Goal: Information Seeking & Learning: Learn about a topic

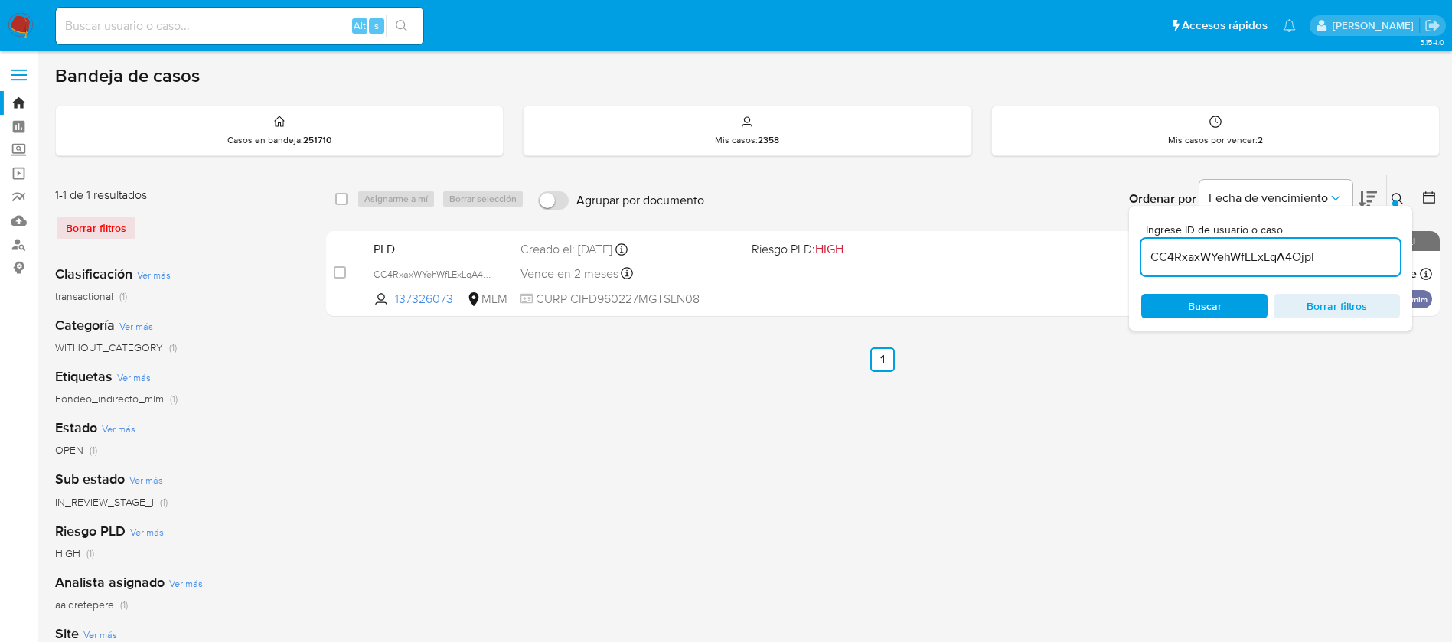
click at [1043, 511] on div "select-all-cases-checkbox Asignarme a mí Borrar selección Agrupar por documento…" at bounding box center [882, 510] width 1113 height 672
click at [856, 491] on div "select-all-cases-checkbox Asignarme a mí Borrar selección Agrupar por documento…" at bounding box center [882, 510] width 1113 height 672
click at [937, 507] on div "select-all-cases-checkbox Asignarme a mí Borrar selección Agrupar por documento…" at bounding box center [882, 510] width 1113 height 672
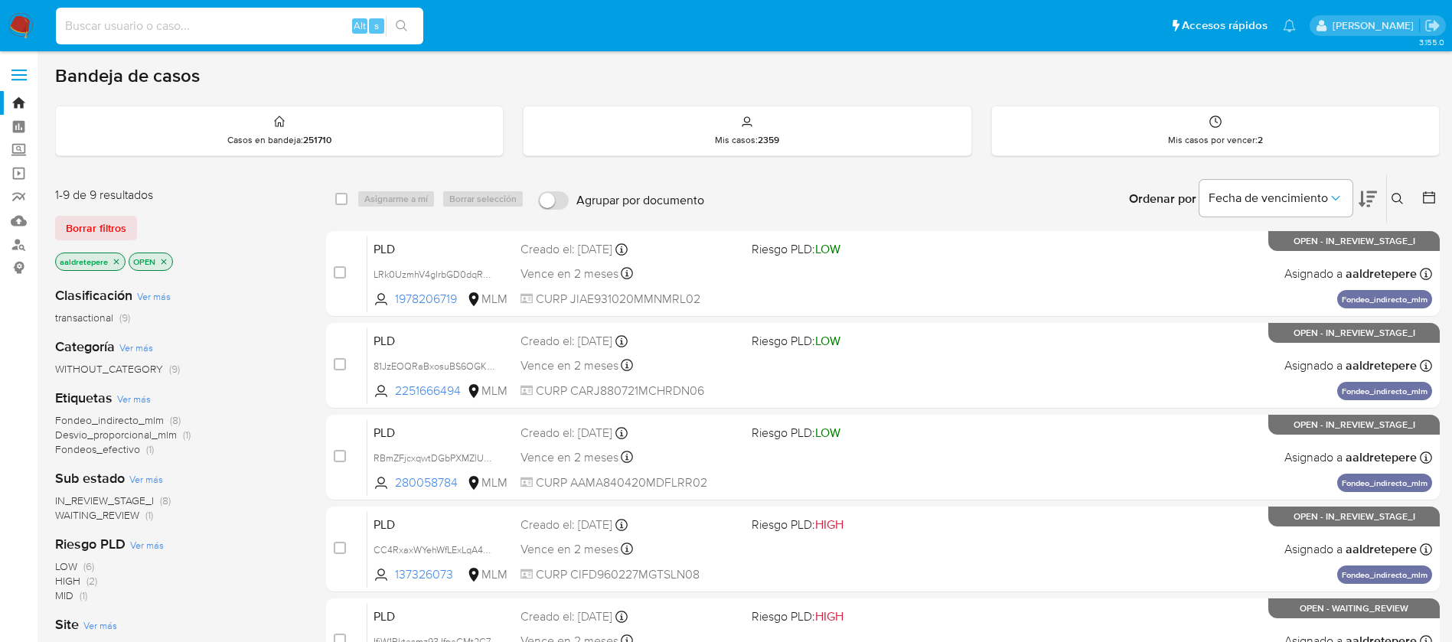
click at [299, 34] on input at bounding box center [239, 26] width 367 height 20
paste input "248878754"
type input "248878754"
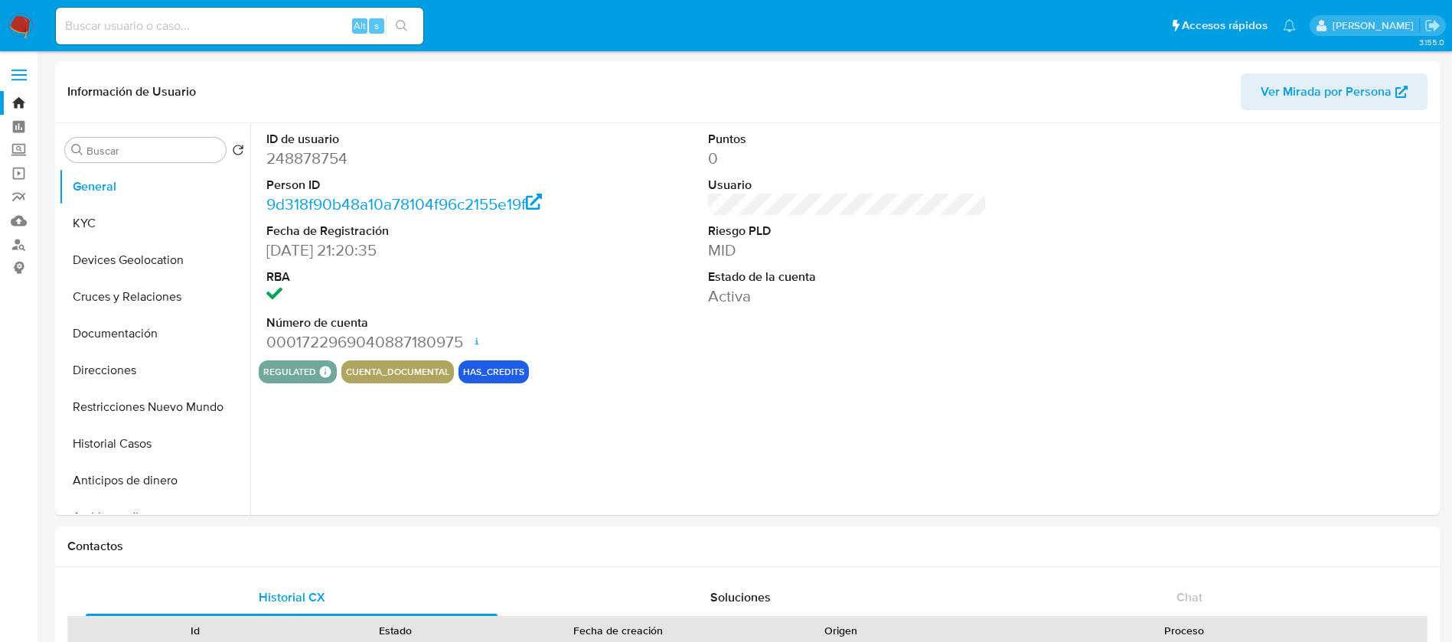
select select "10"
click at [190, 226] on button "KYC" at bounding box center [148, 223] width 179 height 37
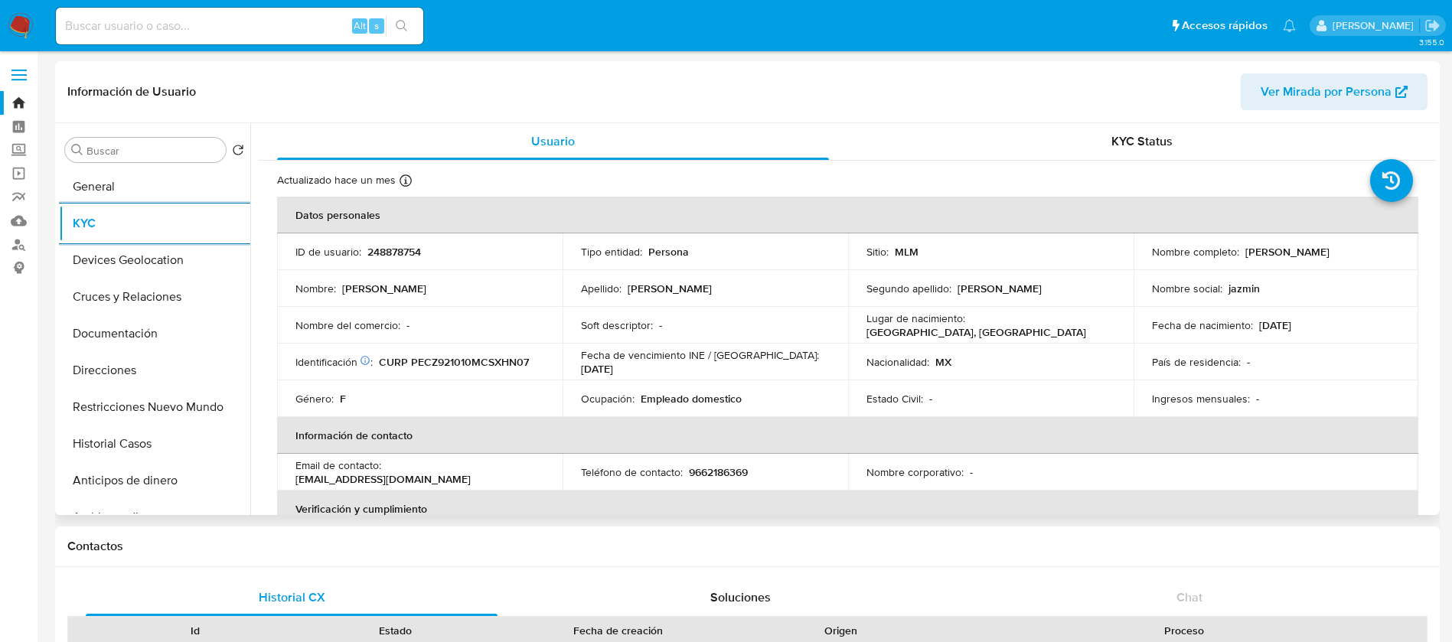
click at [383, 242] on td "ID de usuario : 248878754" at bounding box center [419, 251] width 285 height 37
click at [385, 246] on p "248878754" at bounding box center [394, 252] width 54 height 14
copy p "248878754"
drag, startPoint x: 1377, startPoint y: 257, endPoint x: 1240, endPoint y: 254, distance: 137.0
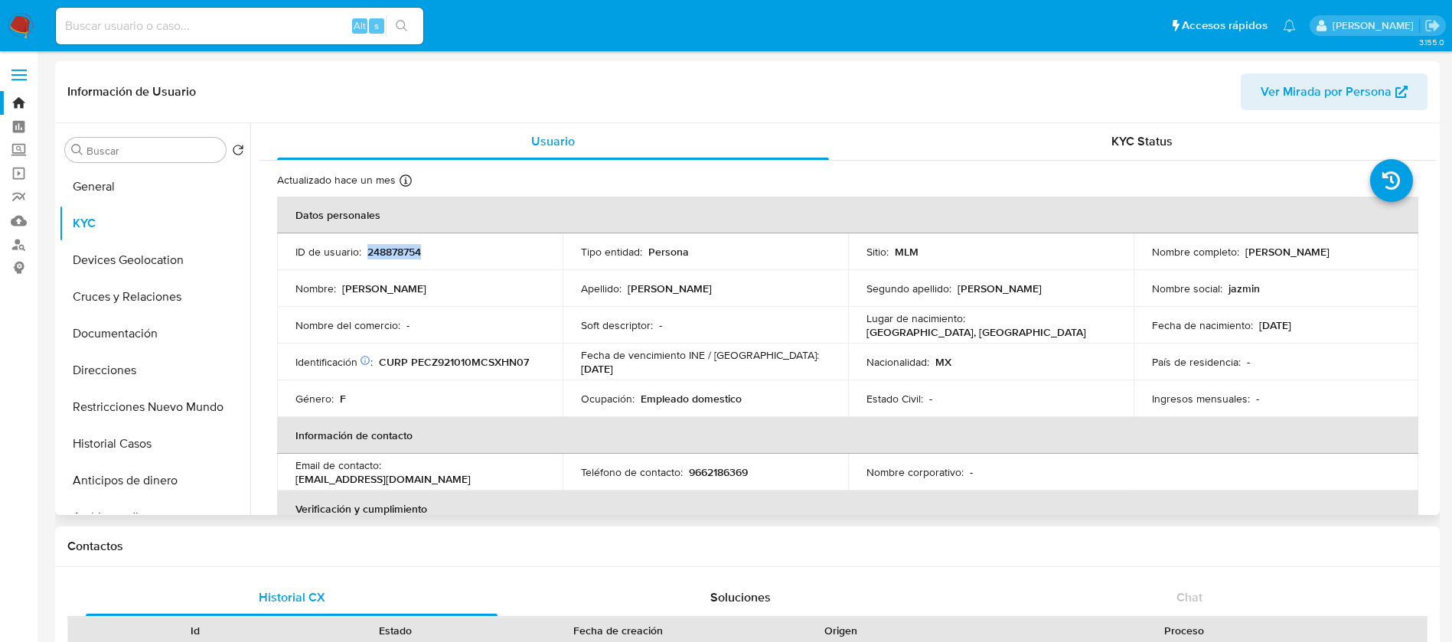
click at [1240, 254] on div "Nombre completo : Zunni Jasmin Peña Chirino" at bounding box center [1276, 252] width 249 height 14
copy p "Zunni Jasmin Peña Chirino"
click at [560, 428] on th "Información de contacto" at bounding box center [847, 435] width 1141 height 37
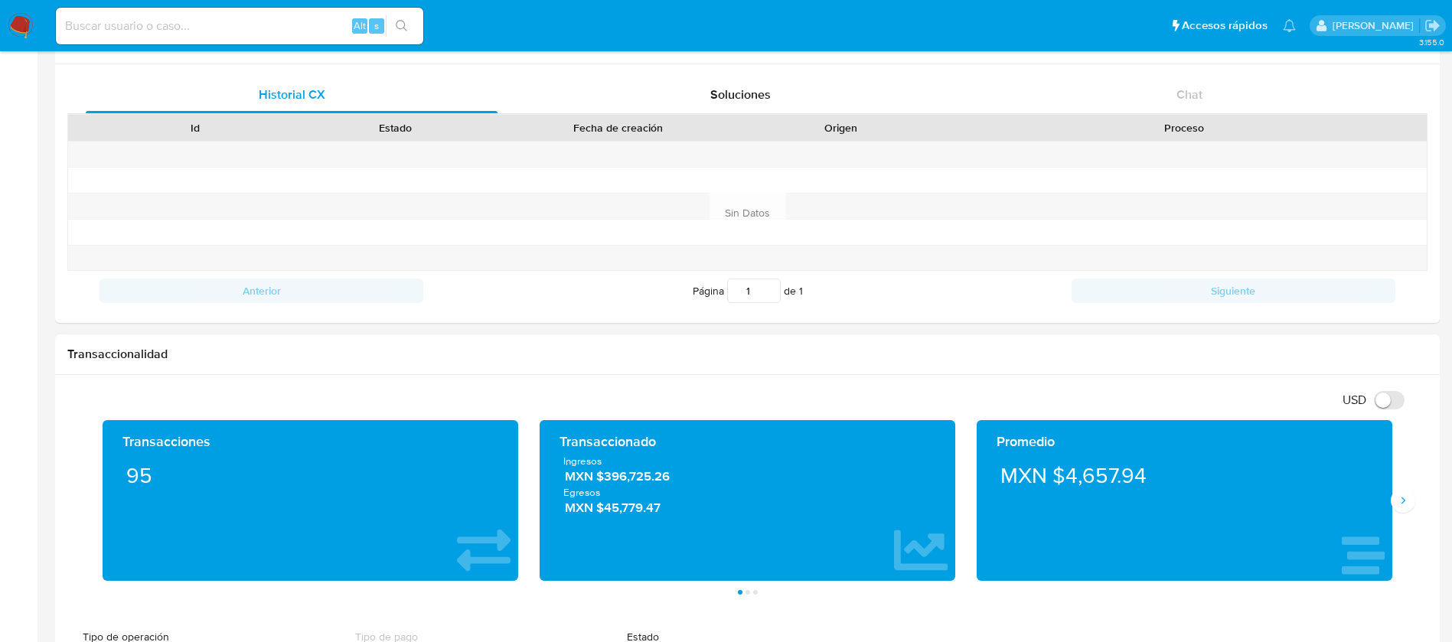
scroll to position [574, 0]
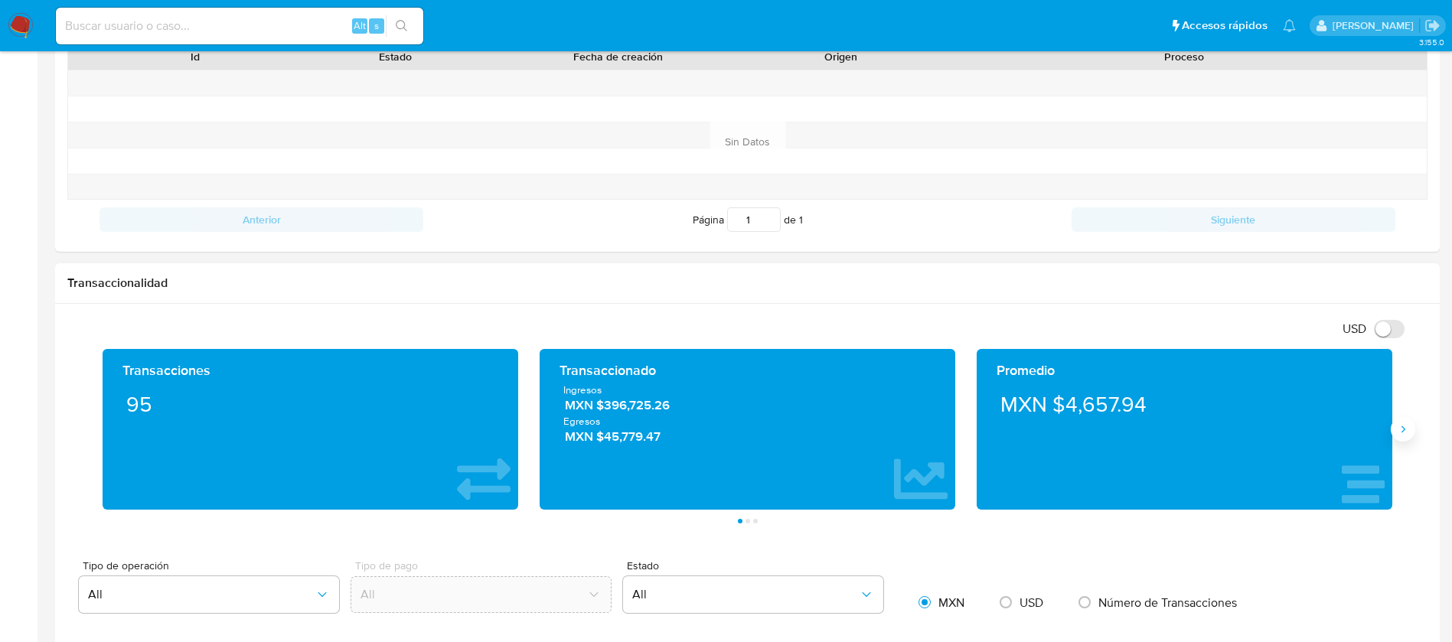
click at [1404, 425] on icon "Siguiente" at bounding box center [1403, 429] width 12 height 12
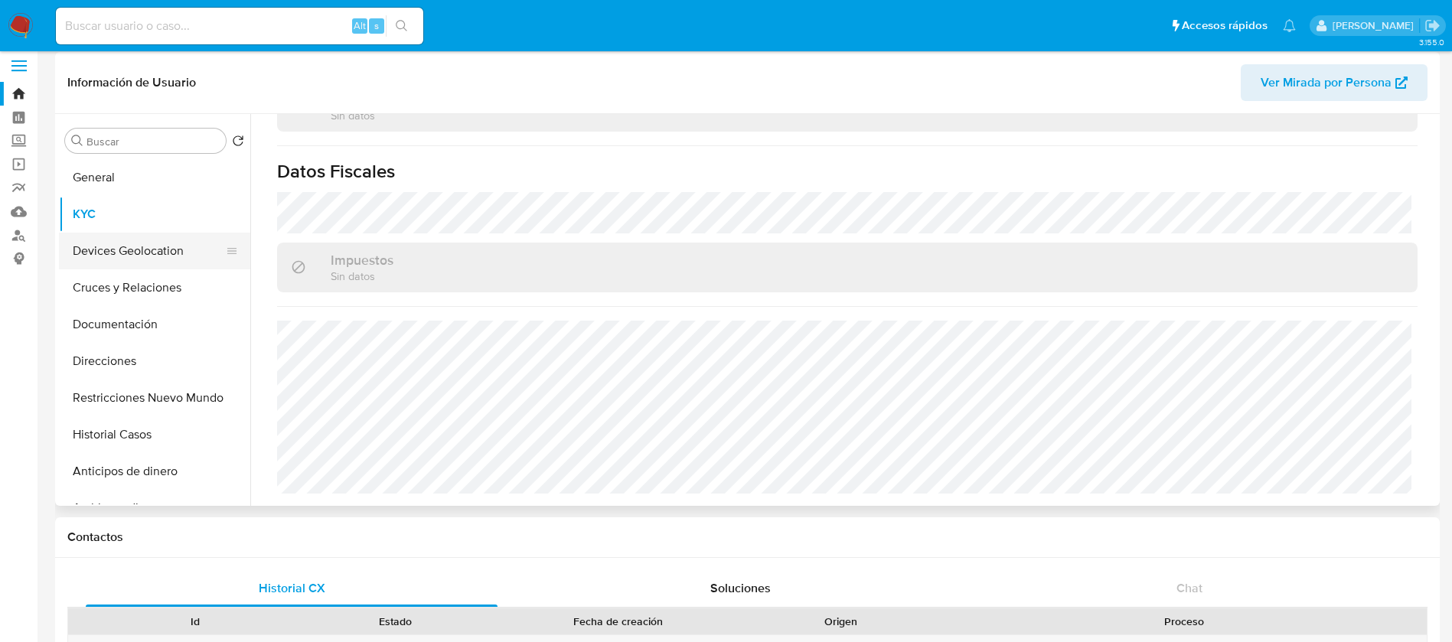
scroll to position [0, 0]
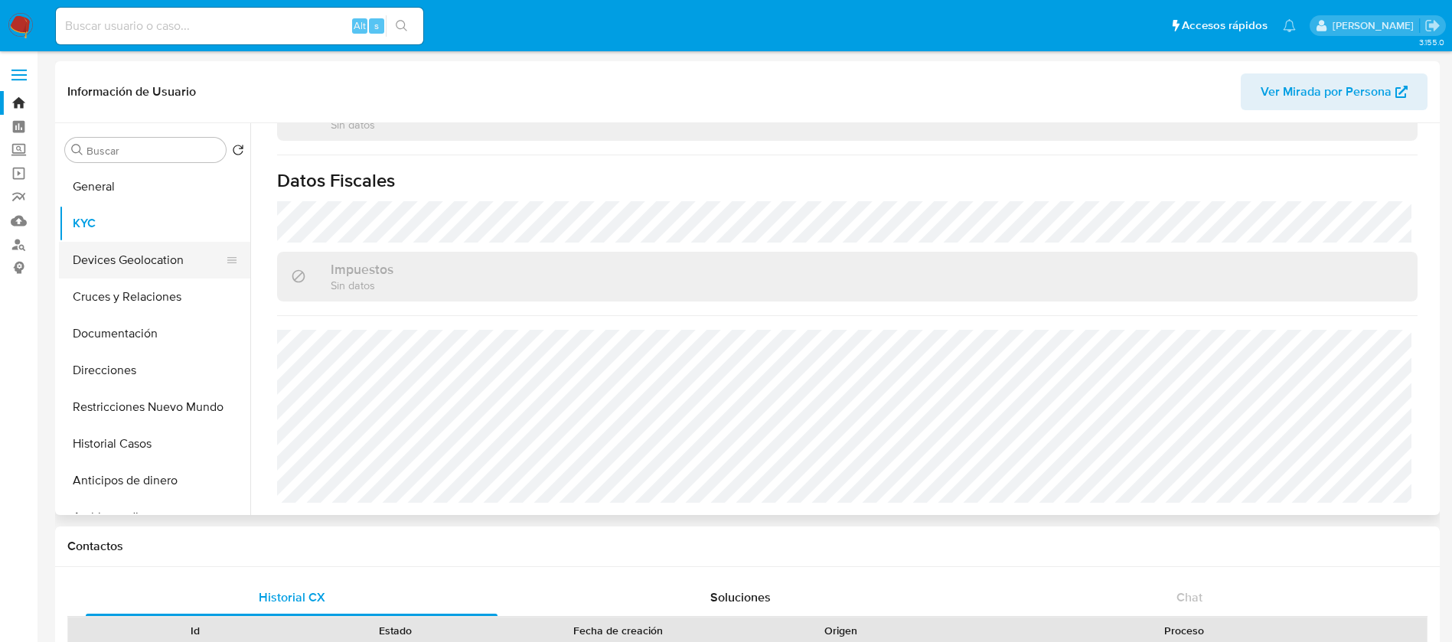
click at [193, 275] on button "Devices Geolocation" at bounding box center [148, 260] width 179 height 37
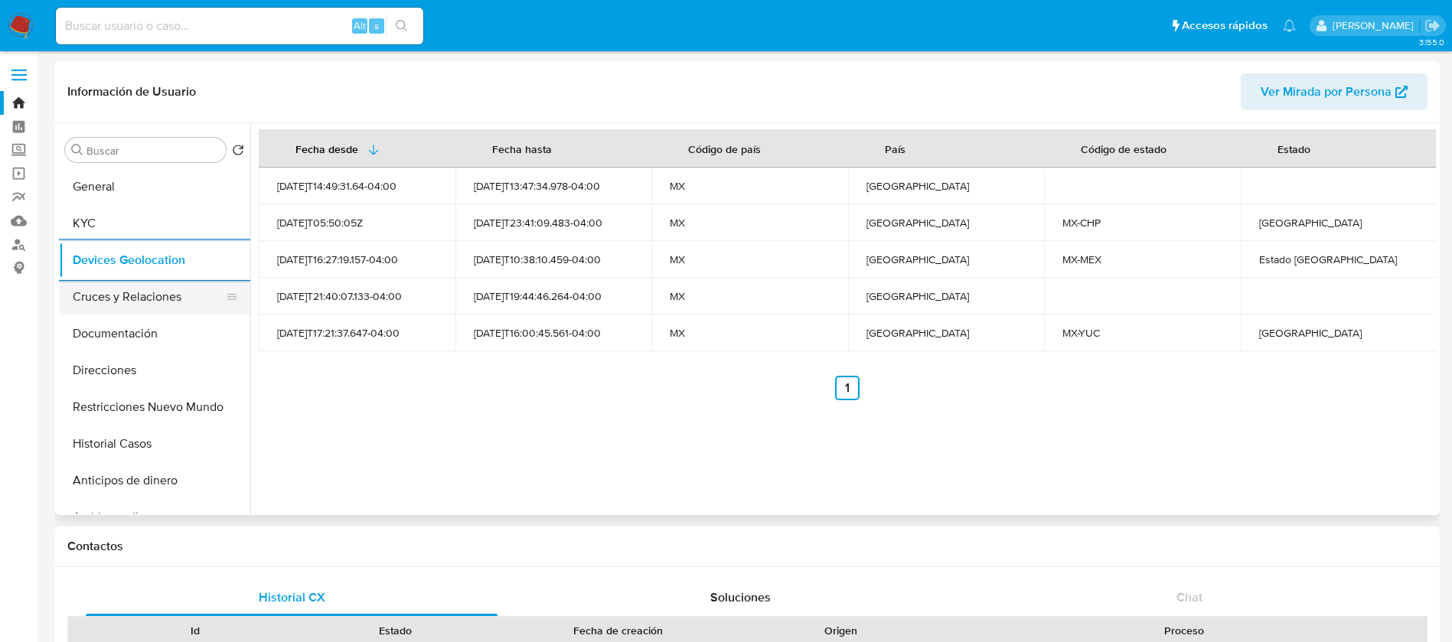
click at [130, 292] on button "Cruces y Relaciones" at bounding box center [148, 297] width 179 height 37
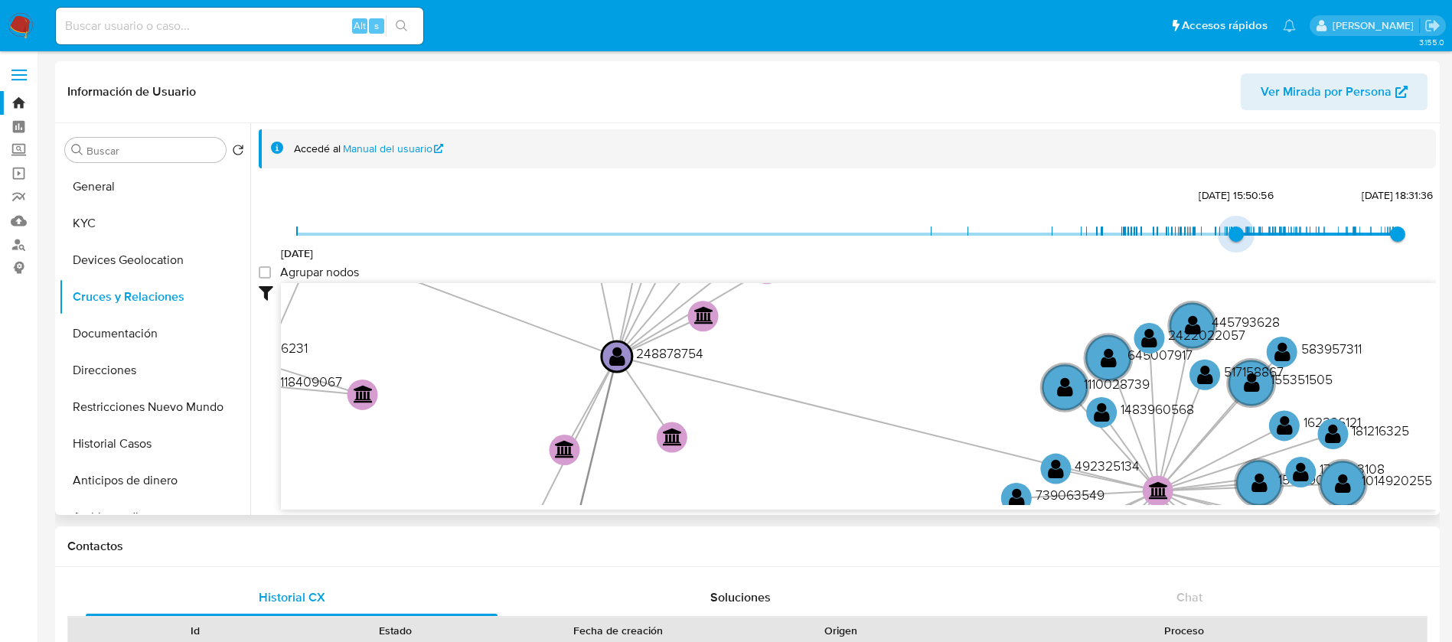
type input "1740511049000"
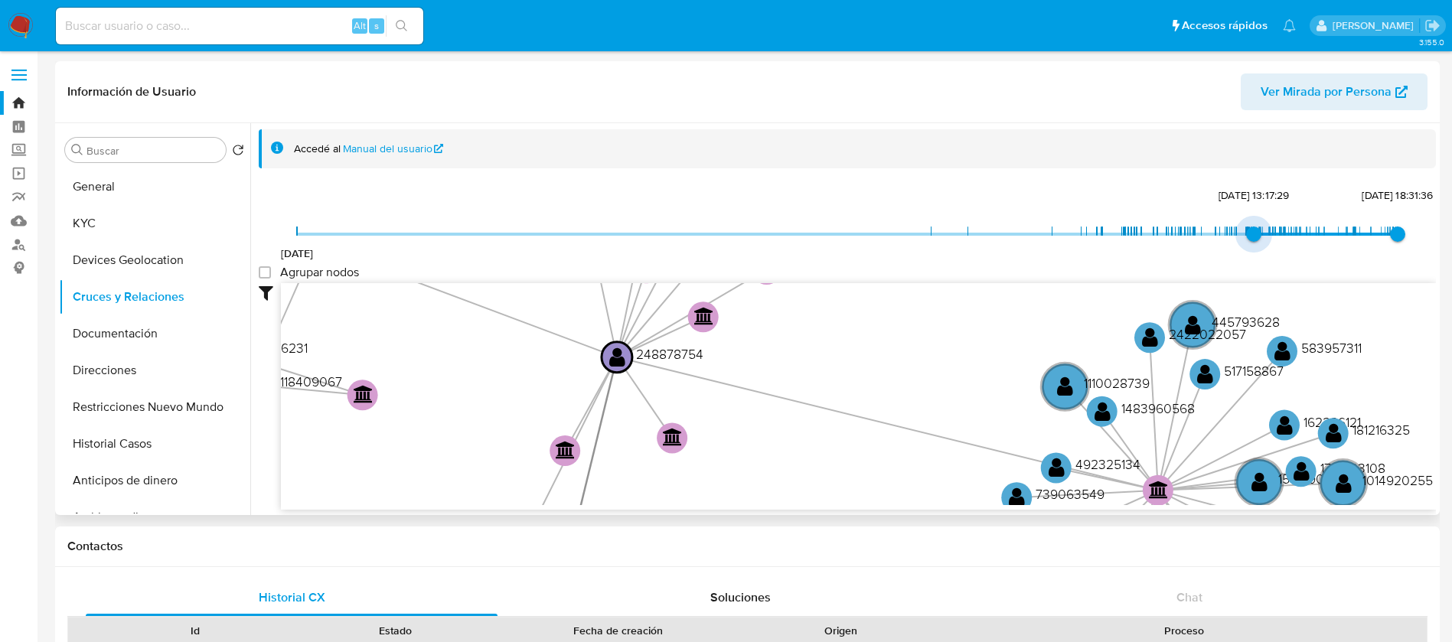
drag, startPoint x: 295, startPoint y: 229, endPoint x: 1250, endPoint y: 218, distance: 955.8
click at [1250, 227] on span "25/2/2025, 13:17:29" at bounding box center [1253, 234] width 15 height 15
click at [270, 277] on group_nodes "Agrupar nodos" at bounding box center [265, 272] width 12 height 12
checkbox group_nodes "true"
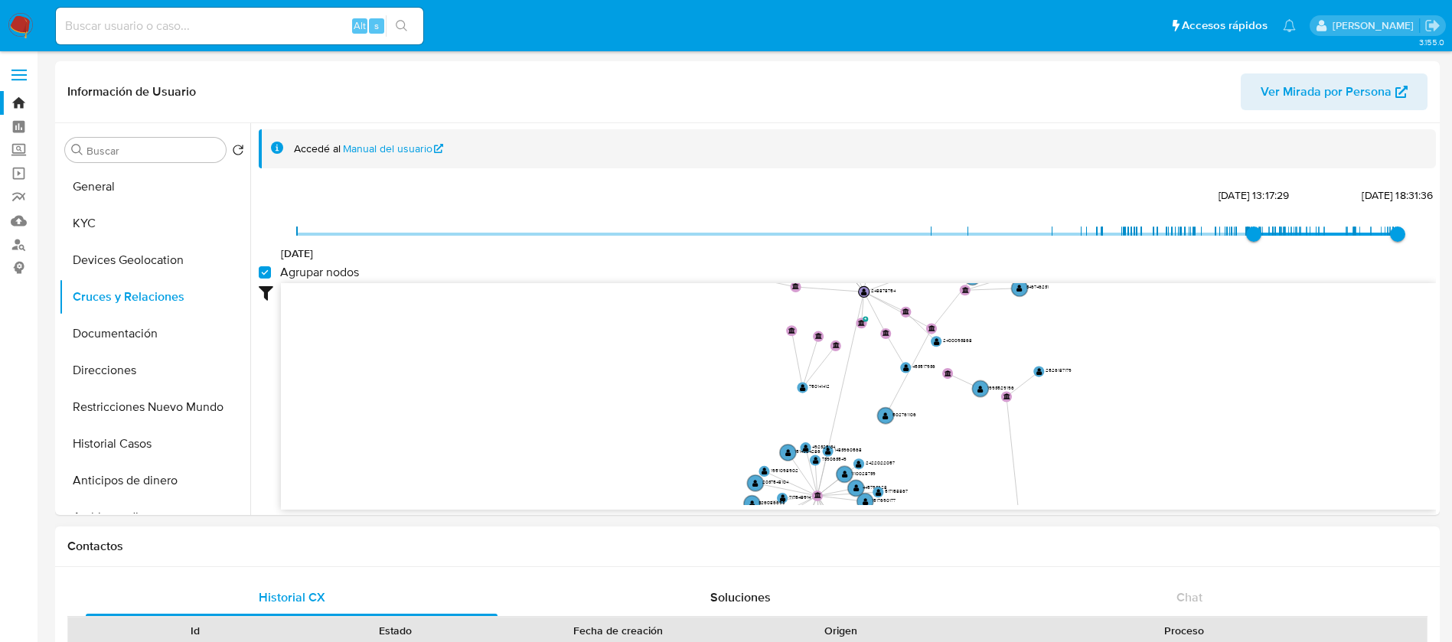
drag, startPoint x: 1012, startPoint y: 394, endPoint x: 1025, endPoint y: 554, distance: 160.4
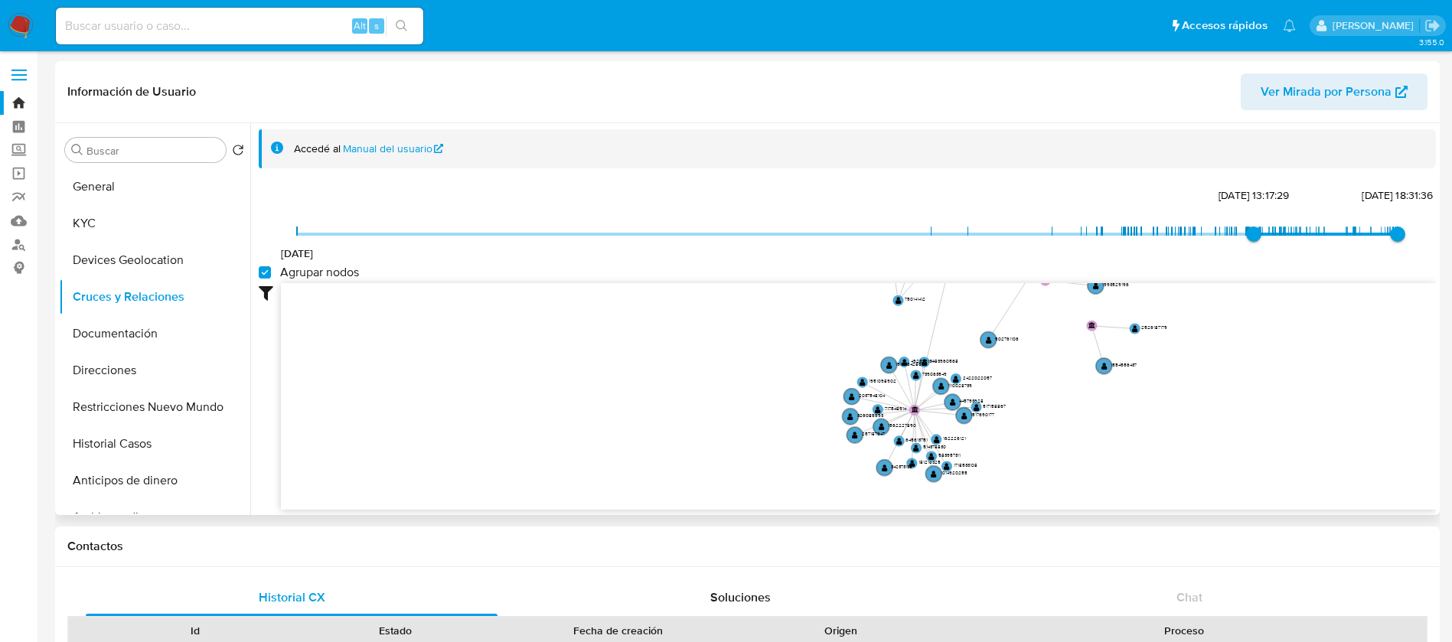
drag, startPoint x: 1123, startPoint y: 392, endPoint x: 1221, endPoint y: 306, distance: 129.6
click at [1221, 306] on icon "phone-f470ee29664ccc9df7d7c6eaf955fd48  user-248878754  248878754 person-9d31…" at bounding box center [858, 394] width 1155 height 222
click at [177, 347] on button "Documentación" at bounding box center [148, 333] width 179 height 37
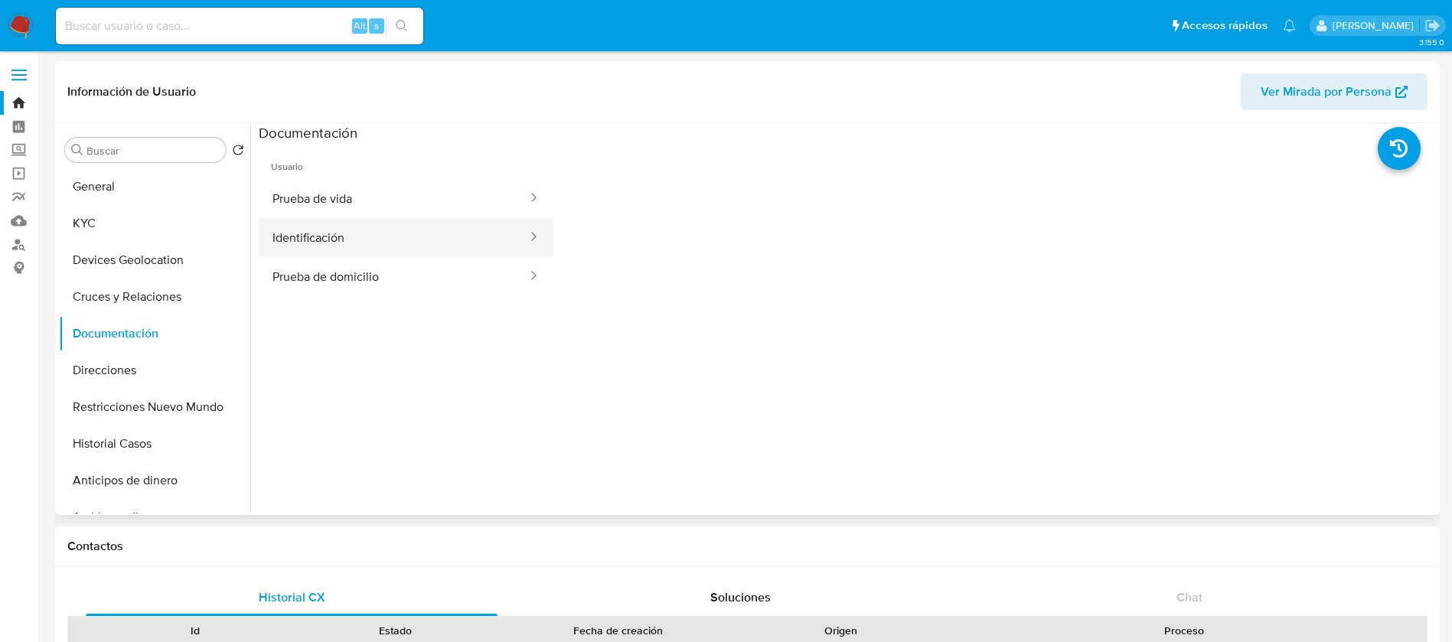
click at [349, 238] on button "Identificación" at bounding box center [394, 237] width 270 height 39
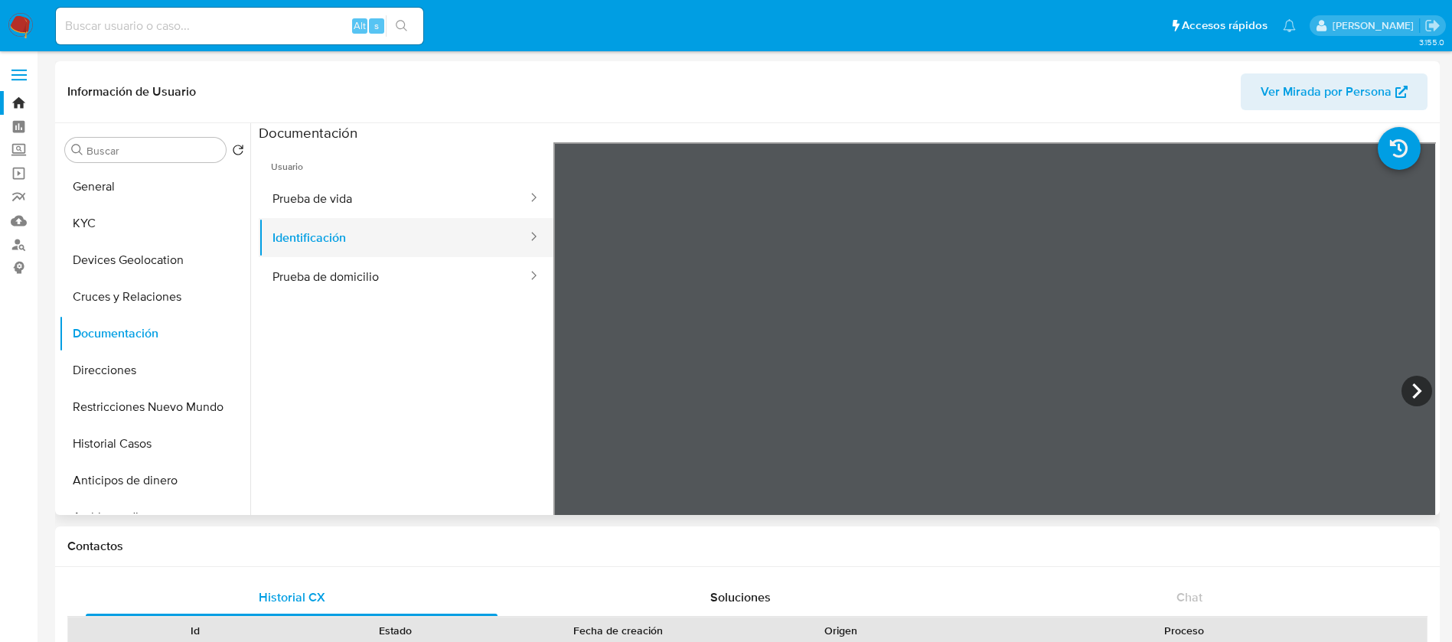
click at [388, 223] on button "Identificación" at bounding box center [394, 237] width 270 height 39
click at [406, 181] on button "Prueba de vida" at bounding box center [394, 198] width 270 height 39
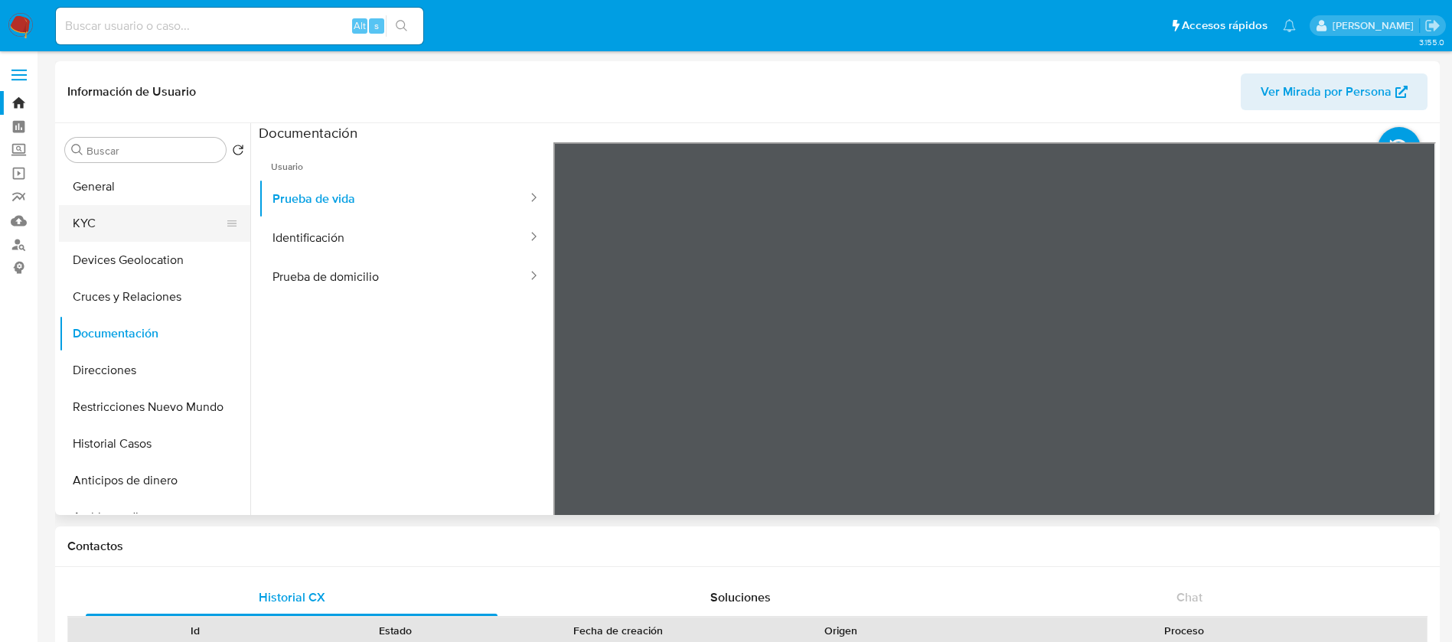
click at [175, 224] on button "KYC" at bounding box center [148, 223] width 179 height 37
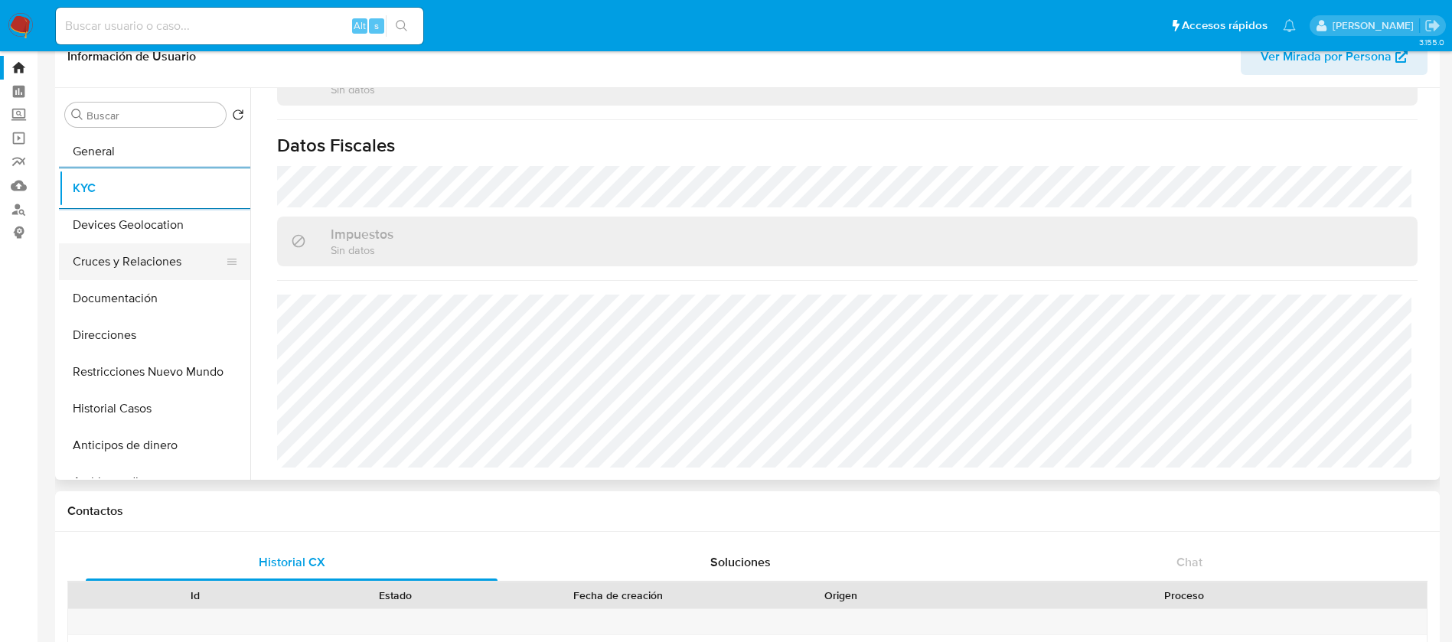
scroll to position [0, 0]
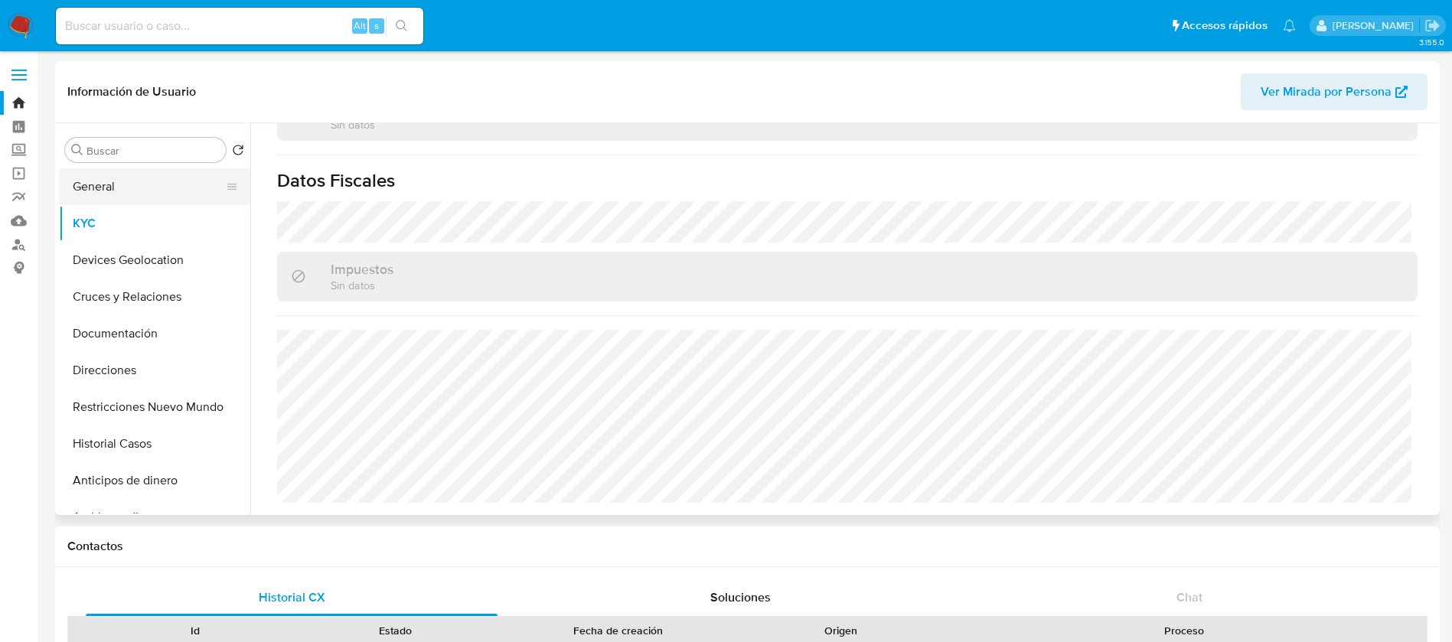
click at [166, 193] on button "General" at bounding box center [148, 186] width 179 height 37
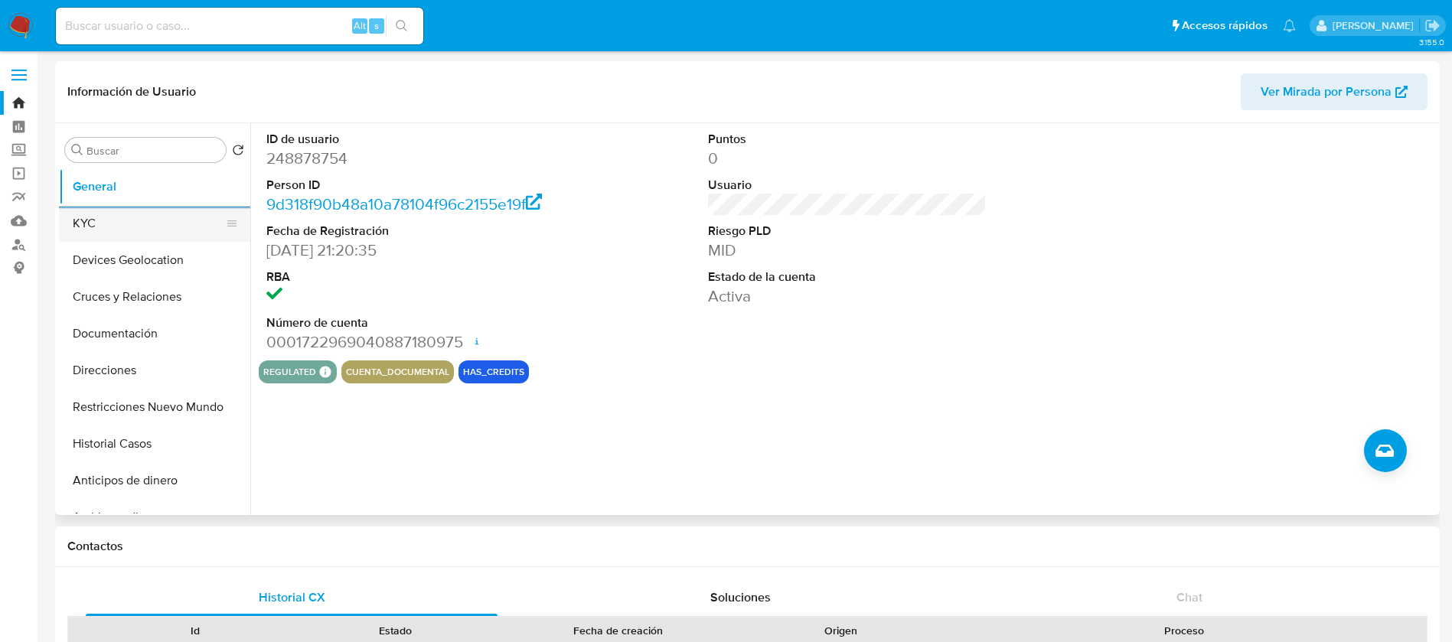
click at [124, 237] on button "KYC" at bounding box center [148, 223] width 179 height 37
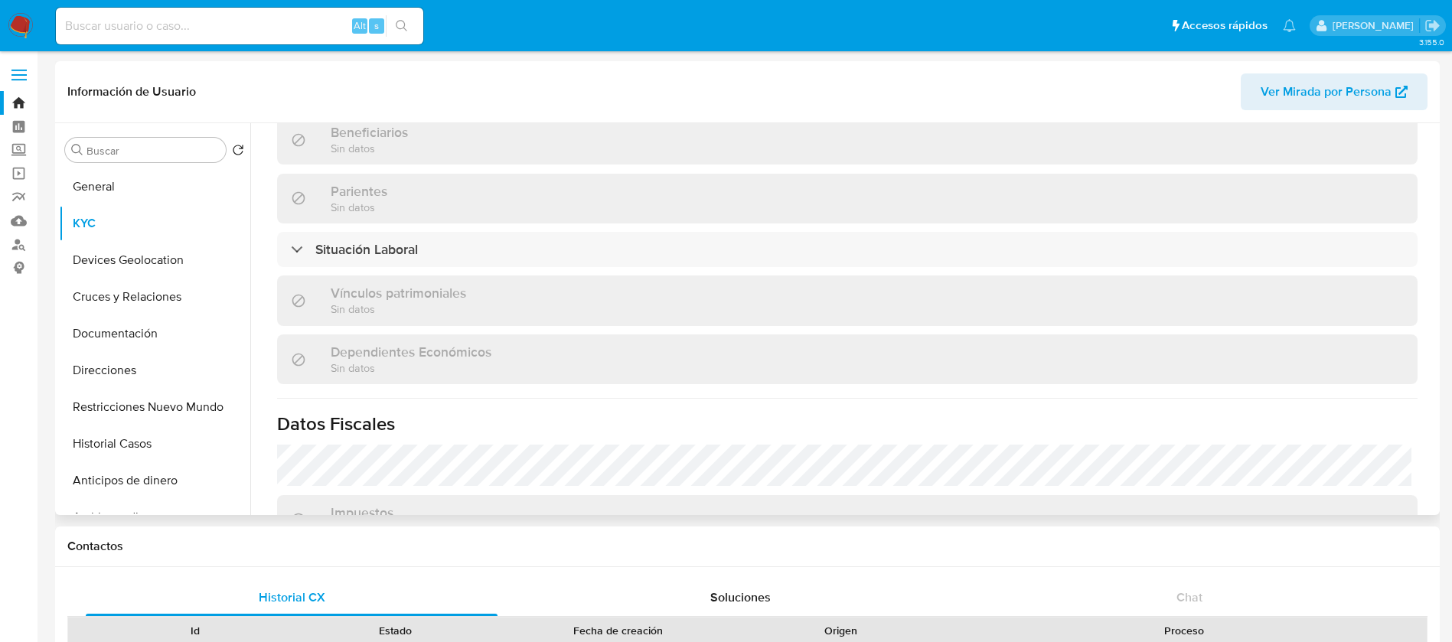
scroll to position [932, 0]
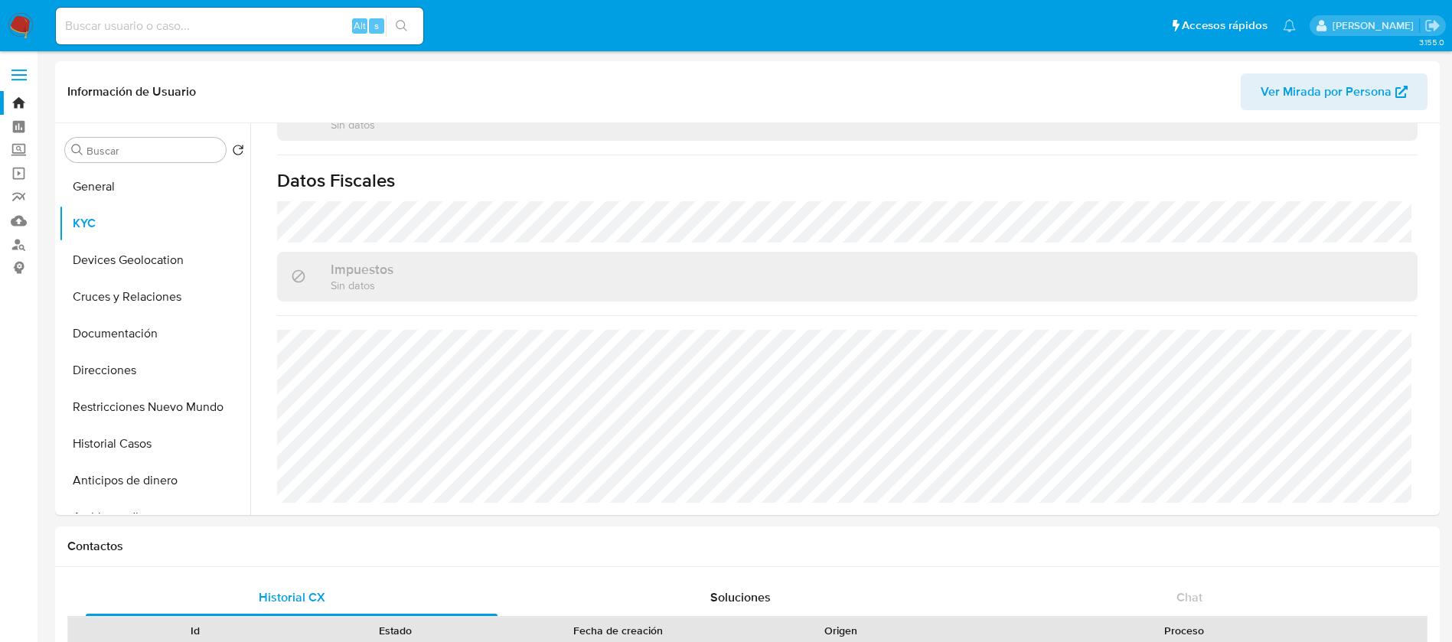
click at [204, 27] on input at bounding box center [239, 26] width 367 height 20
paste input "2251666494"
type input "2251666494"
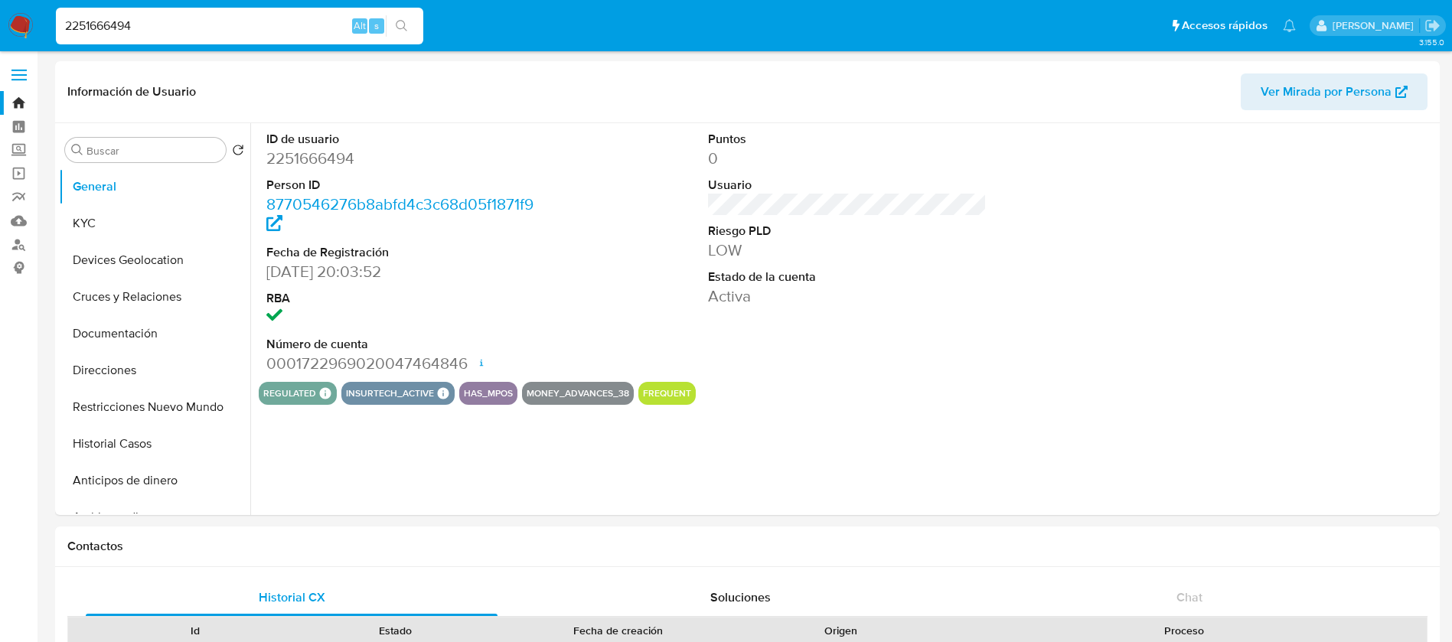
select select "10"
click at [86, 234] on button "KYC" at bounding box center [148, 223] width 179 height 37
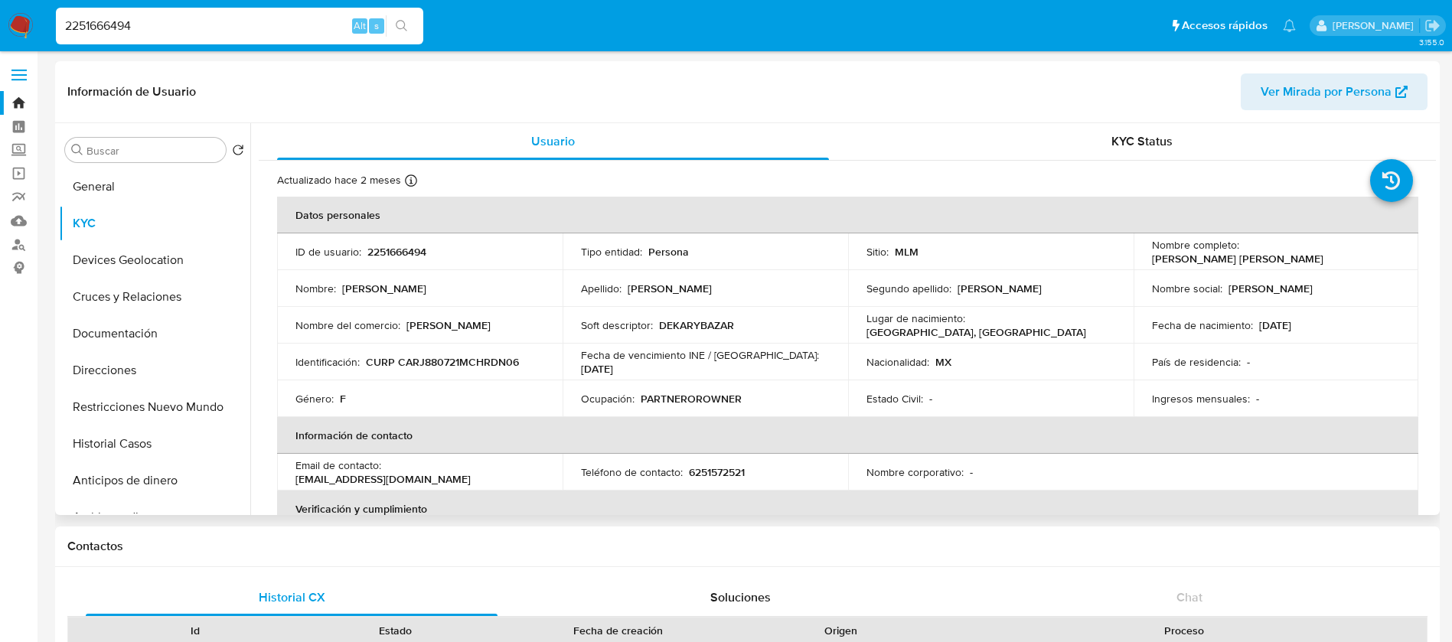
click at [390, 250] on p "2251666494" at bounding box center [396, 252] width 59 height 14
copy p "2251666494"
drag, startPoint x: 1307, startPoint y: 262, endPoint x: 1147, endPoint y: 258, distance: 160.0
click at [1152, 258] on div "Nombre completo : Juana Karina Caraveo Rodriguez" at bounding box center [1276, 252] width 249 height 28
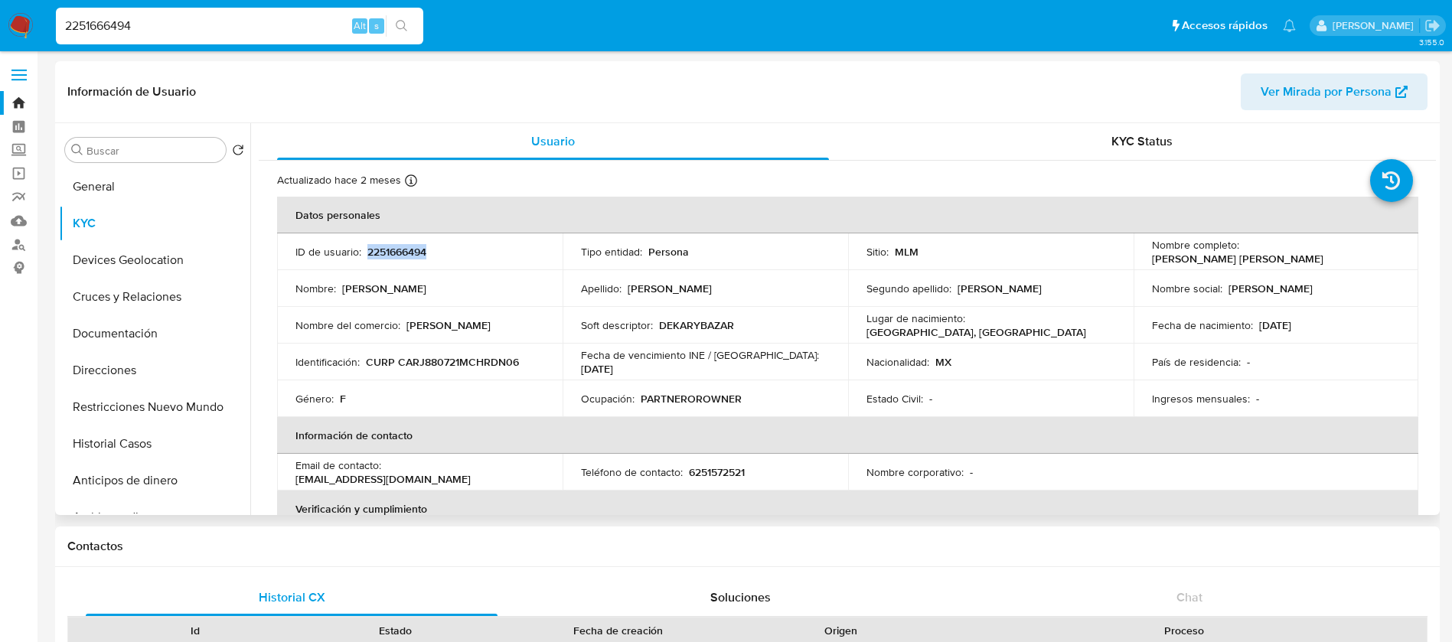
copy p "Juana Karina Caraveo Rodriguez"
click at [395, 252] on p "2251666494" at bounding box center [396, 252] width 59 height 14
copy p "2251666494"
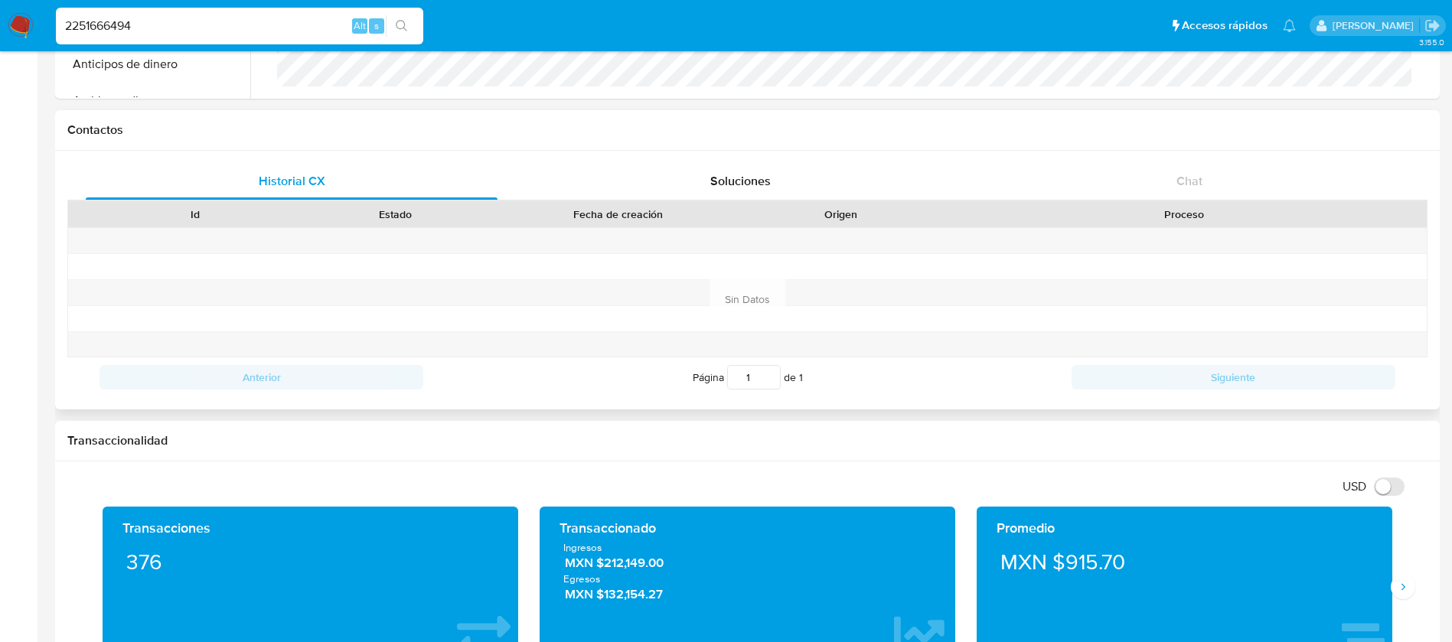
scroll to position [459, 0]
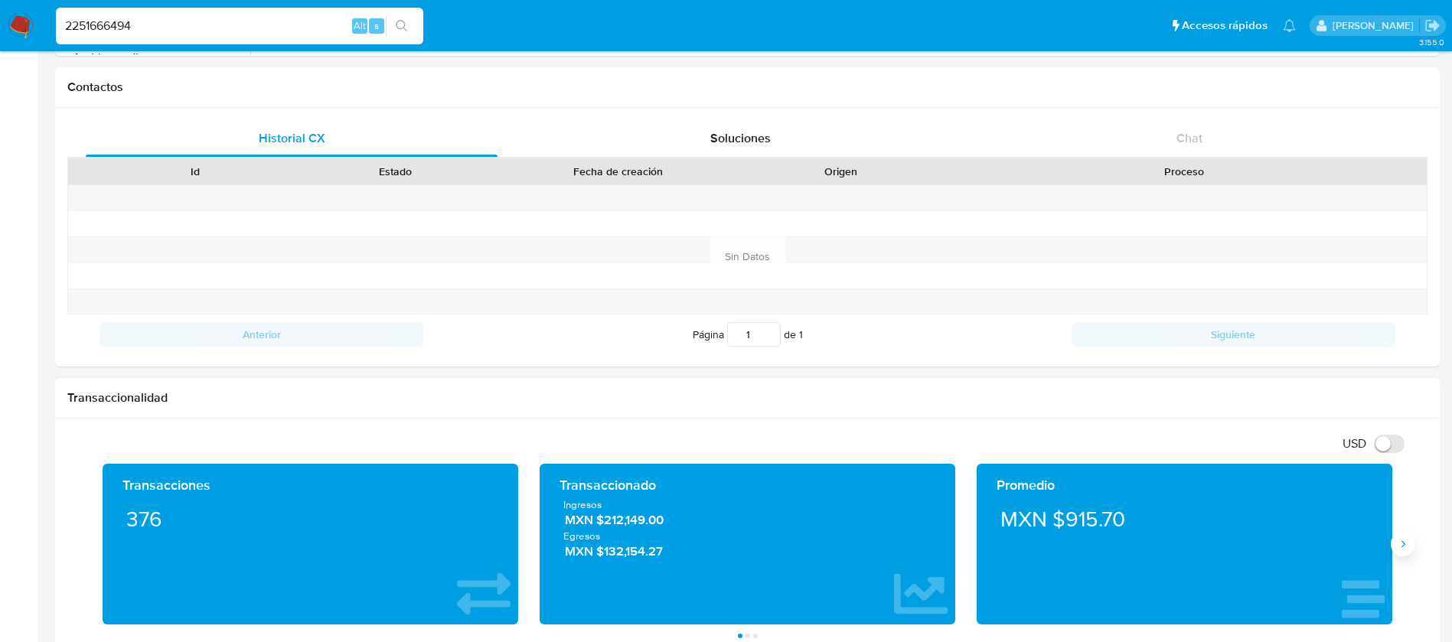
click at [1411, 542] on button "Siguiente" at bounding box center [1402, 544] width 24 height 24
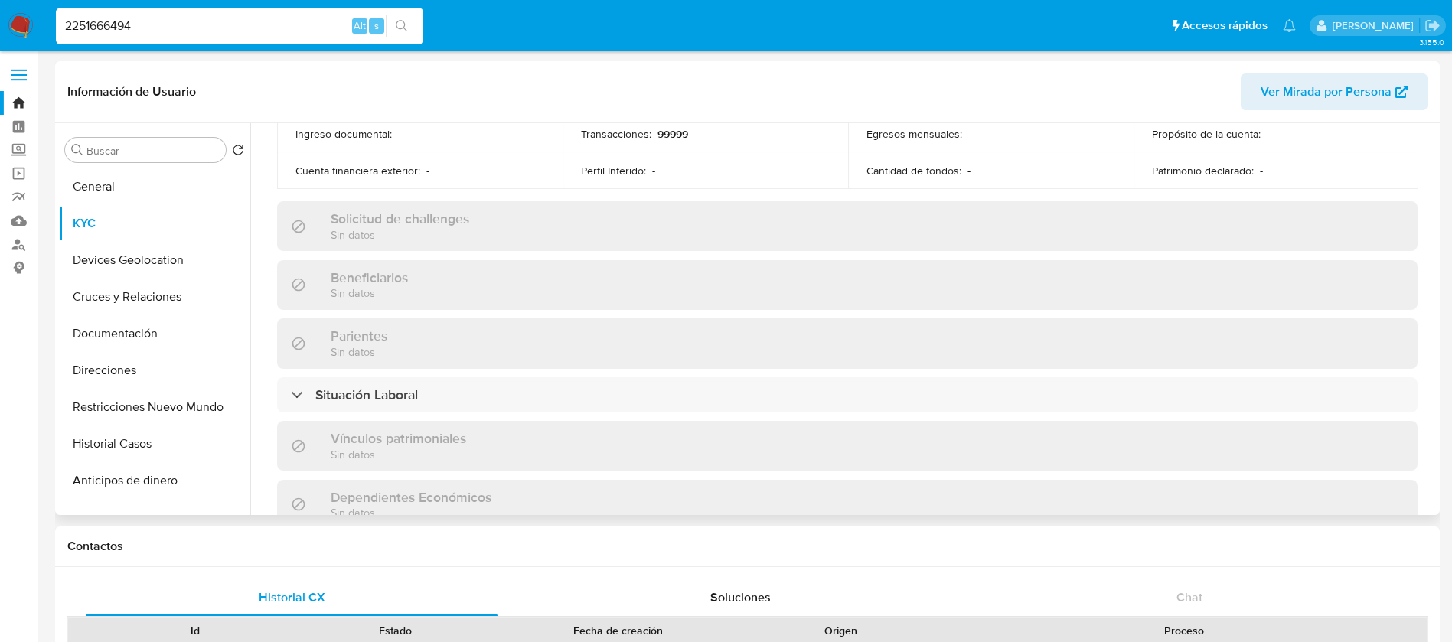
scroll to position [487, 0]
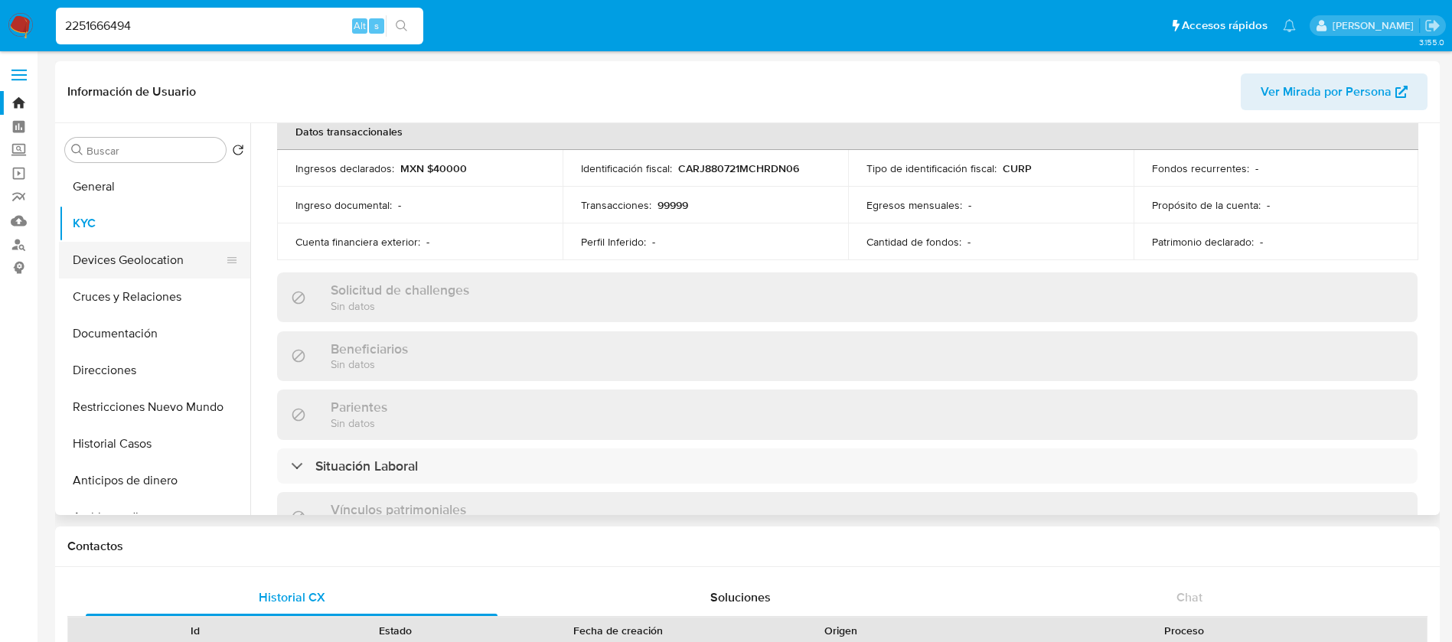
click at [167, 262] on button "Devices Geolocation" at bounding box center [148, 260] width 179 height 37
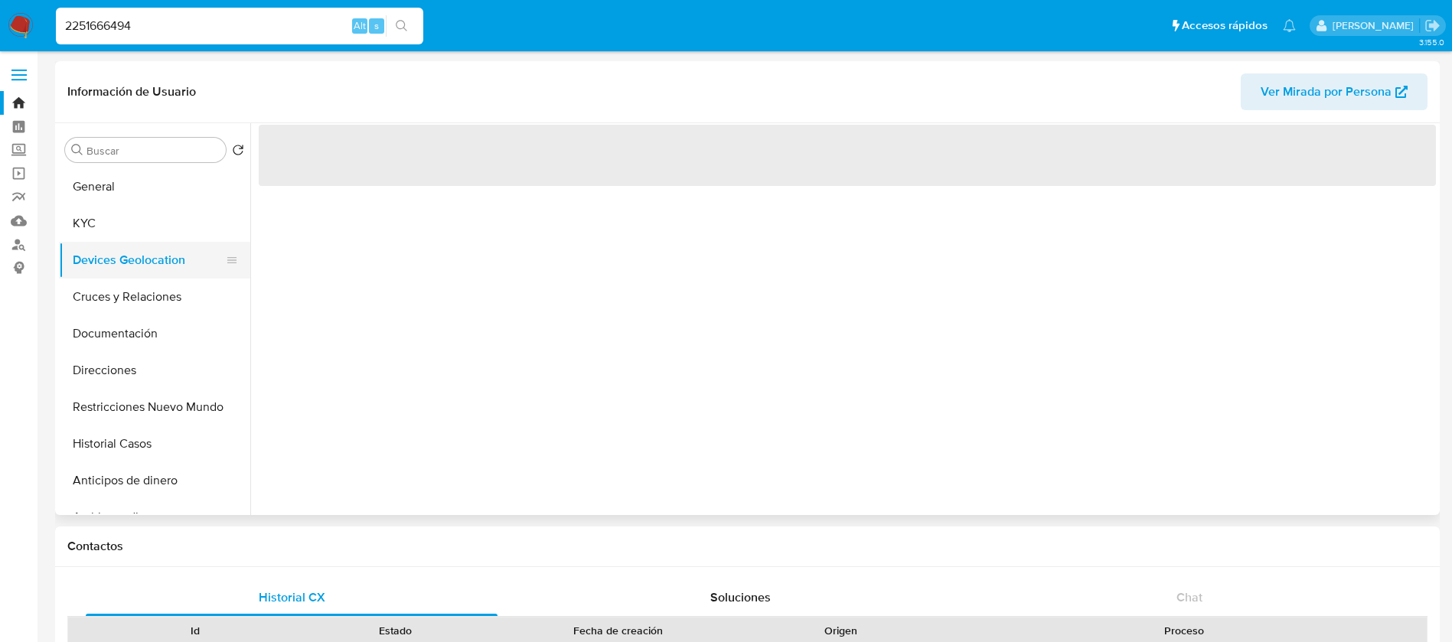
scroll to position [0, 0]
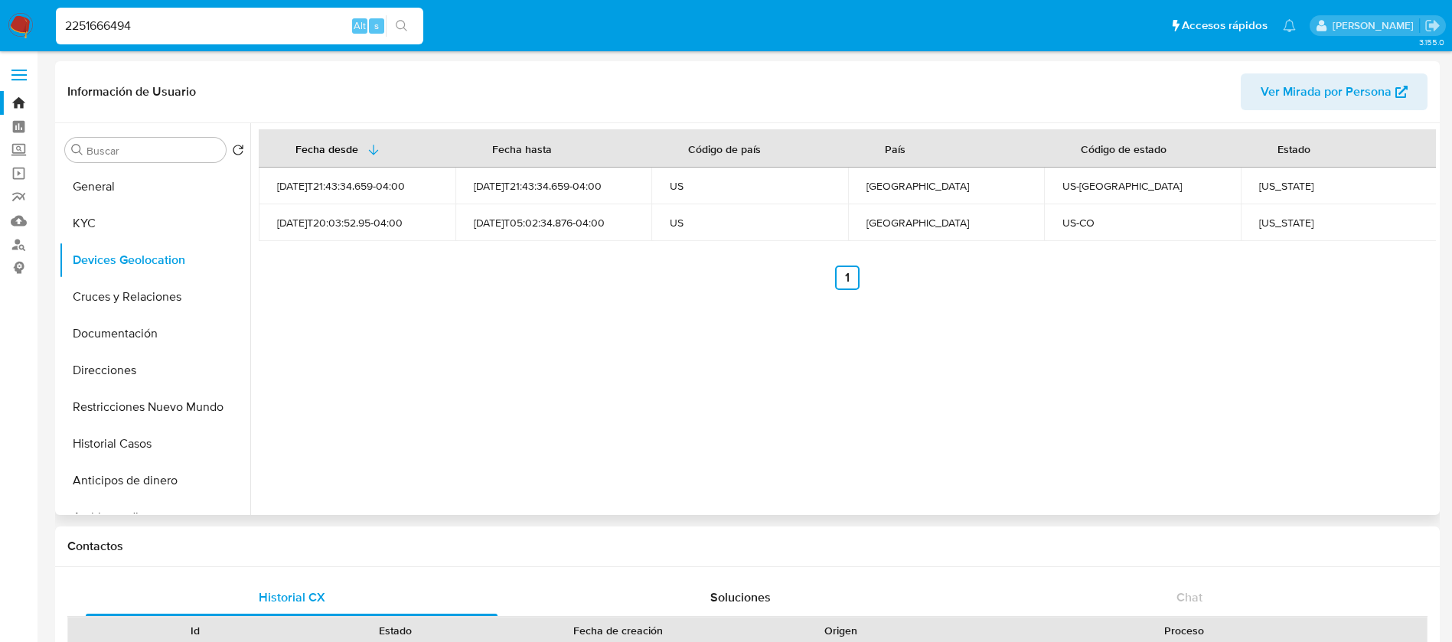
click at [1361, 412] on div "Fecha desde Fecha hasta Código de país País Código de estado Estado 2025-05-31T…" at bounding box center [842, 319] width 1185 height 392
click at [174, 296] on button "Cruces y Relaciones" at bounding box center [148, 297] width 179 height 37
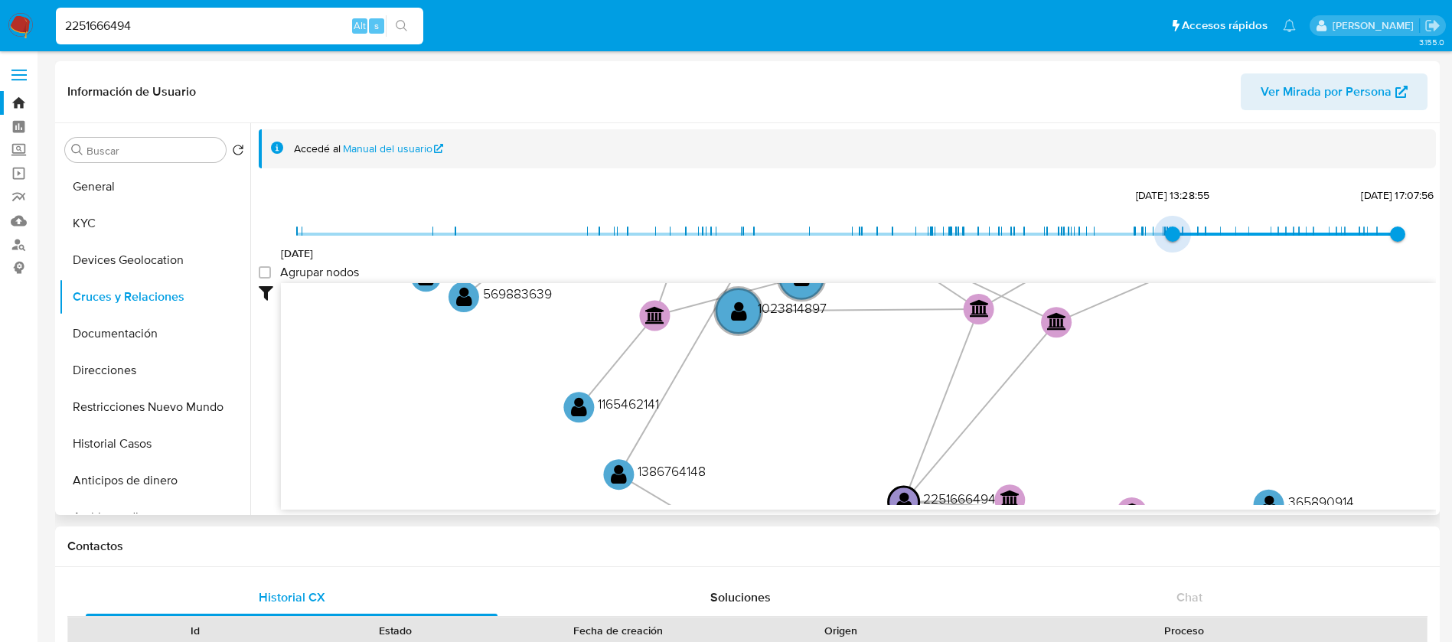
type input "1746326893000"
drag, startPoint x: 302, startPoint y: 239, endPoint x: 1152, endPoint y: 243, distance: 850.2
click at [1152, 242] on span "3/5/2025, 20:48:13" at bounding box center [1153, 234] width 15 height 15
click at [266, 276] on group_nodes "Agrupar nodos" at bounding box center [265, 272] width 12 height 12
checkbox group_nodes "true"
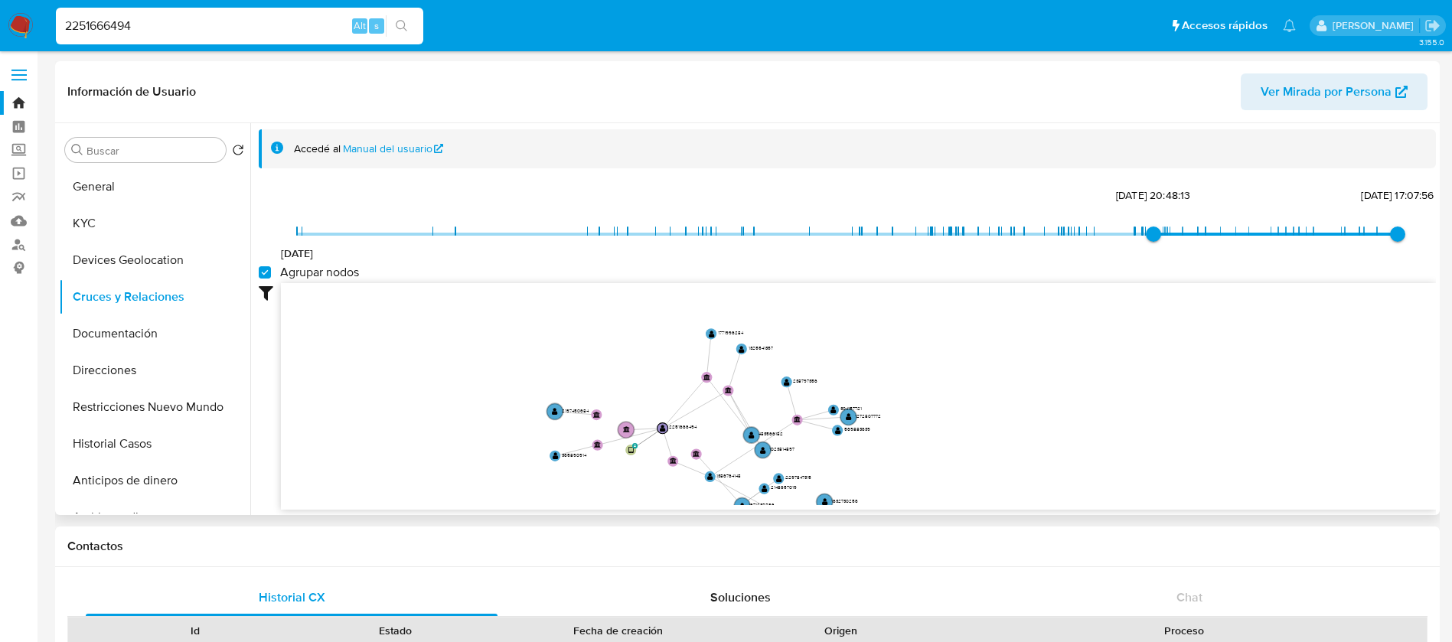
drag, startPoint x: 707, startPoint y: 323, endPoint x: 673, endPoint y: 406, distance: 89.9
click at [673, 406] on icon "phone-cfeefc667294f68d6ff808febda129bf  user-2251666494  2251666494 person-87…" at bounding box center [858, 394] width 1155 height 222
click at [83, 338] on button "Documentación" at bounding box center [148, 333] width 179 height 37
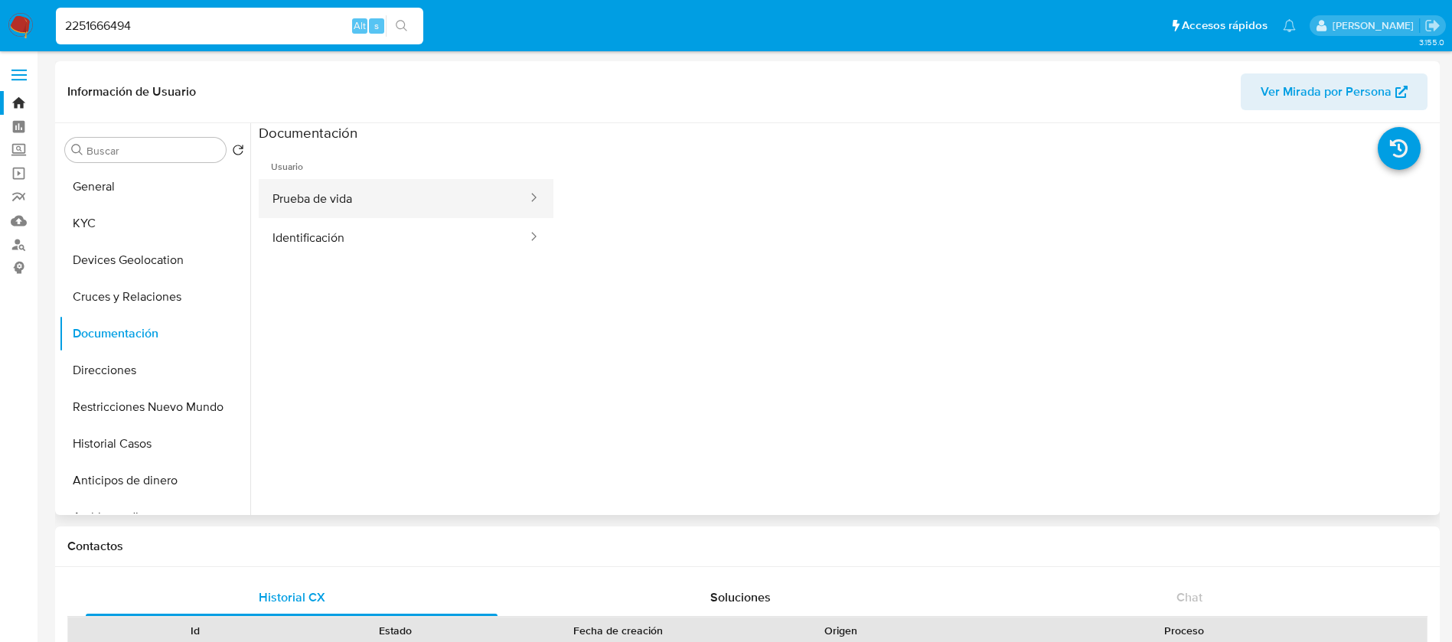
click at [325, 203] on button "Prueba de vida" at bounding box center [394, 198] width 270 height 39
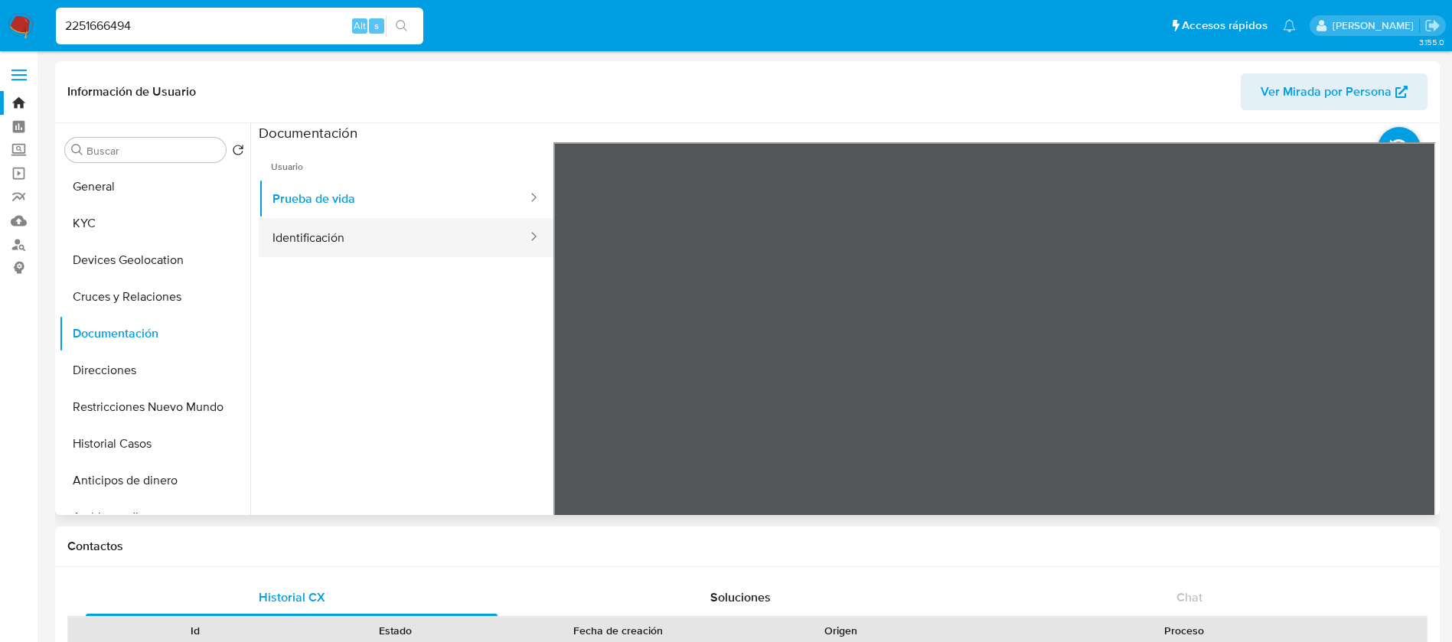
click at [416, 253] on button "Identificación" at bounding box center [394, 237] width 270 height 39
click at [166, 212] on button "KYC" at bounding box center [148, 223] width 179 height 37
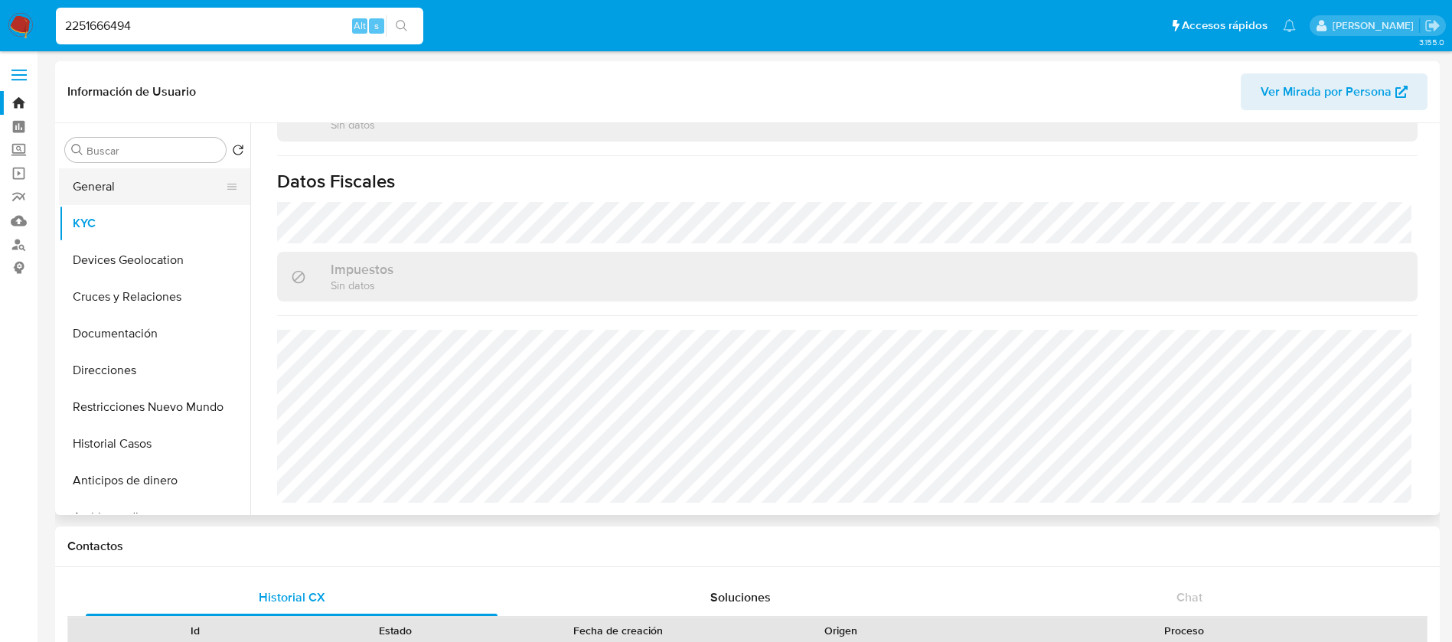
click at [119, 191] on button "General" at bounding box center [148, 186] width 179 height 37
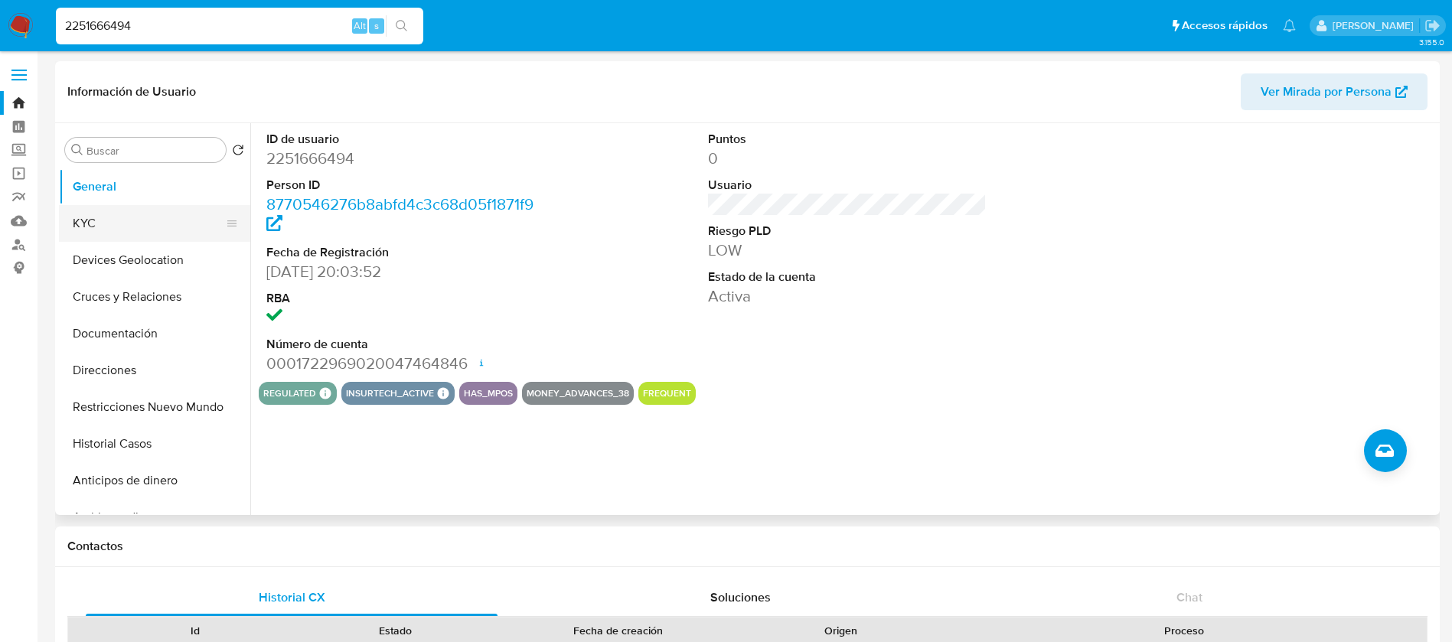
click at [138, 219] on button "KYC" at bounding box center [148, 223] width 179 height 37
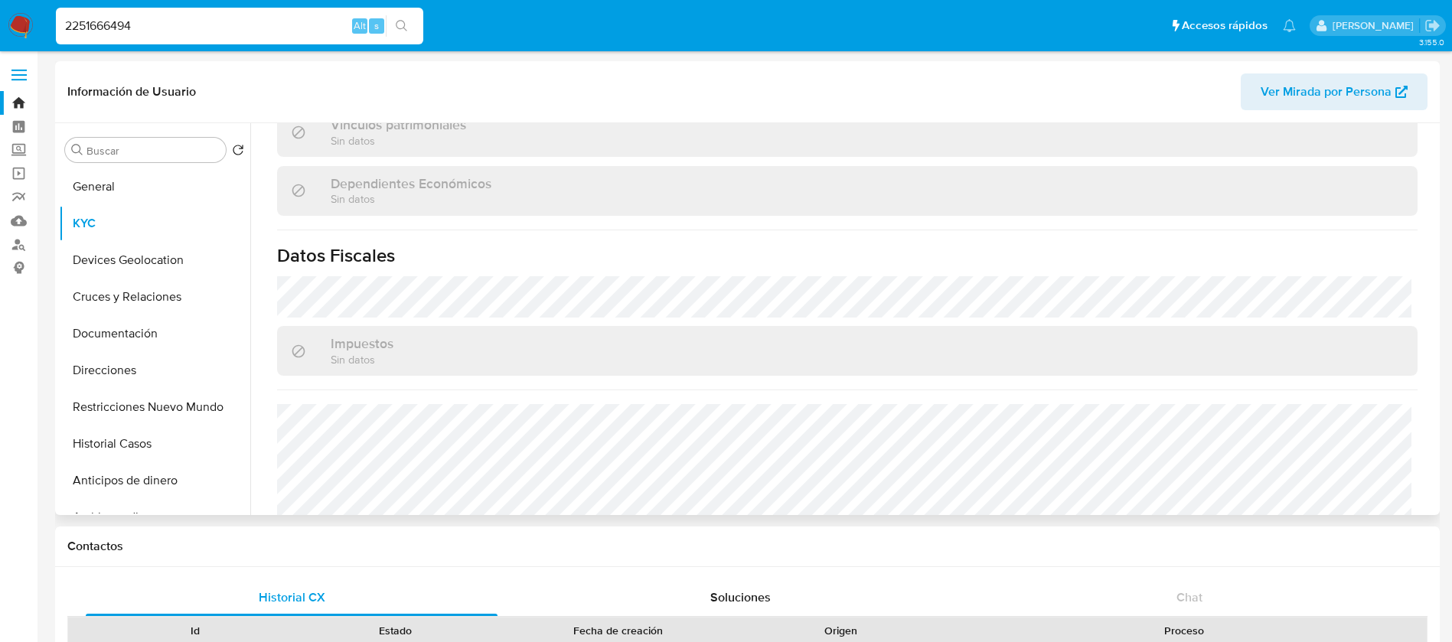
scroll to position [947, 0]
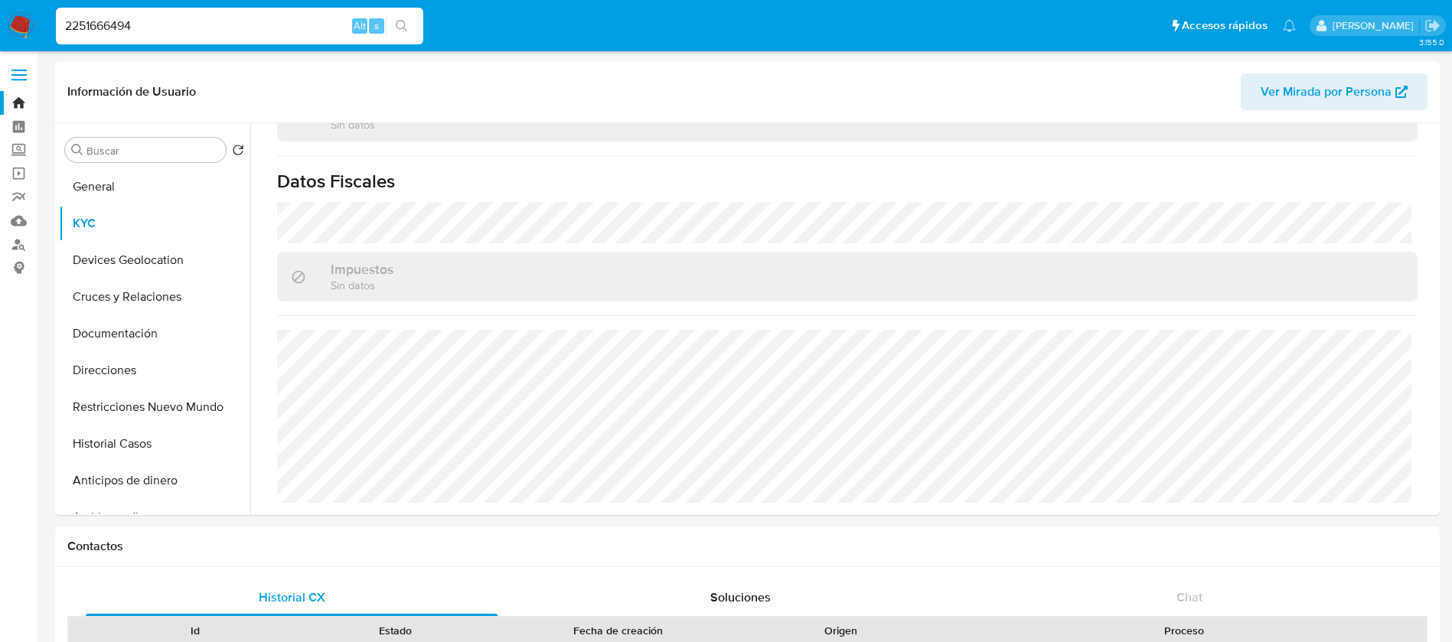
drag, startPoint x: 226, startPoint y: 24, endPoint x: 0, endPoint y: 2, distance: 226.8
click at [0, 2] on nav "Pausado Ver notificaciones 2251666494 Alt s Accesos rápidos Presiona las siguie…" at bounding box center [726, 25] width 1452 height 51
paste input "127252775"
type input "2127252775"
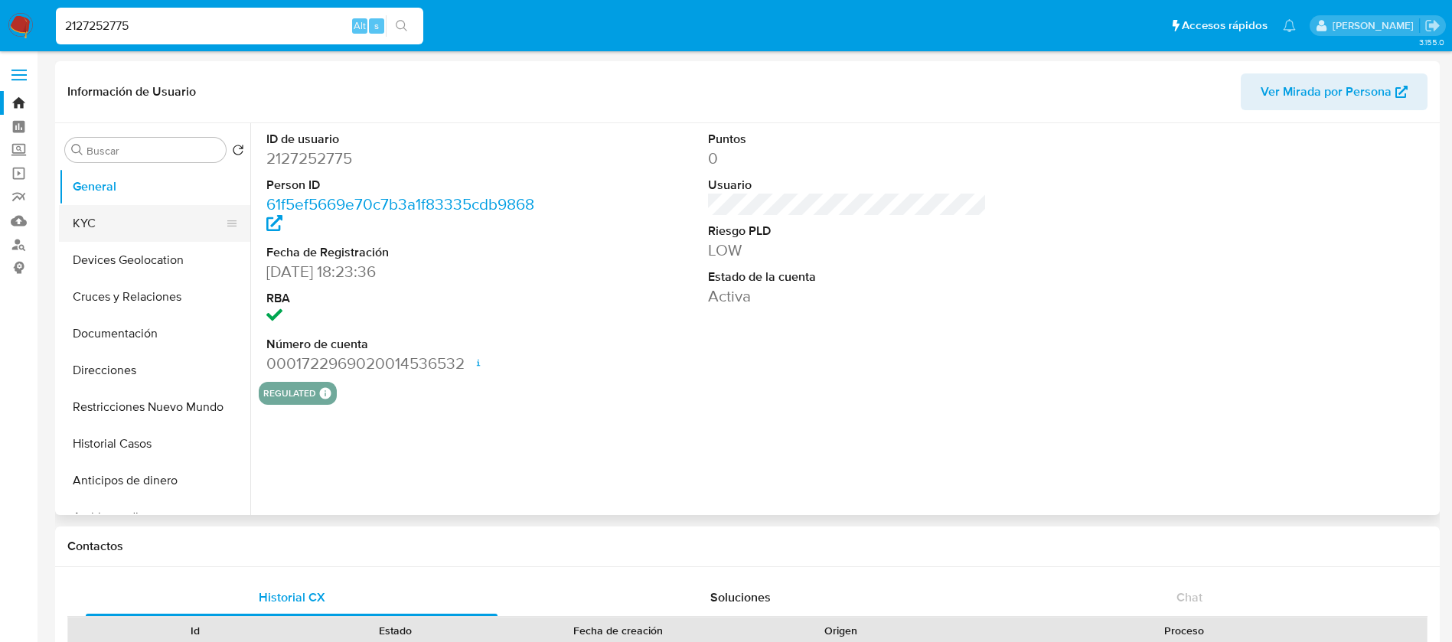
select select "10"
click at [161, 223] on button "KYC" at bounding box center [148, 223] width 179 height 37
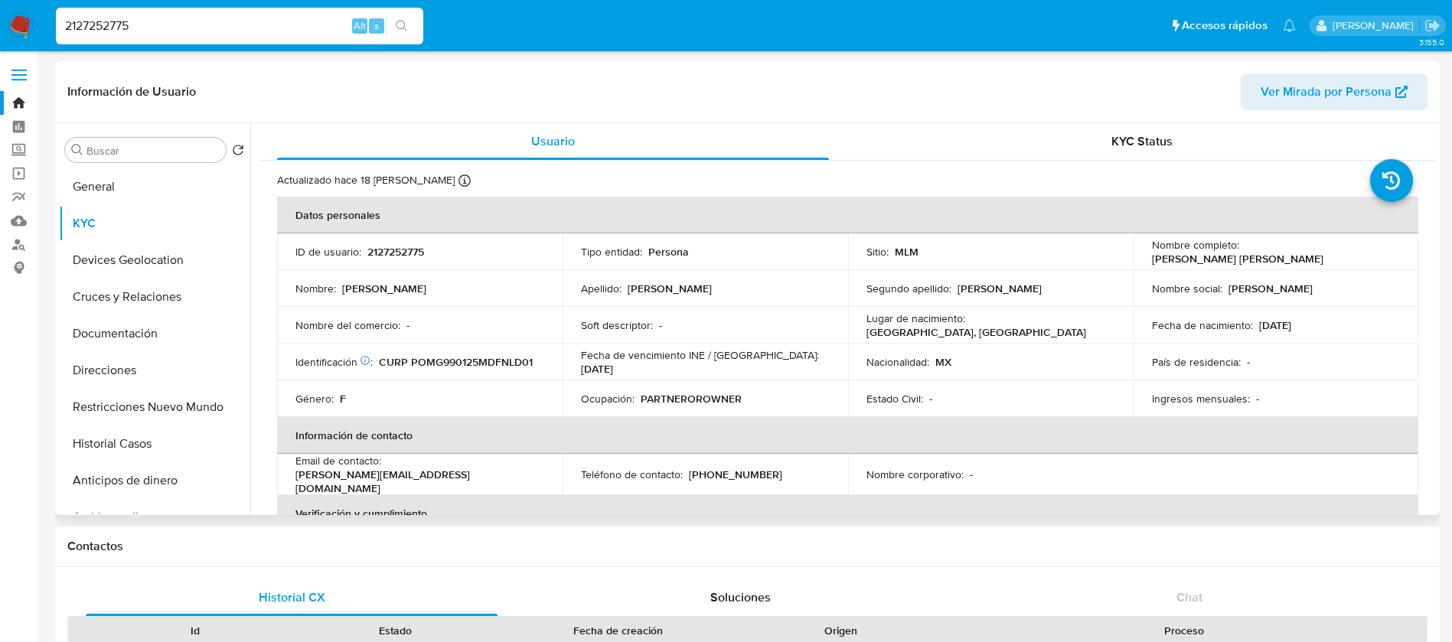
click at [387, 236] on td "ID de usuario : 2127252775" at bounding box center [419, 251] width 285 height 37
click at [396, 248] on p "2127252775" at bounding box center [395, 252] width 57 height 14
copy p "2127252775"
drag, startPoint x: 1341, startPoint y: 259, endPoint x: 1147, endPoint y: 262, distance: 194.4
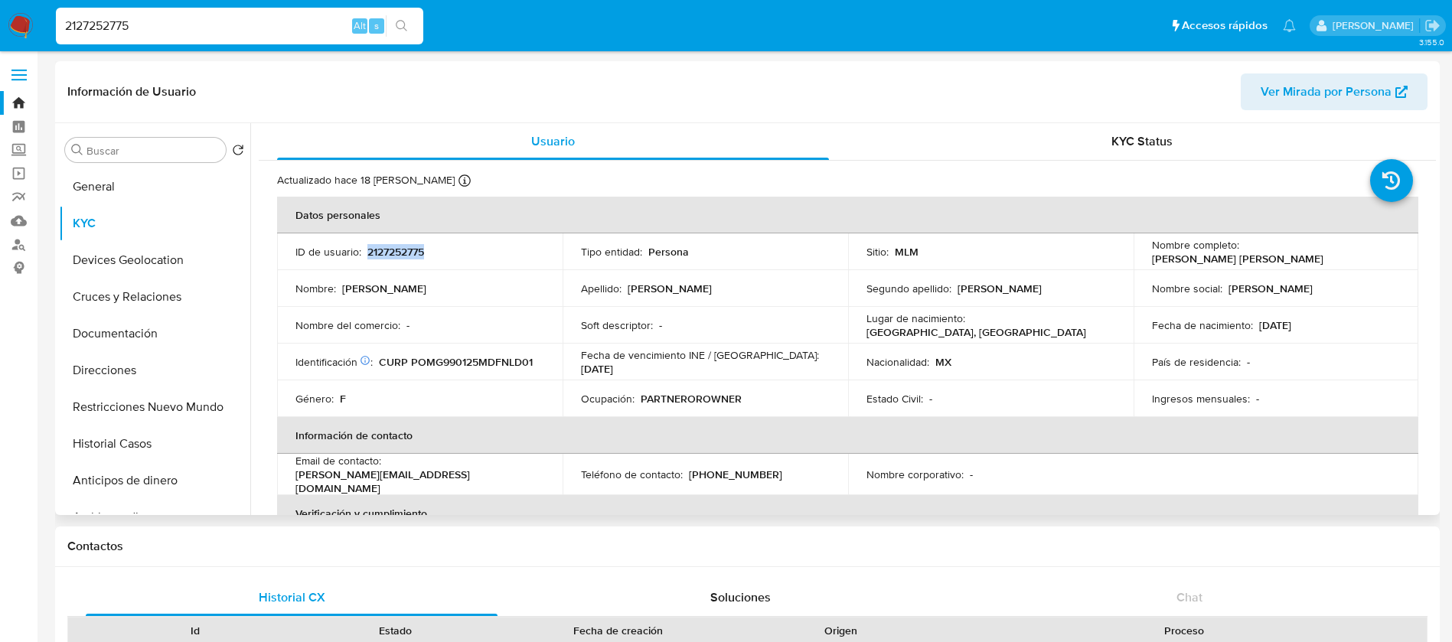
click at [1152, 262] on div "Nombre completo : Guadalupe Jennyfer Ponce Maldonado" at bounding box center [1276, 252] width 249 height 28
copy p "Guadalupe Jennyfer Ponce Maldonado"
click at [393, 253] on p "2127252775" at bounding box center [395, 252] width 57 height 14
copy p "2127252775"
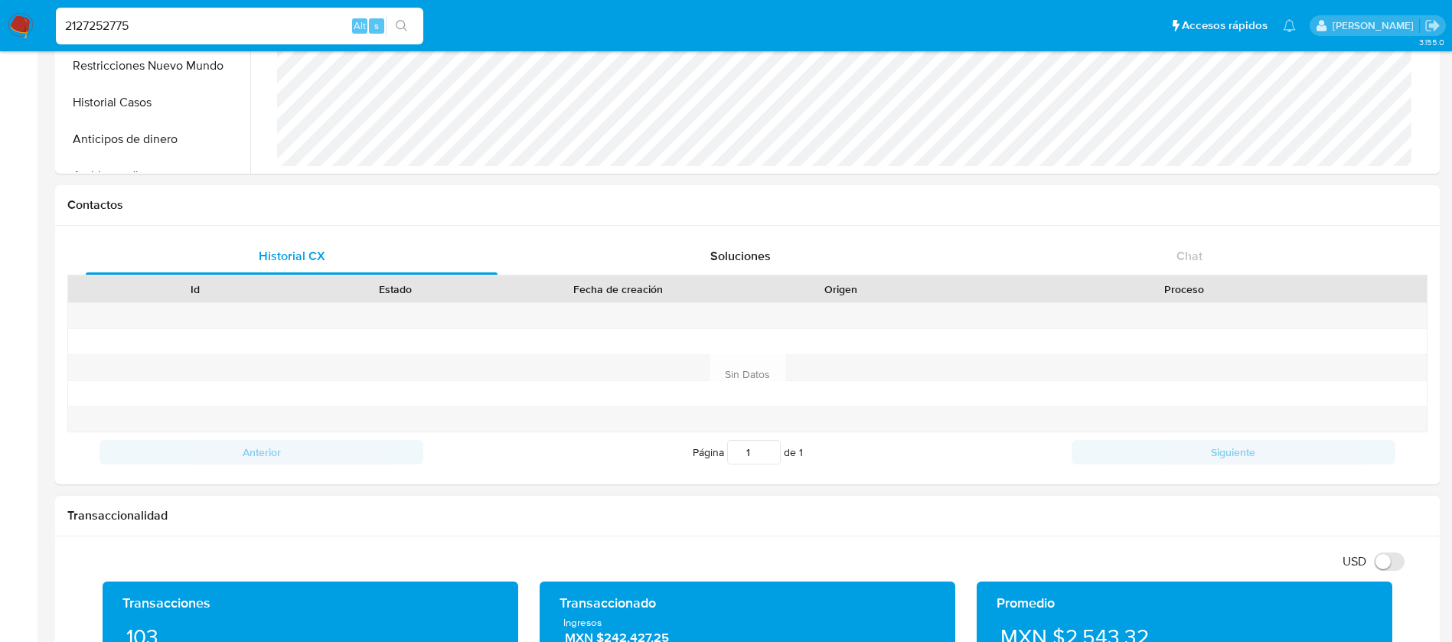
scroll to position [459, 0]
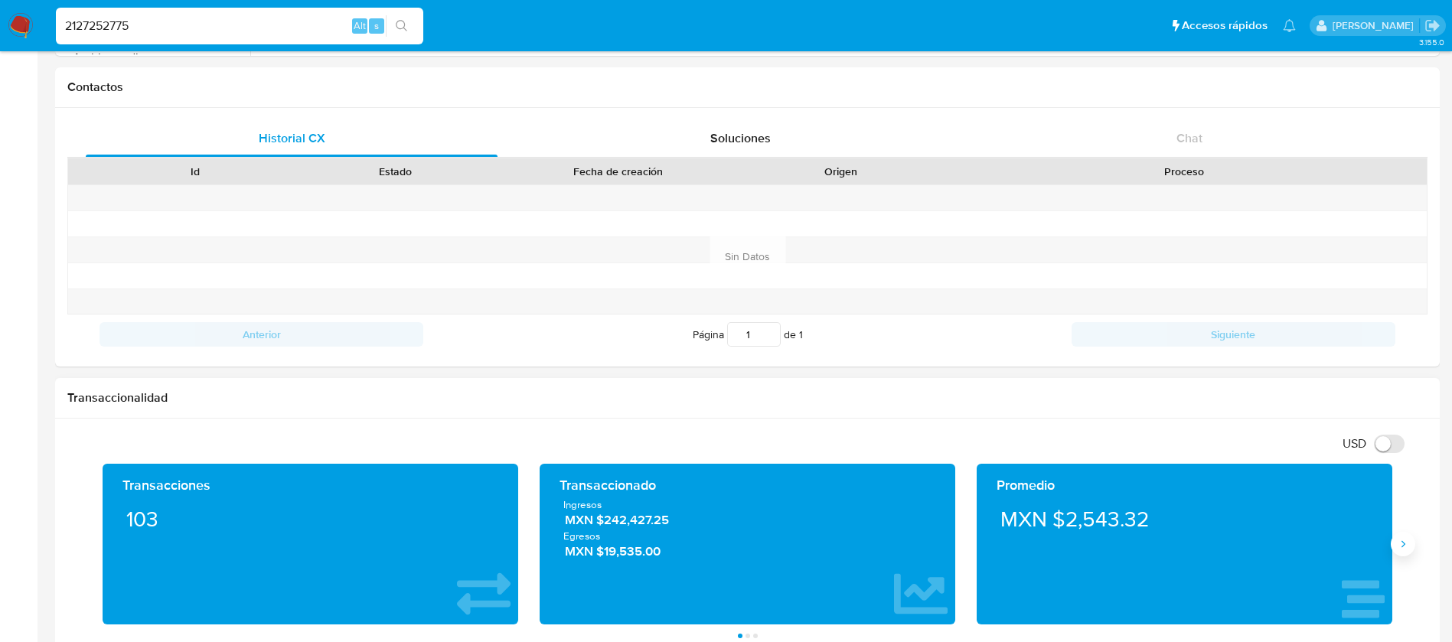
click at [1403, 551] on button "Siguiente" at bounding box center [1402, 544] width 24 height 24
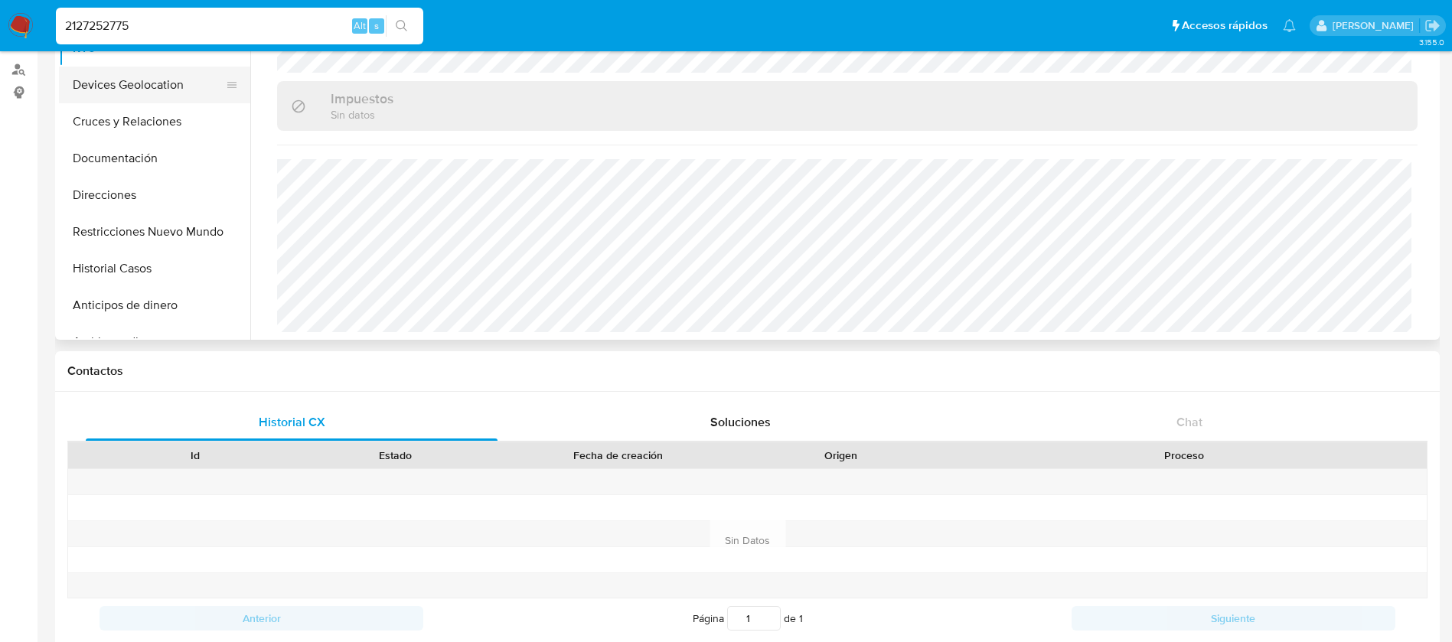
scroll to position [0, 0]
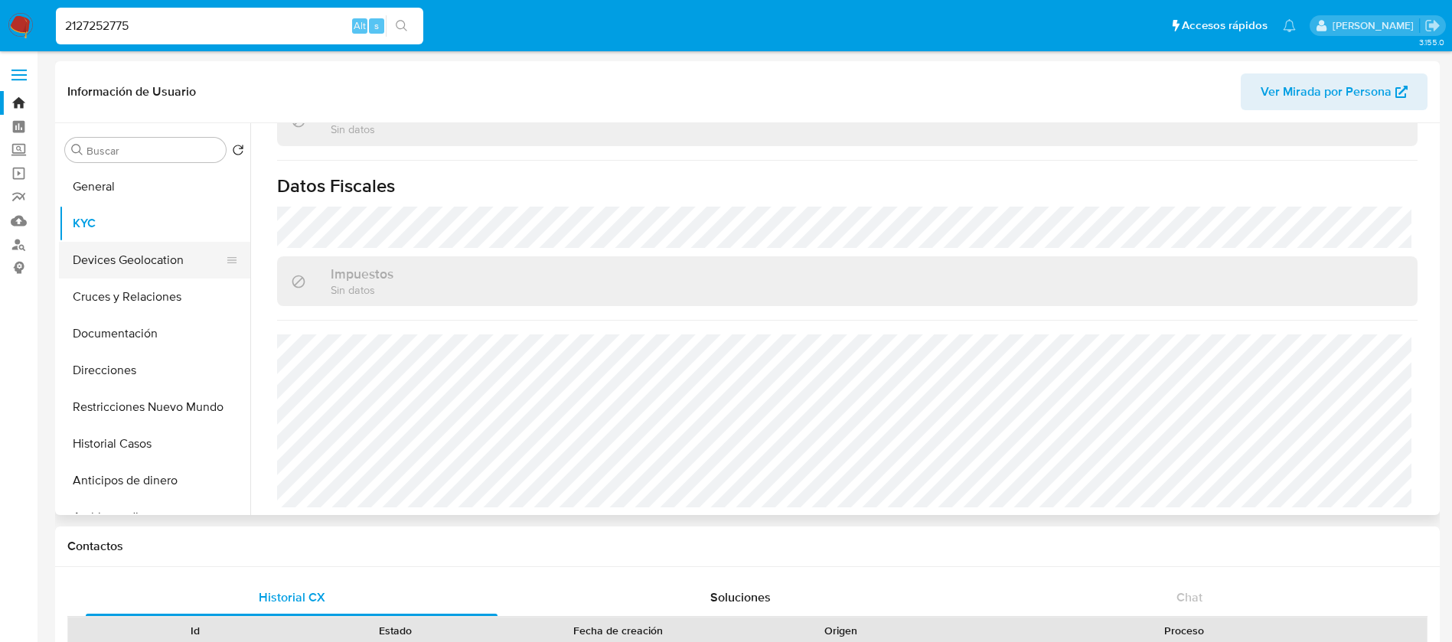
click at [161, 259] on button "Devices Geolocation" at bounding box center [148, 260] width 179 height 37
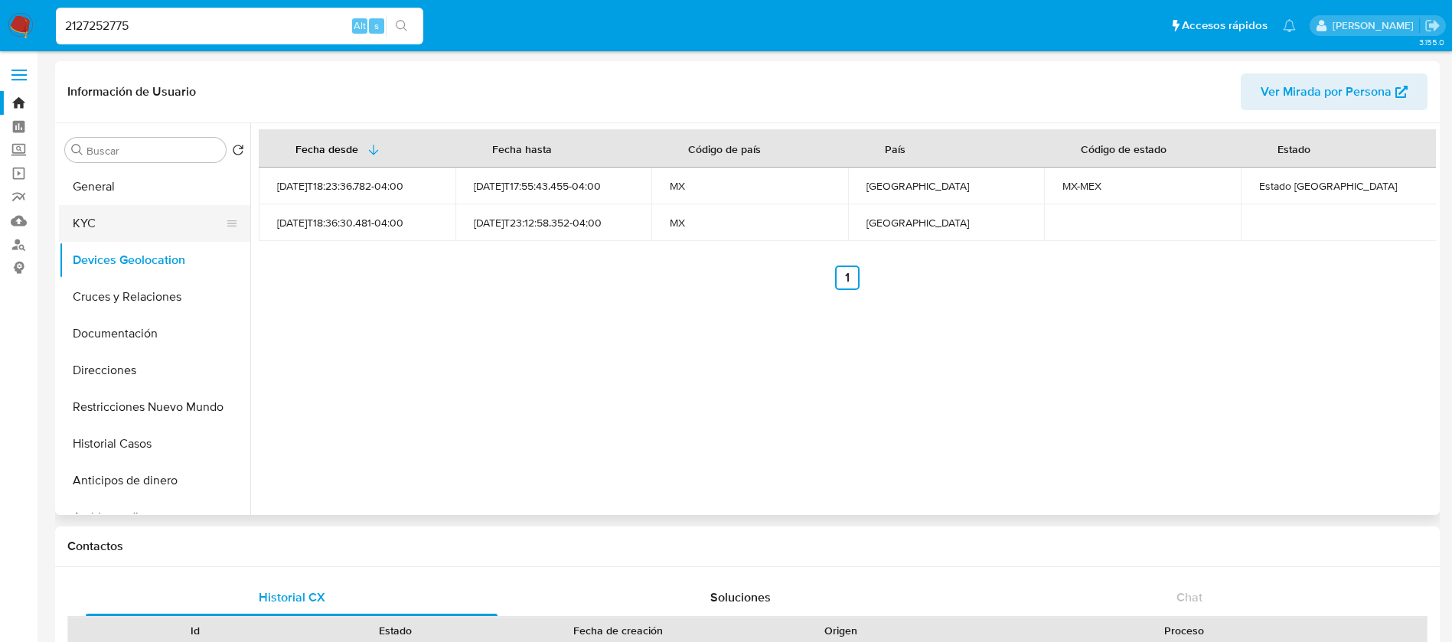
click at [164, 227] on button "KYC" at bounding box center [148, 223] width 179 height 37
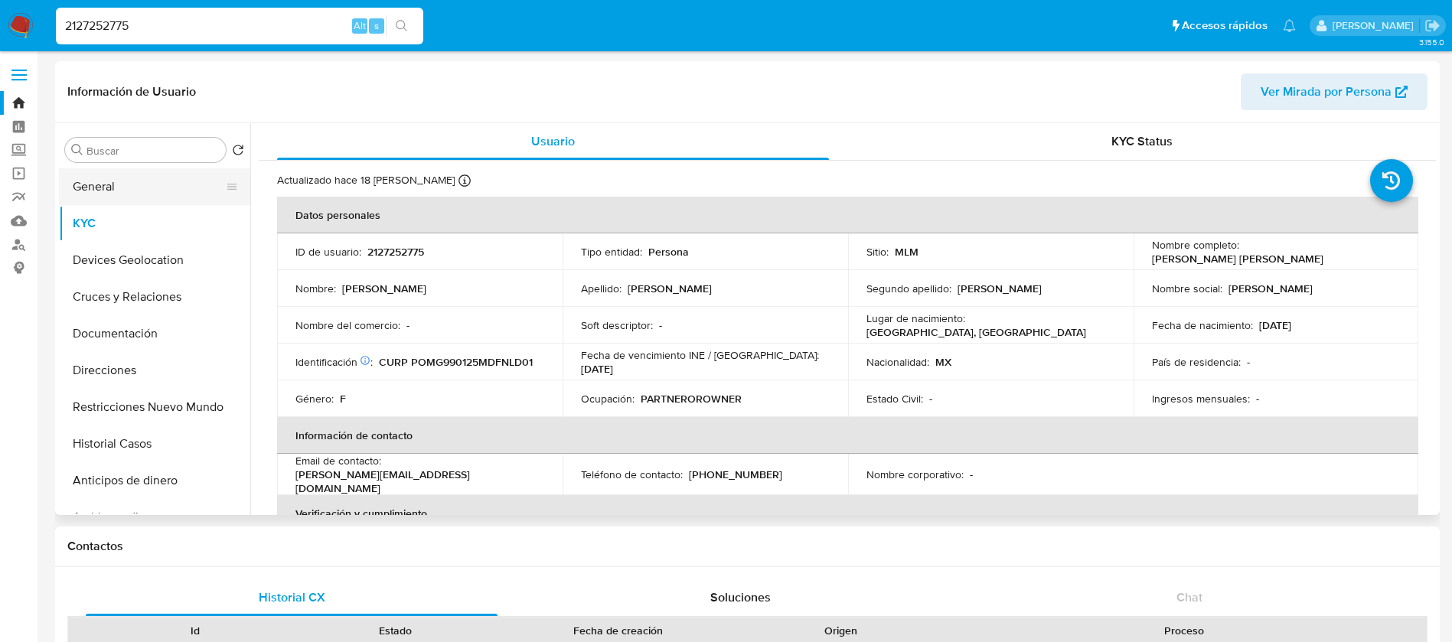
click at [135, 178] on button "General" at bounding box center [148, 186] width 179 height 37
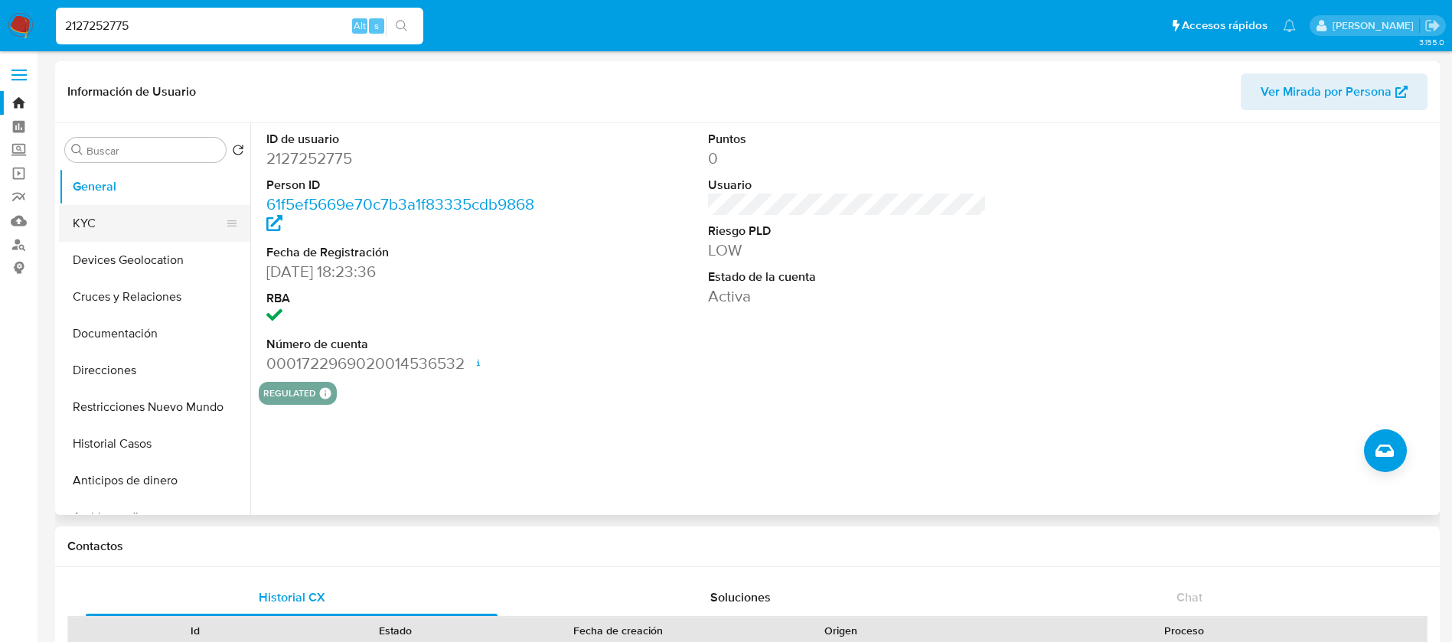
click at [119, 234] on button "KYC" at bounding box center [148, 223] width 179 height 37
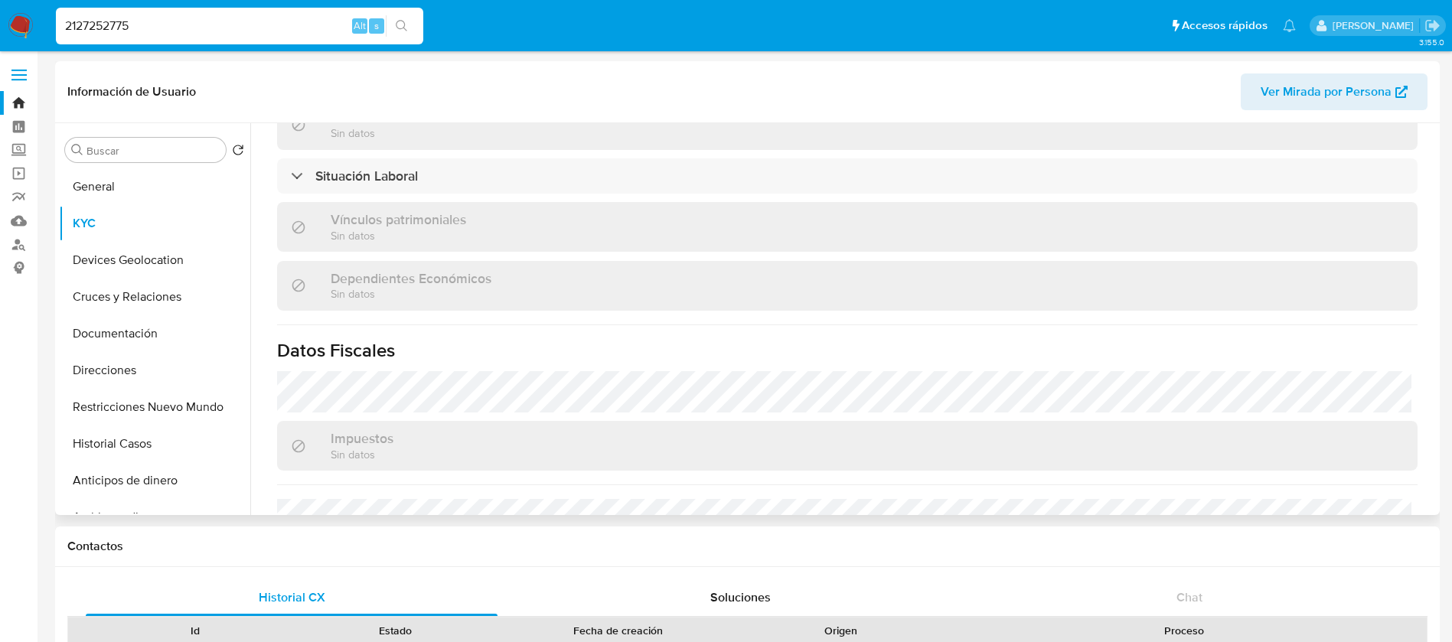
scroll to position [947, 0]
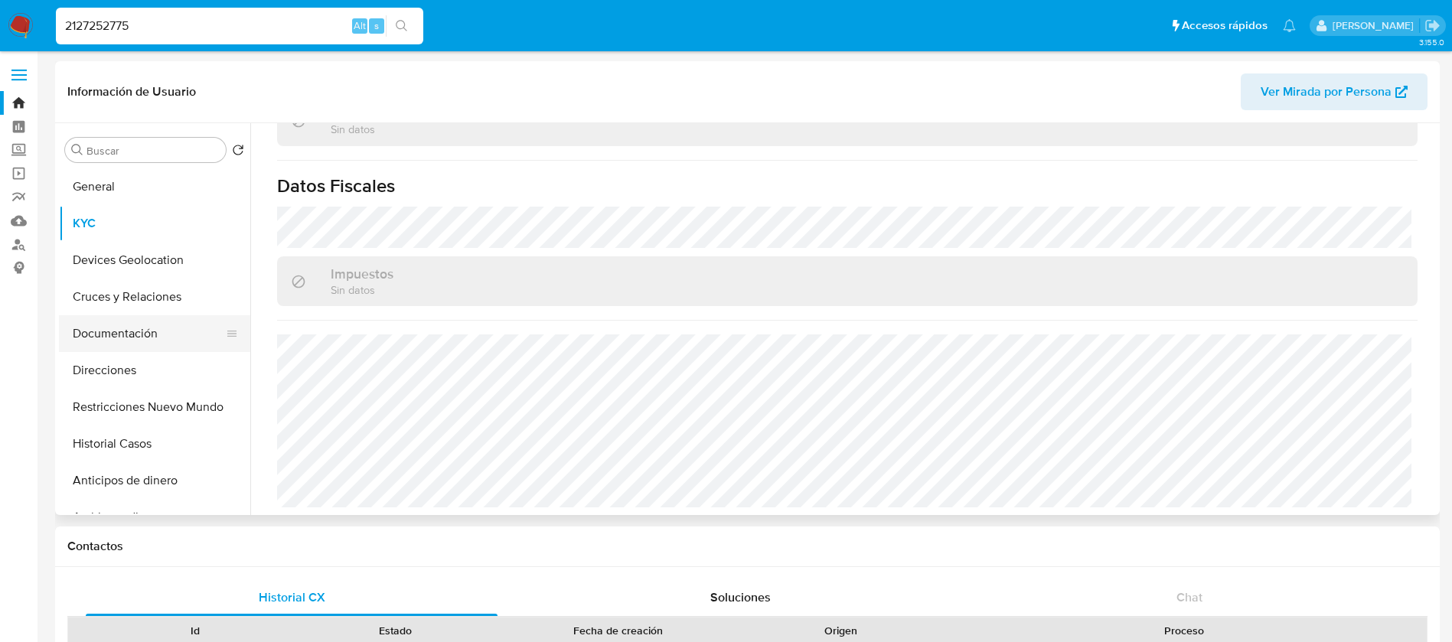
click at [140, 326] on button "Documentación" at bounding box center [148, 333] width 179 height 37
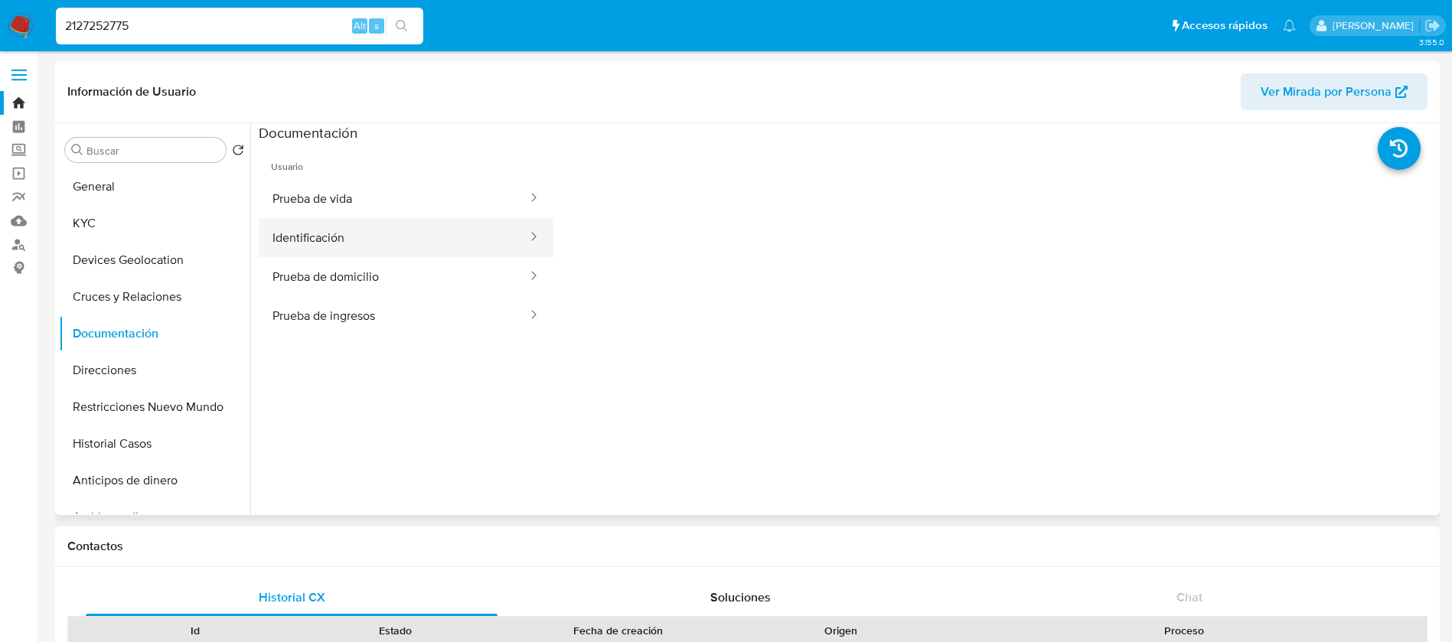
click at [388, 230] on button "Identificación" at bounding box center [394, 237] width 270 height 39
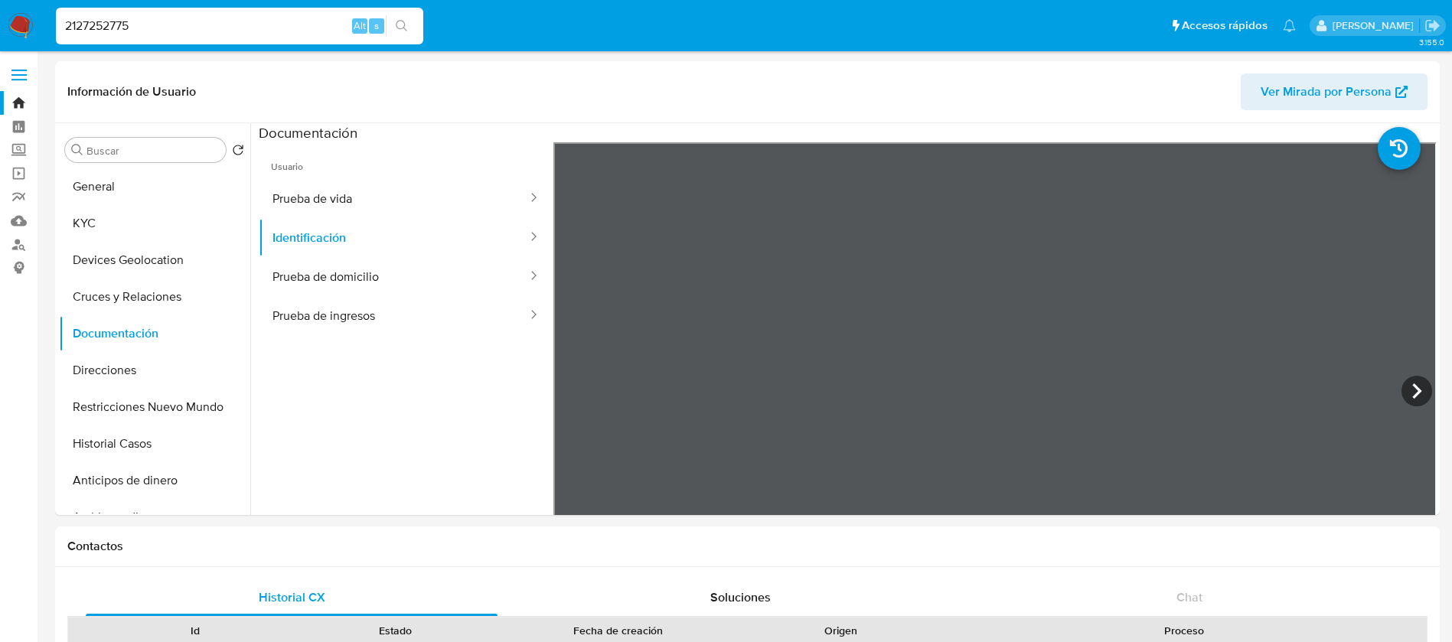
drag, startPoint x: 207, startPoint y: 24, endPoint x: 0, endPoint y: -21, distance: 212.2
paste input "80058784"
type input "280058784"
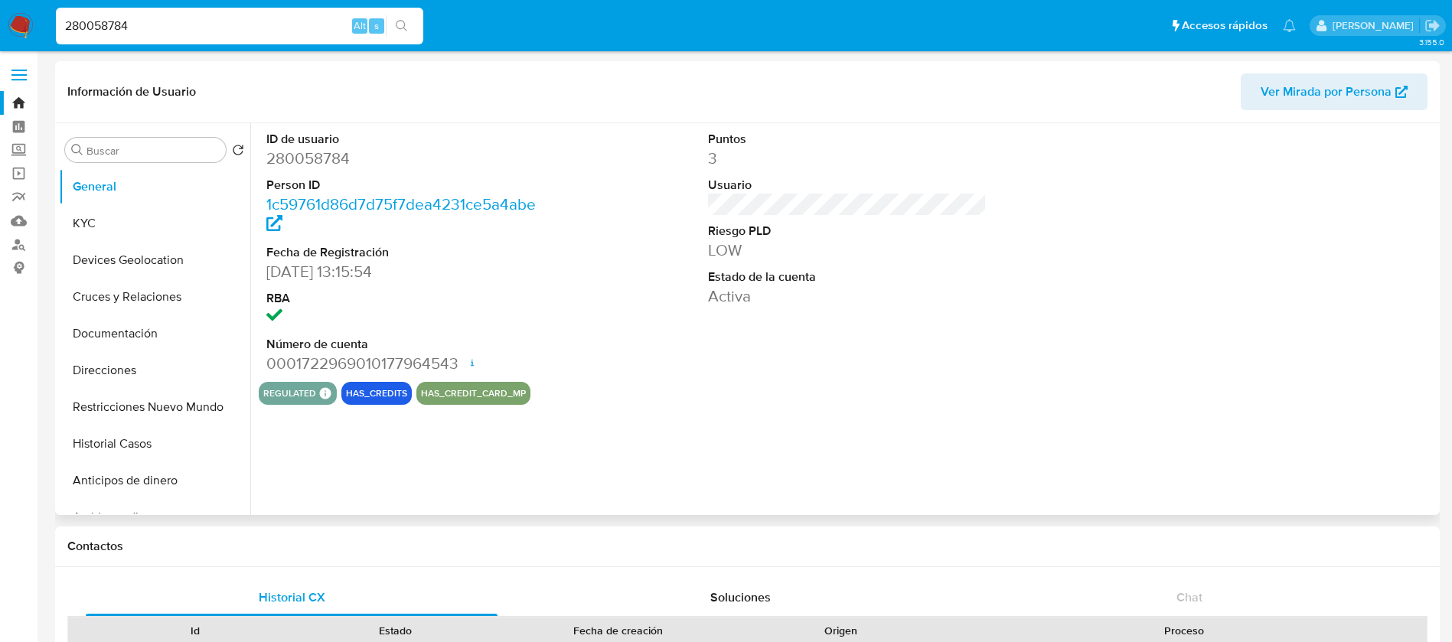
select select "10"
click at [334, 153] on dd "280058784" at bounding box center [405, 158] width 279 height 21
copy dd "280058784"
click at [193, 226] on button "KYC" at bounding box center [148, 223] width 179 height 37
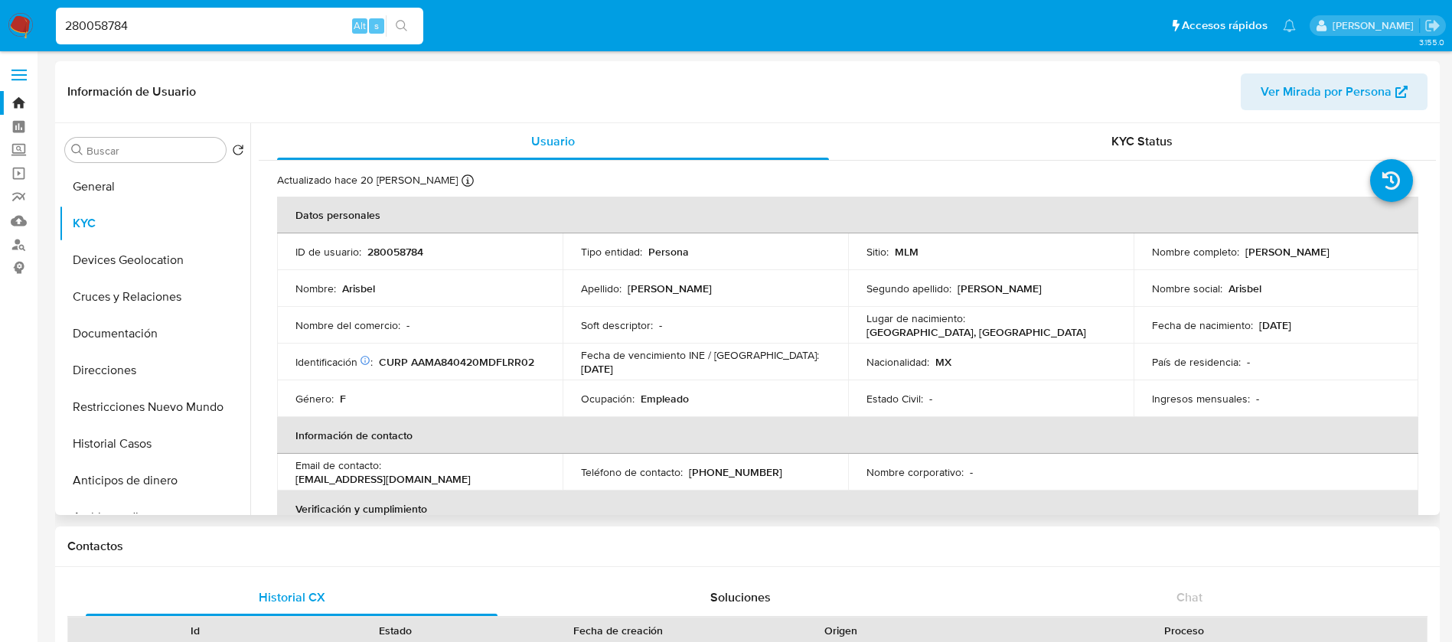
click at [413, 249] on p "280058784" at bounding box center [395, 252] width 56 height 14
copy p "280058784"
drag, startPoint x: 1352, startPoint y: 254, endPoint x: 1238, endPoint y: 249, distance: 114.1
click at [1238, 249] on div "Nombre completo : Arisbel Alvarez Moreno" at bounding box center [1276, 252] width 249 height 14
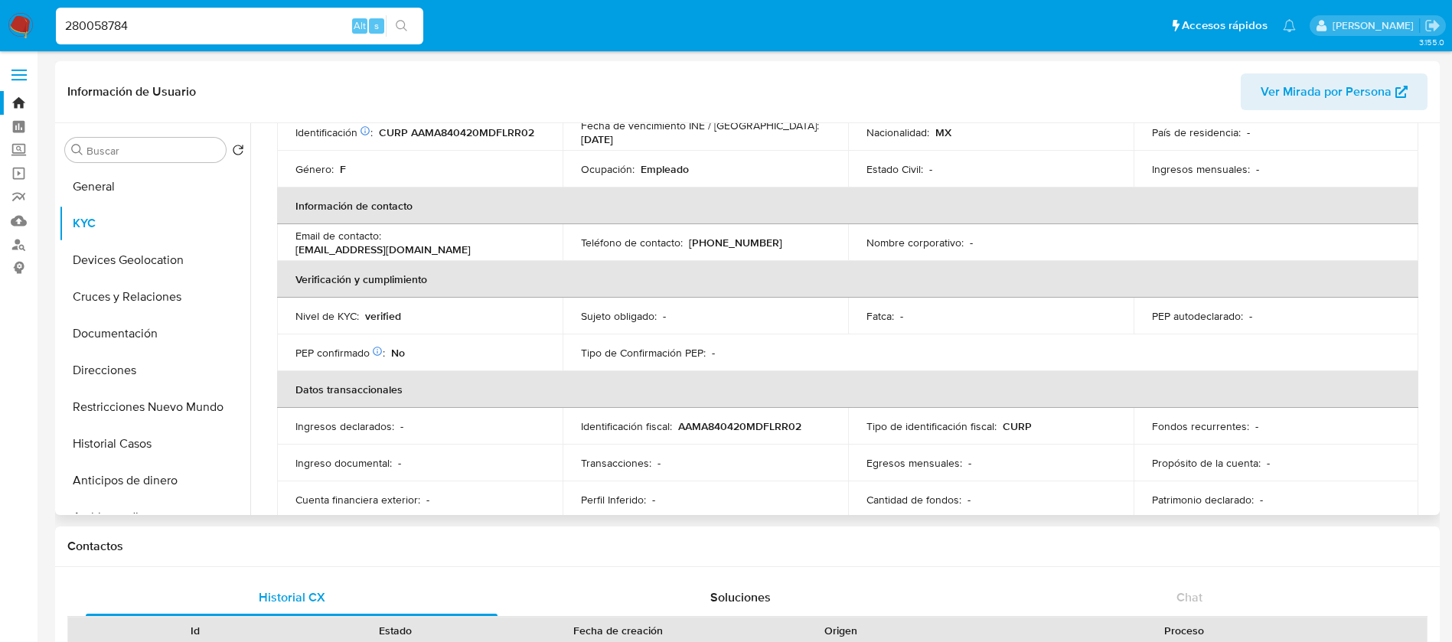
scroll to position [115, 0]
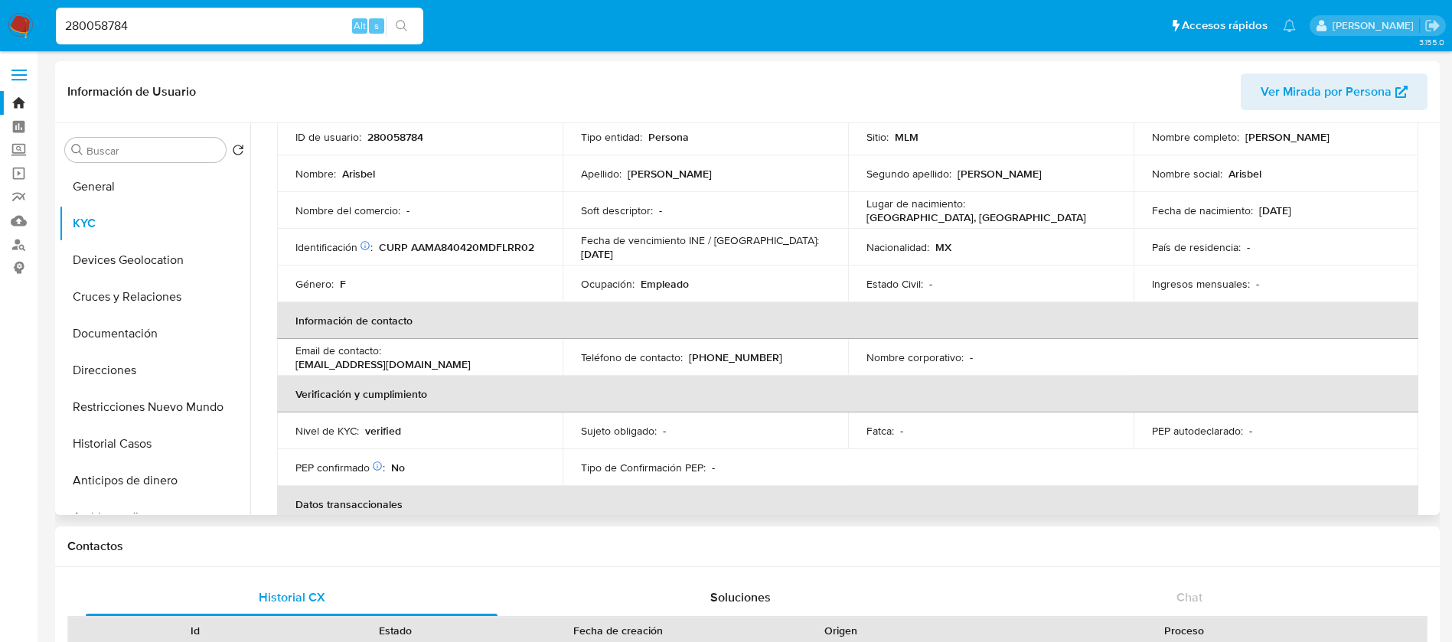
click at [414, 139] on p "280058784" at bounding box center [395, 137] width 56 height 14
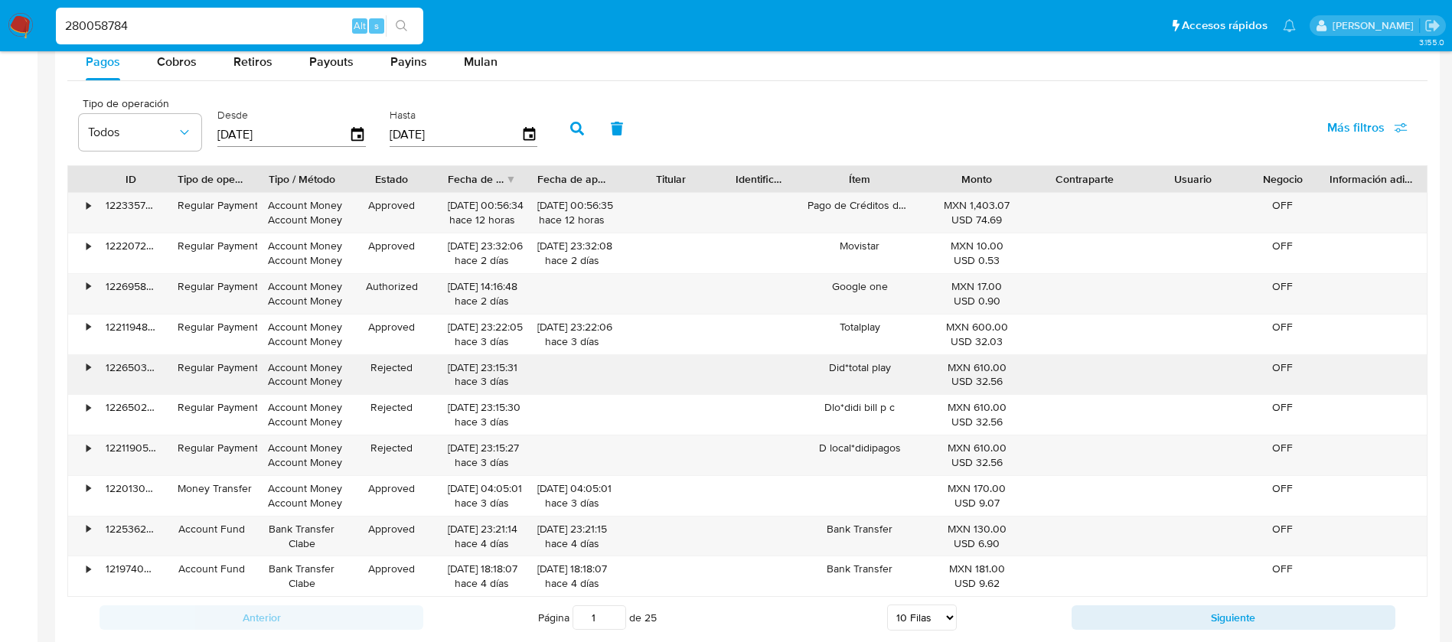
scroll to position [803, 0]
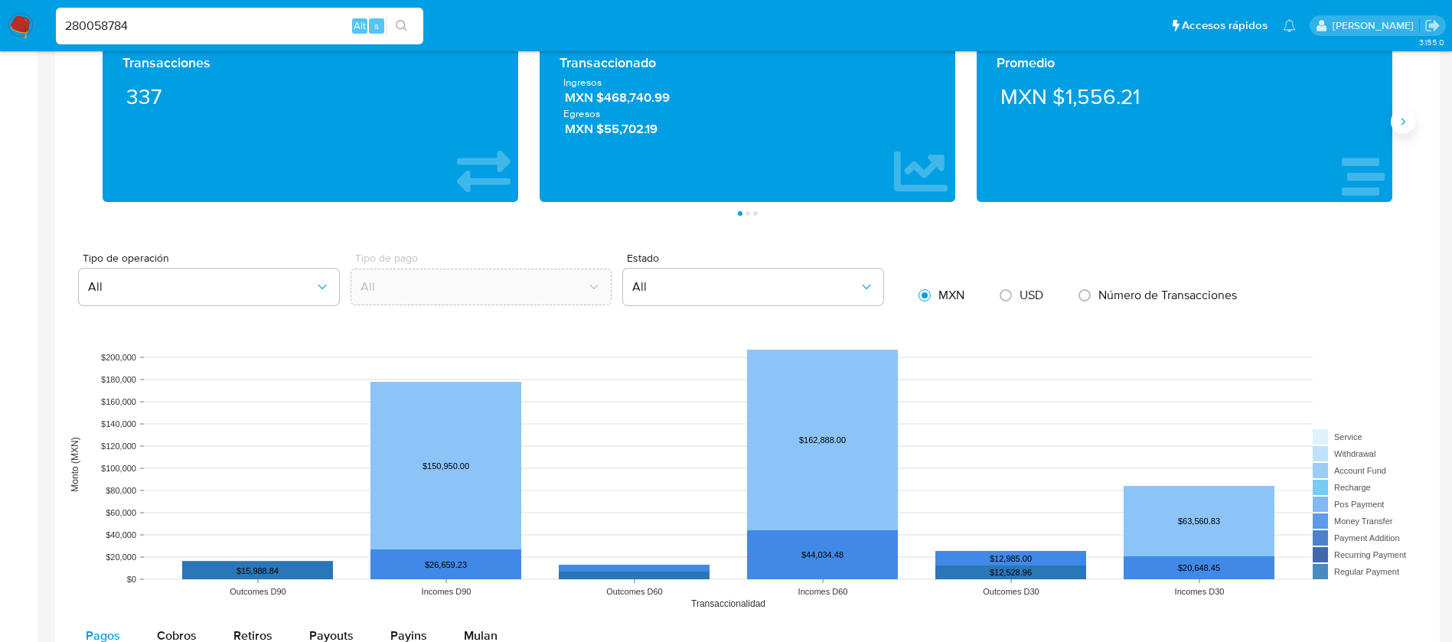
drag, startPoint x: 1394, startPoint y: 135, endPoint x: 1403, endPoint y: 131, distance: 9.9
click at [1395, 135] on div "Promedio MXN $1,556.21" at bounding box center [1184, 121] width 437 height 161
click at [1403, 130] on button "Siguiente" at bounding box center [1402, 121] width 24 height 24
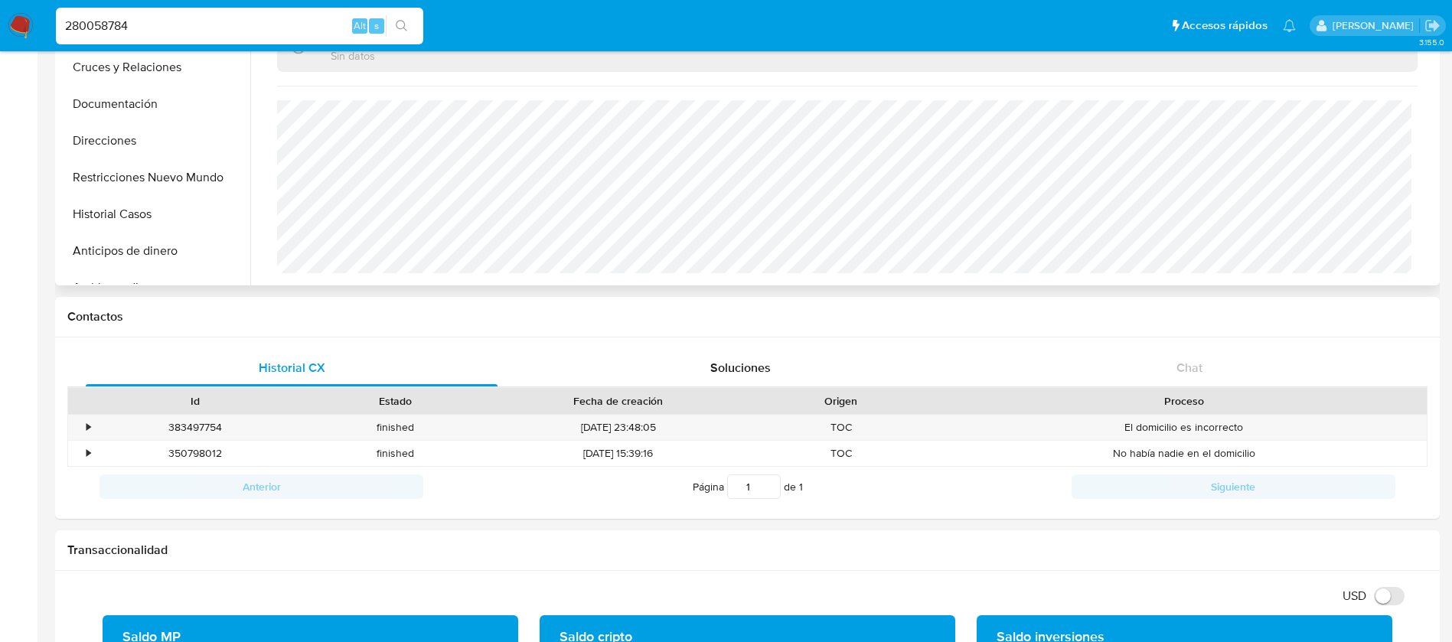
scroll to position [0, 0]
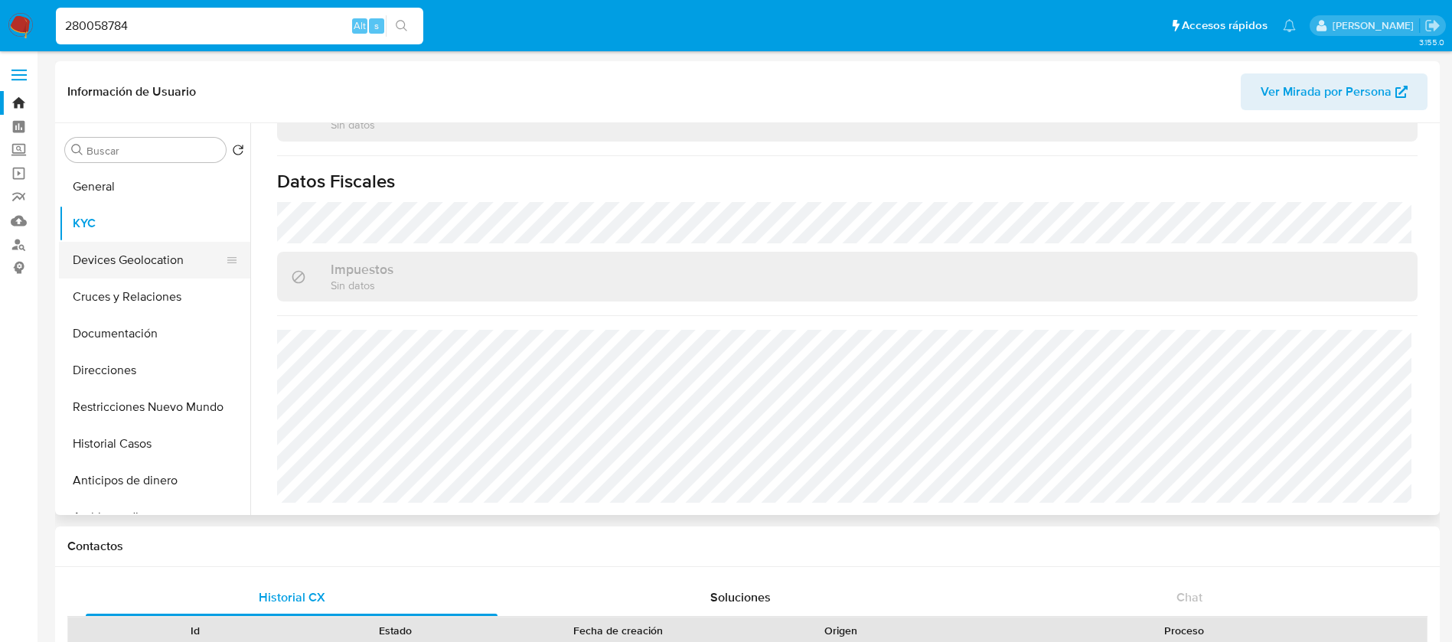
click at [178, 262] on button "Devices Geolocation" at bounding box center [148, 260] width 179 height 37
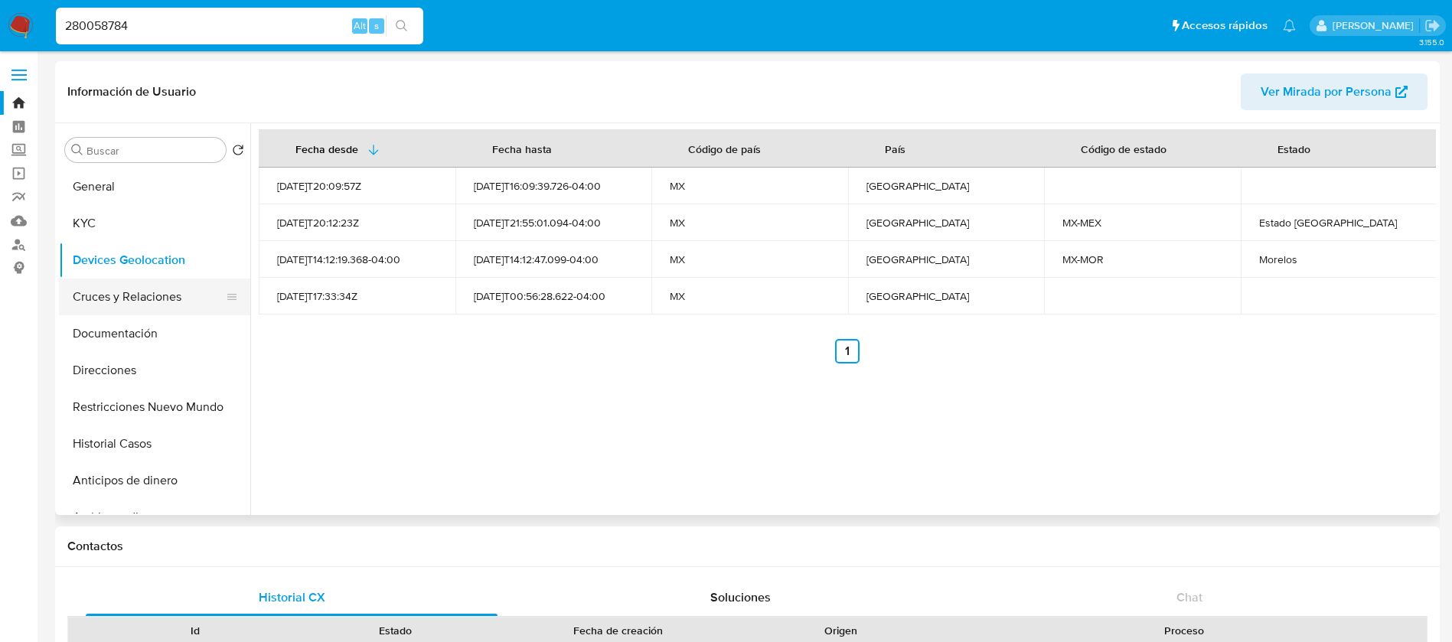
click at [156, 300] on button "Cruces y Relaciones" at bounding box center [148, 297] width 179 height 37
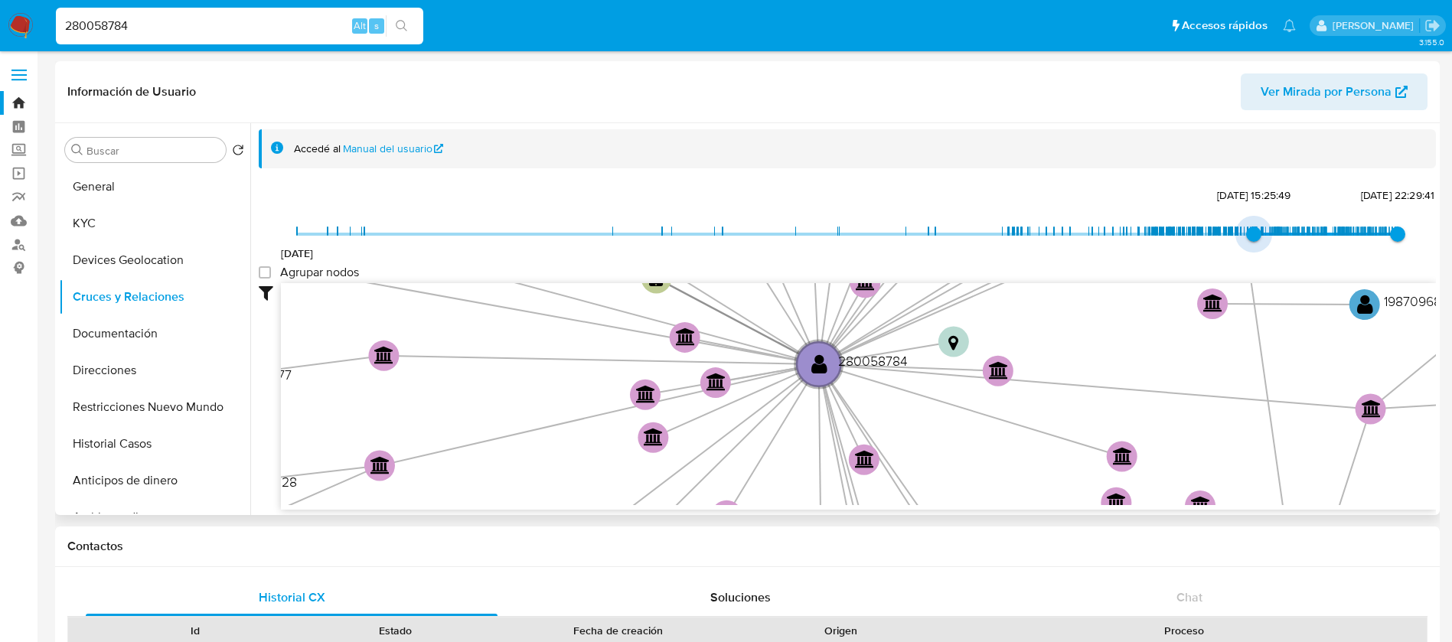
type input "1739489231000"
drag, startPoint x: 300, startPoint y: 236, endPoint x: 1255, endPoint y: 220, distance: 955.1
click at [1255, 227] on span "13/2/2025, 17:27:11" at bounding box center [1260, 234] width 15 height 15
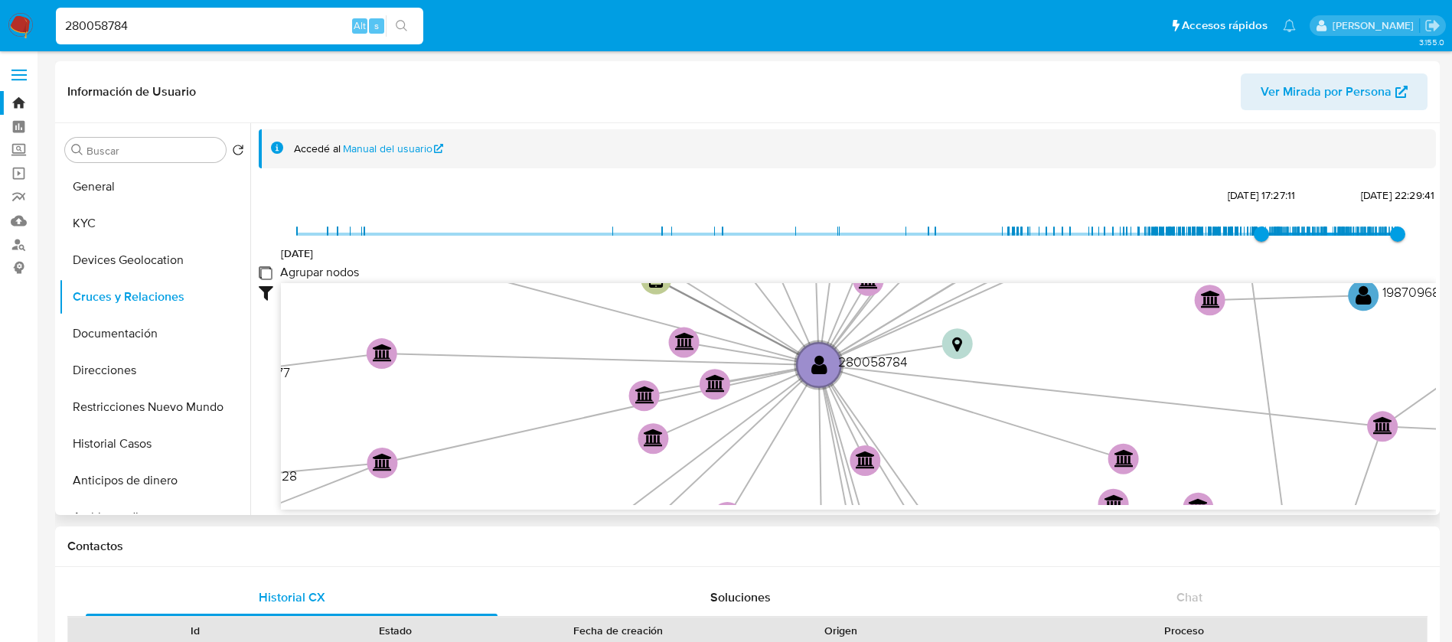
click at [262, 275] on group_nodes "Agrupar nodos" at bounding box center [265, 272] width 12 height 12
checkbox group_nodes "true"
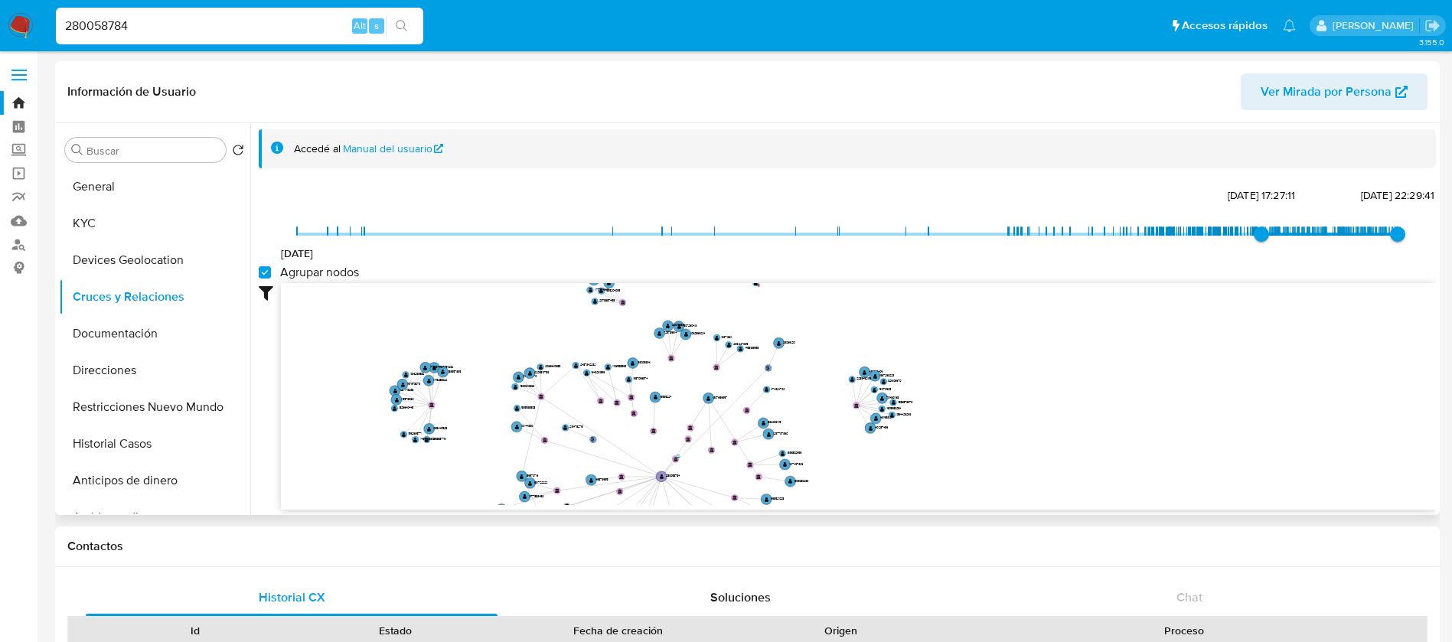
drag, startPoint x: 568, startPoint y: 339, endPoint x: 618, endPoint y: 486, distance: 155.1
click at [618, 486] on icon "phone-4c632460f9dd0e8de097c99b7776fe3d  user-280058784  280058784 phone-208a8…" at bounding box center [858, 394] width 1155 height 222
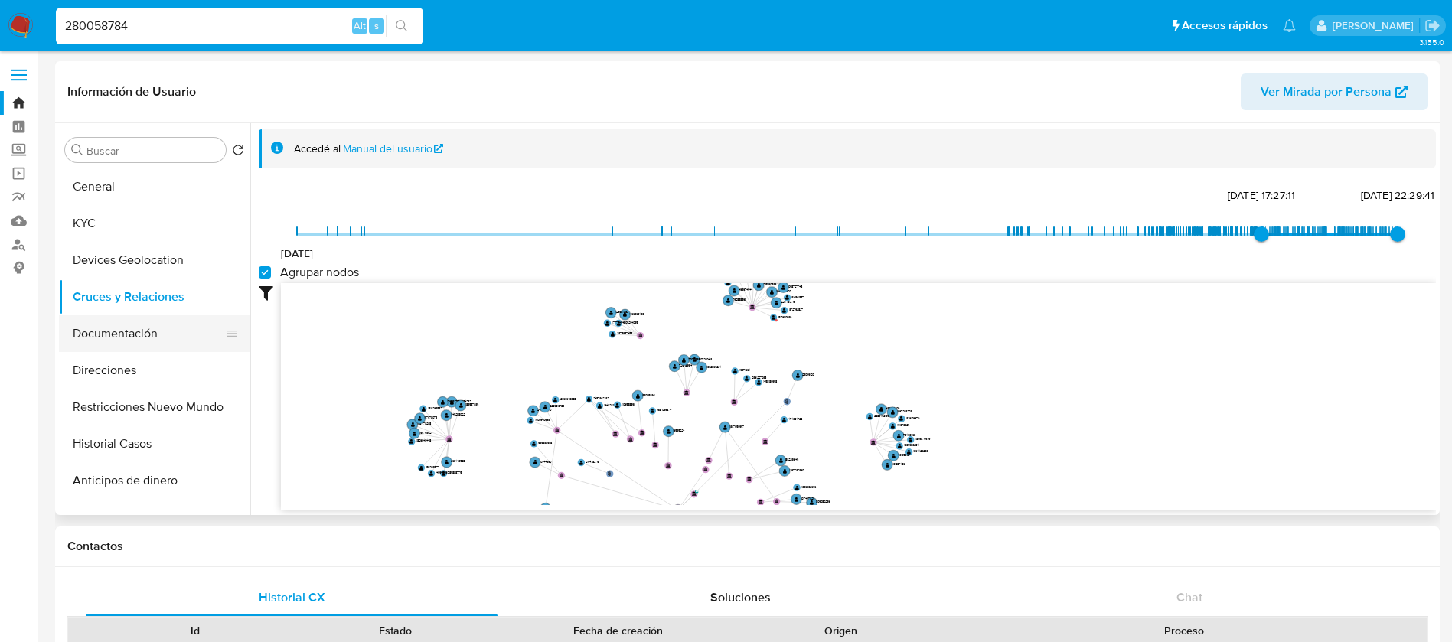
click at [111, 327] on button "Documentación" at bounding box center [148, 333] width 179 height 37
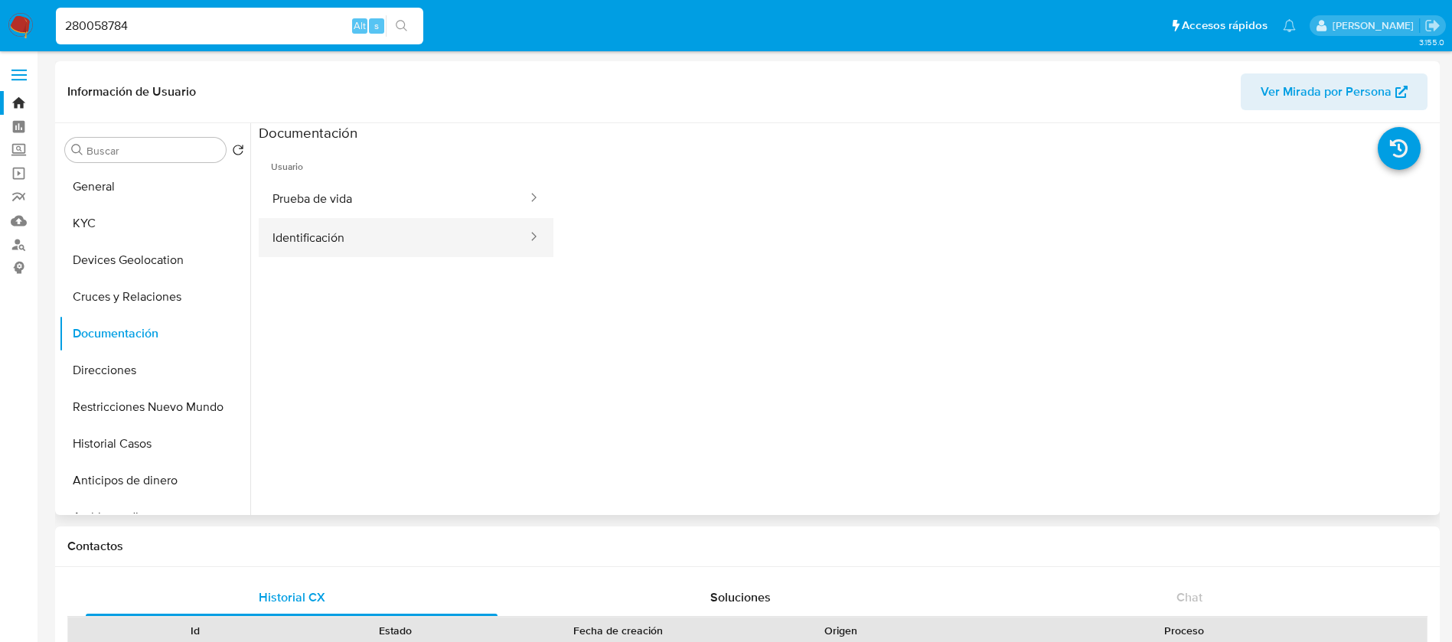
click at [337, 252] on button "Identificación" at bounding box center [394, 237] width 270 height 39
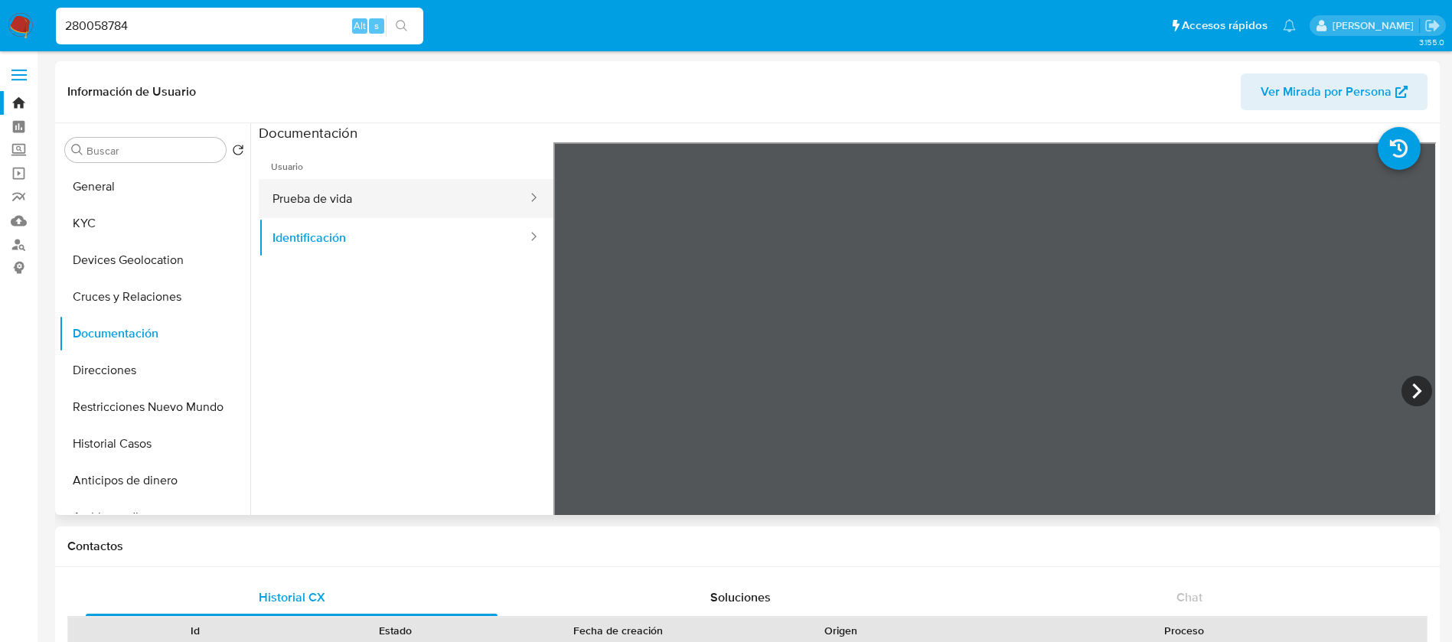
click at [489, 195] on button "Prueba de vida" at bounding box center [394, 198] width 270 height 39
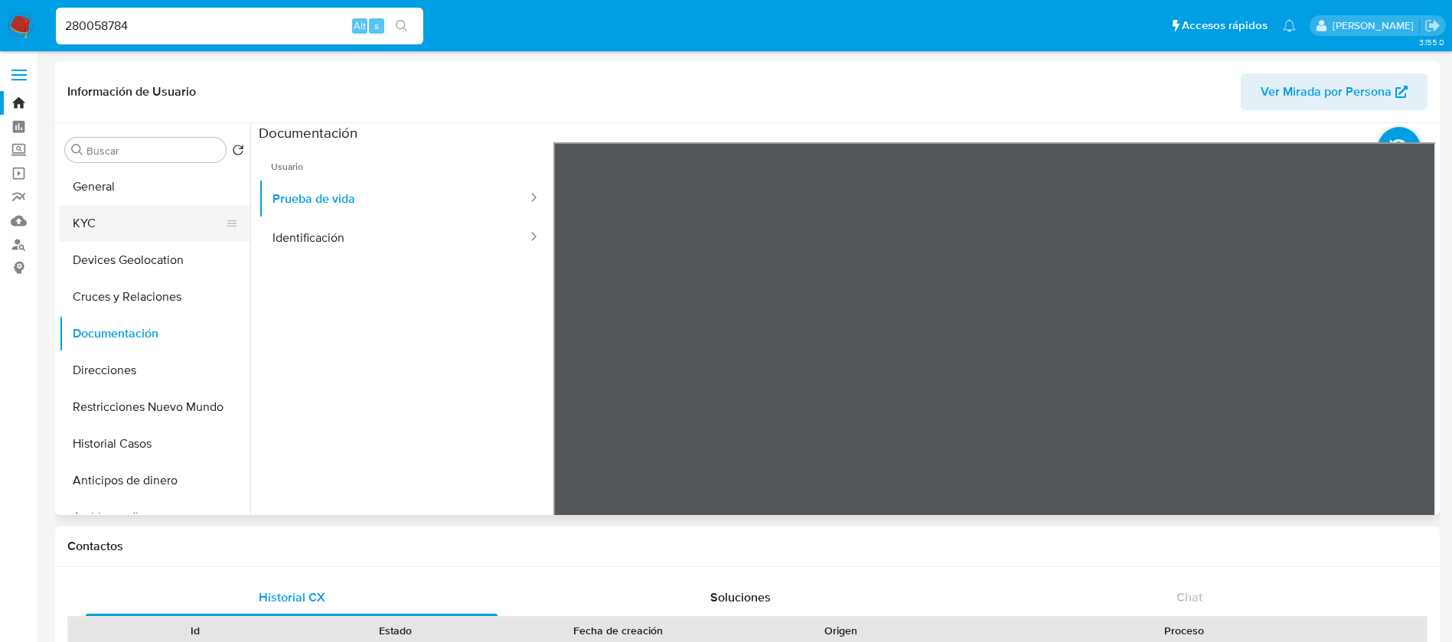
click at [137, 233] on button "KYC" at bounding box center [148, 223] width 179 height 37
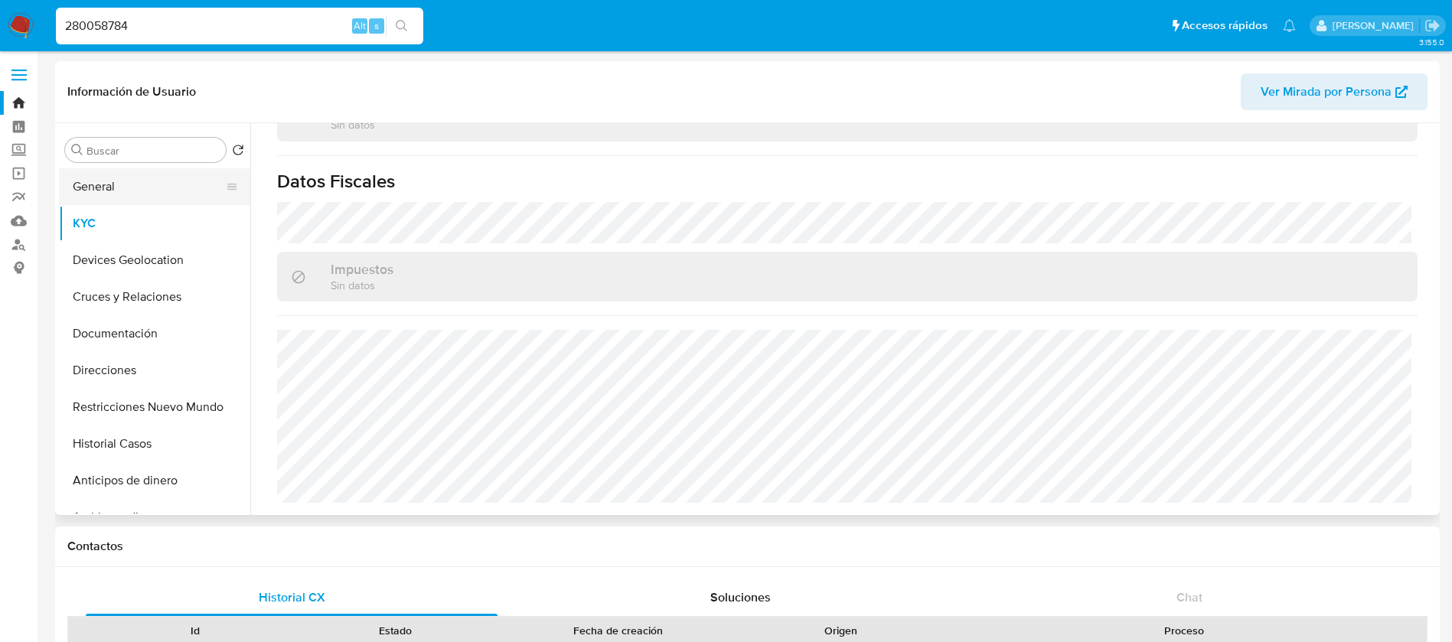
click at [177, 180] on button "General" at bounding box center [148, 186] width 179 height 37
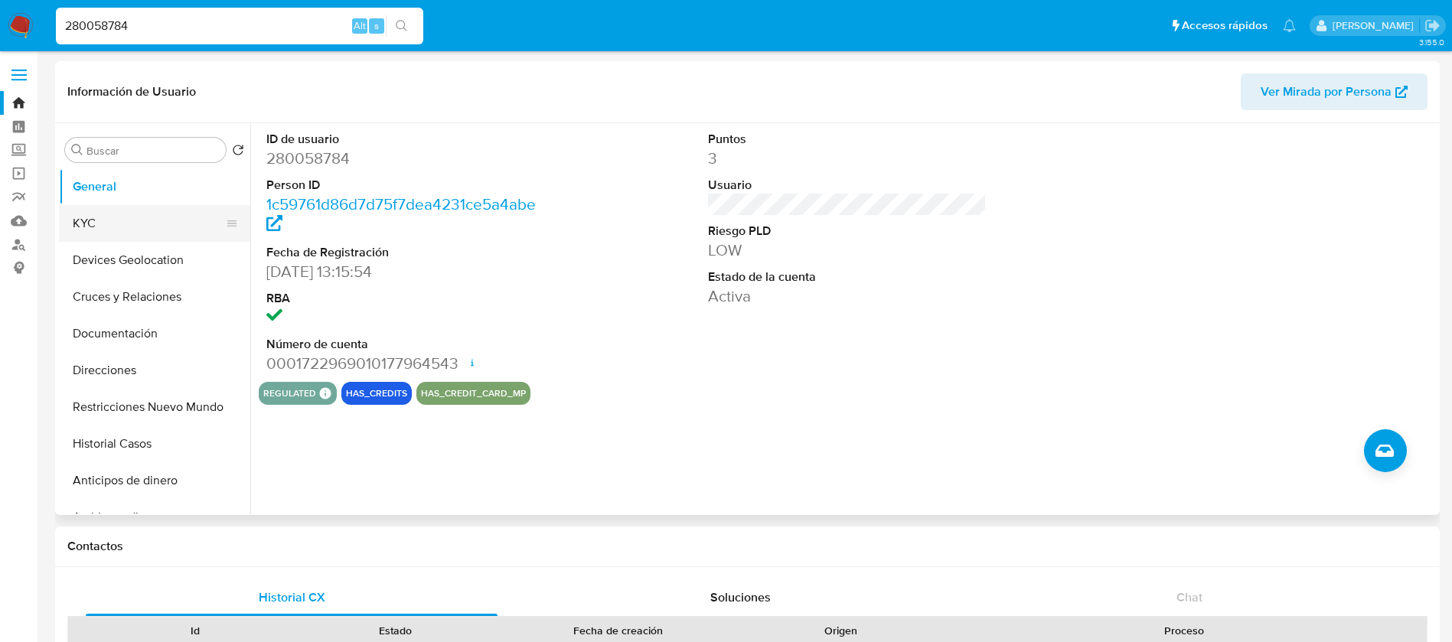
click at [105, 229] on button "KYC" at bounding box center [148, 223] width 179 height 37
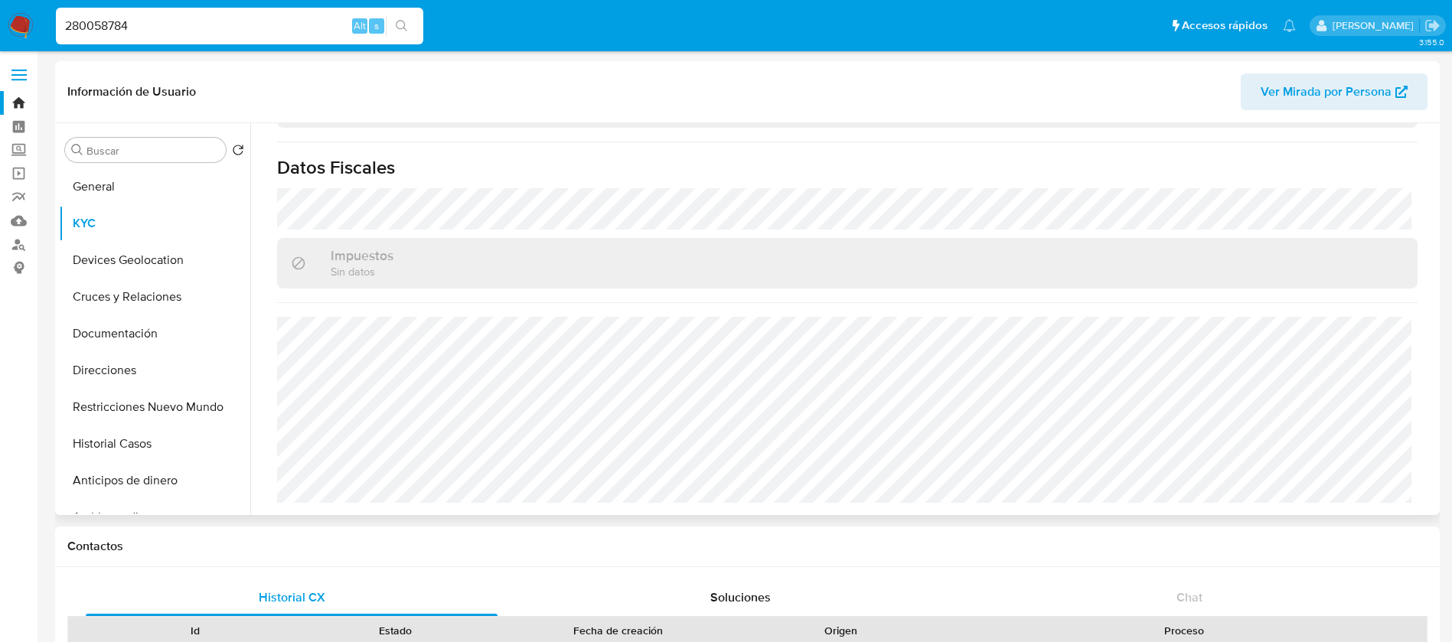
scroll to position [947, 0]
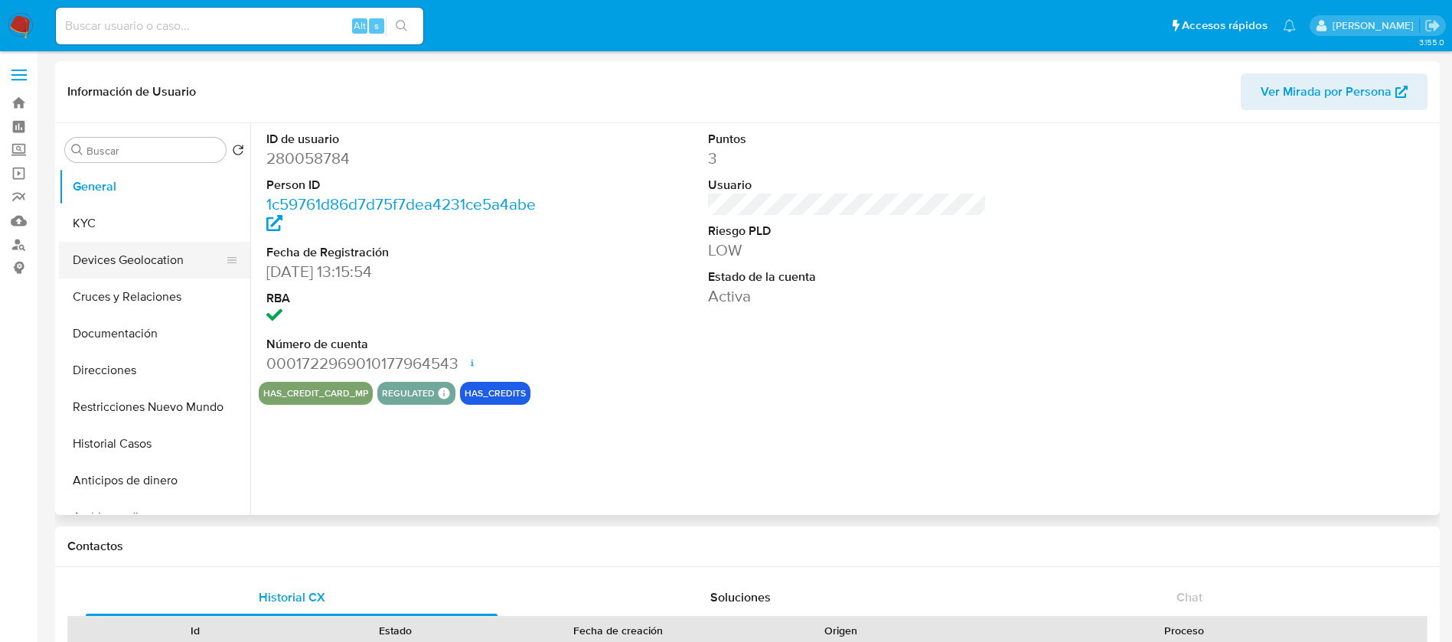
select select "10"
click at [116, 243] on button "Devices Geolocation" at bounding box center [148, 260] width 179 height 37
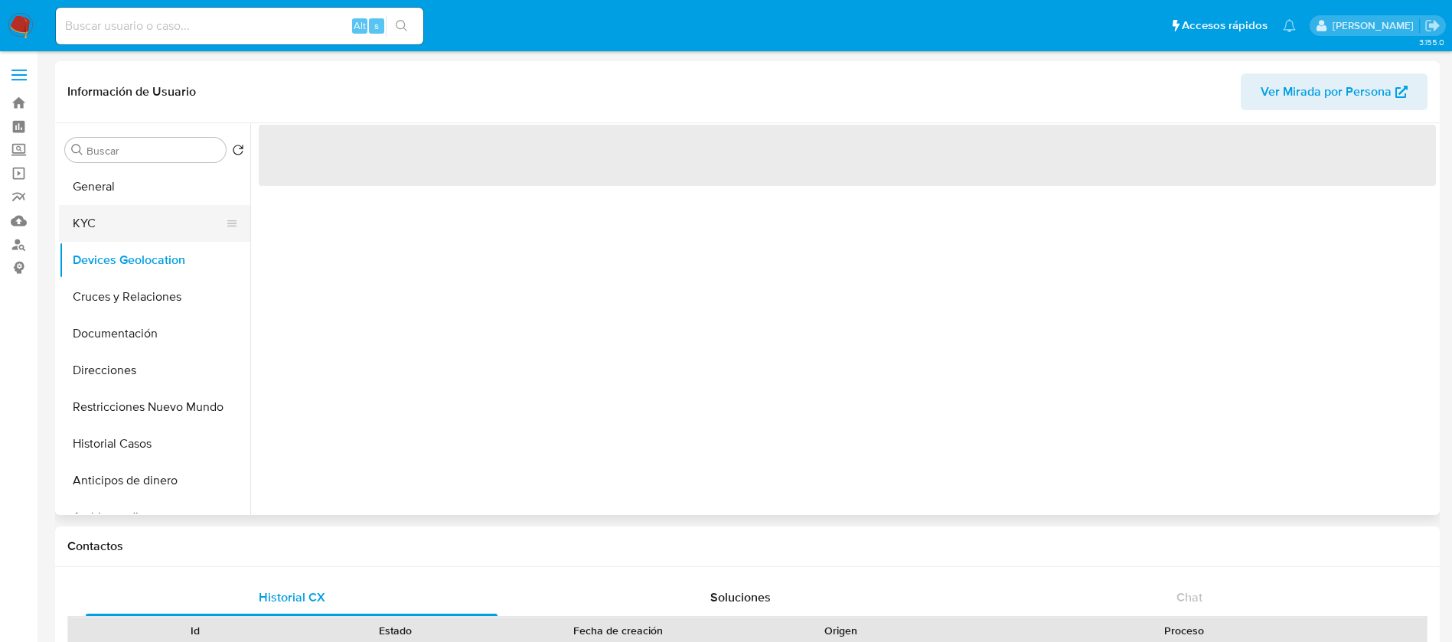
click at [125, 224] on button "KYC" at bounding box center [148, 223] width 179 height 37
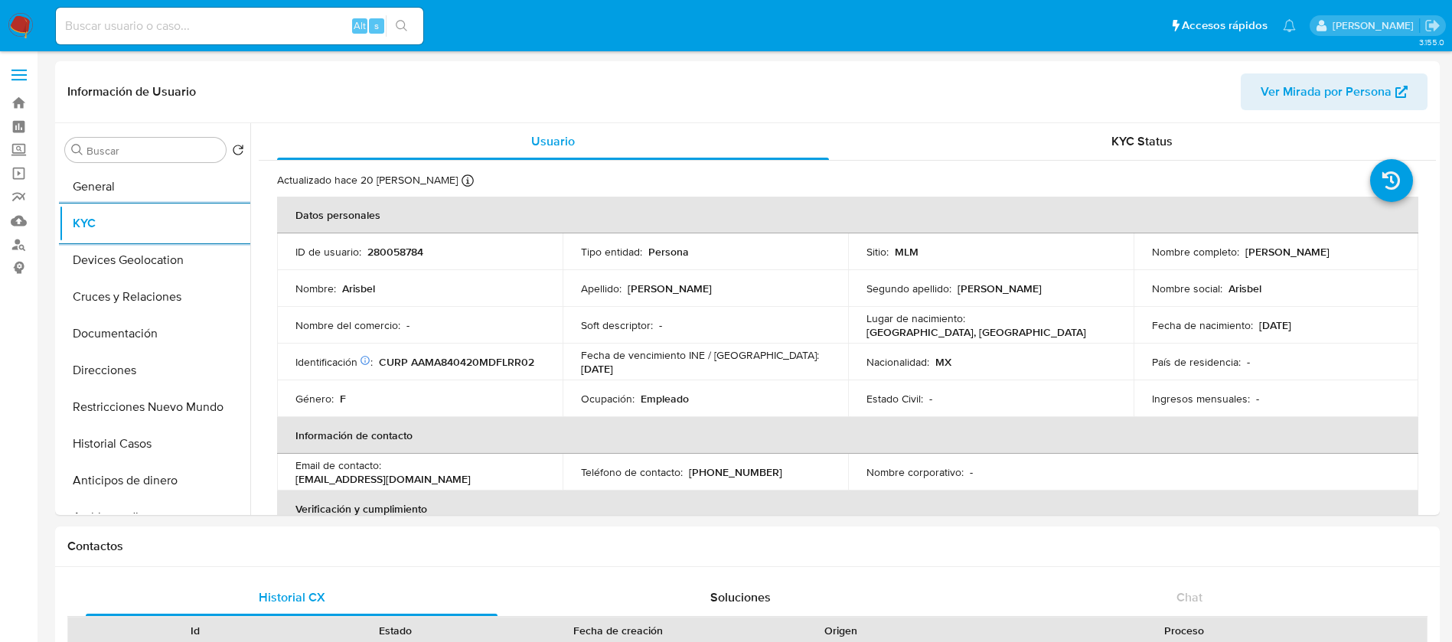
click at [214, 44] on div "Alt s" at bounding box center [239, 26] width 367 height 43
click at [231, 36] on div "Alt s" at bounding box center [239, 26] width 367 height 37
click at [268, 21] on input at bounding box center [239, 26] width 367 height 20
paste input "137326073"
type input "137326073"
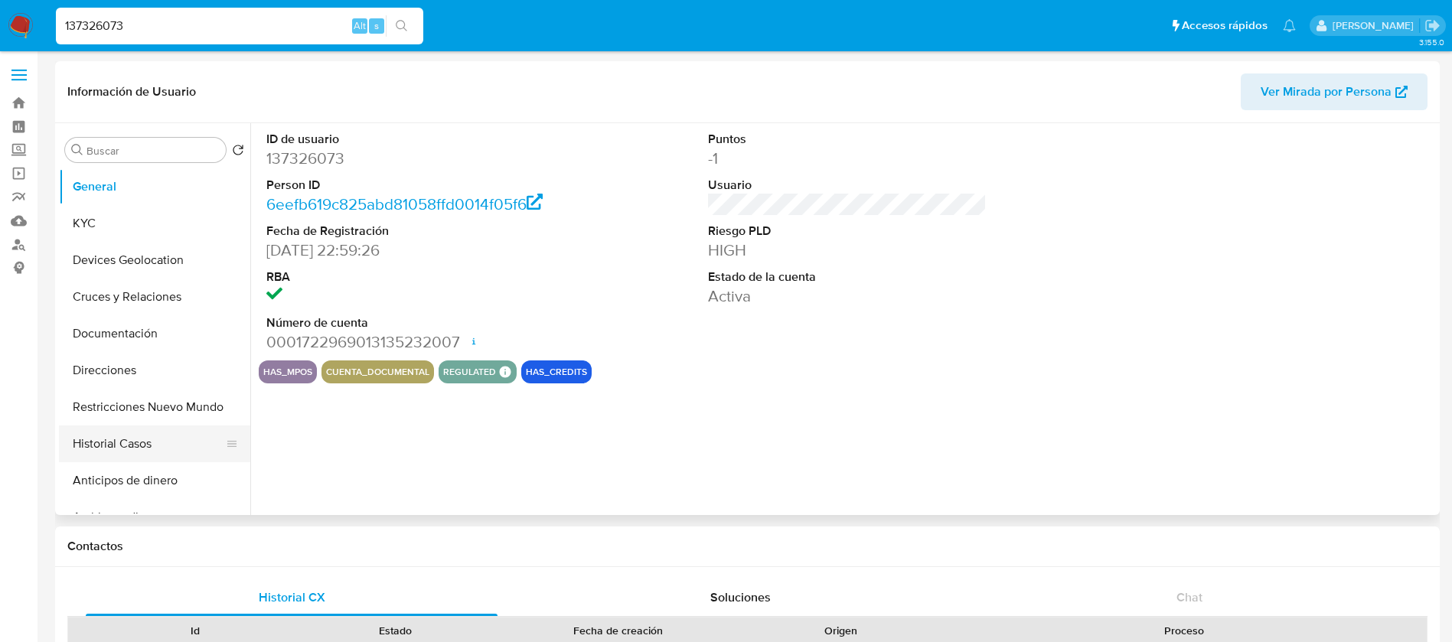
select select "10"
click at [194, 451] on button "Historial Casos" at bounding box center [148, 443] width 179 height 37
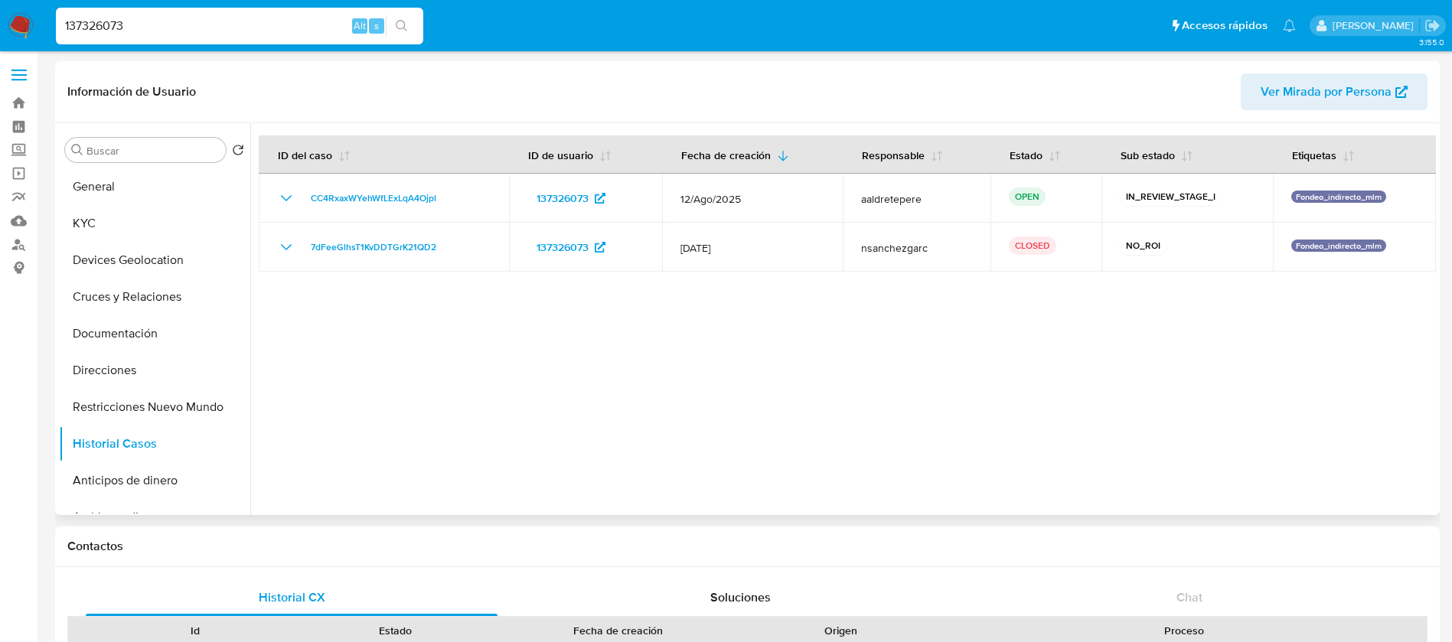
drag, startPoint x: 510, startPoint y: 357, endPoint x: 497, endPoint y: 419, distance: 62.6
click at [497, 419] on div at bounding box center [842, 319] width 1185 height 392
click at [124, 236] on button "KYC" at bounding box center [148, 223] width 179 height 37
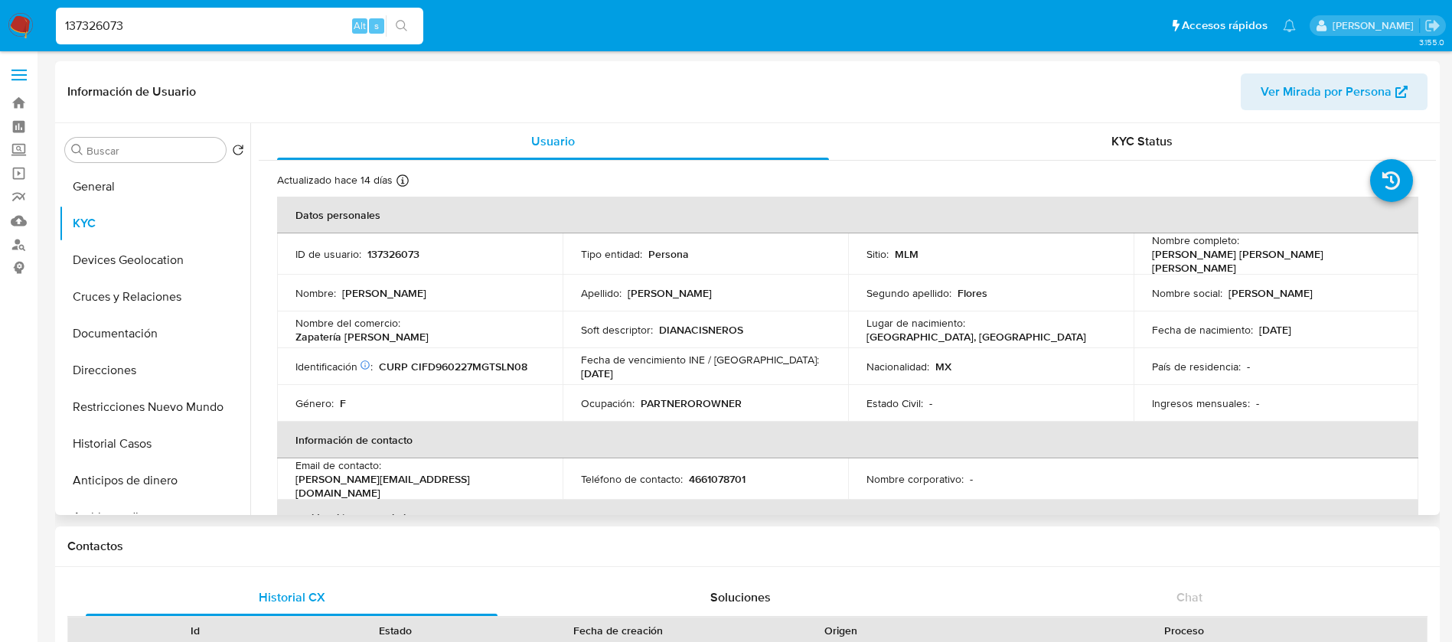
click at [370, 253] on p "137326073" at bounding box center [393, 254] width 52 height 14
copy p "137326073"
drag, startPoint x: 1379, startPoint y: 249, endPoint x: 1239, endPoint y: 253, distance: 140.1
click at [1239, 253] on div "Nombre completo : Diana Laura Cisneros Flores" at bounding box center [1276, 253] width 249 height 41
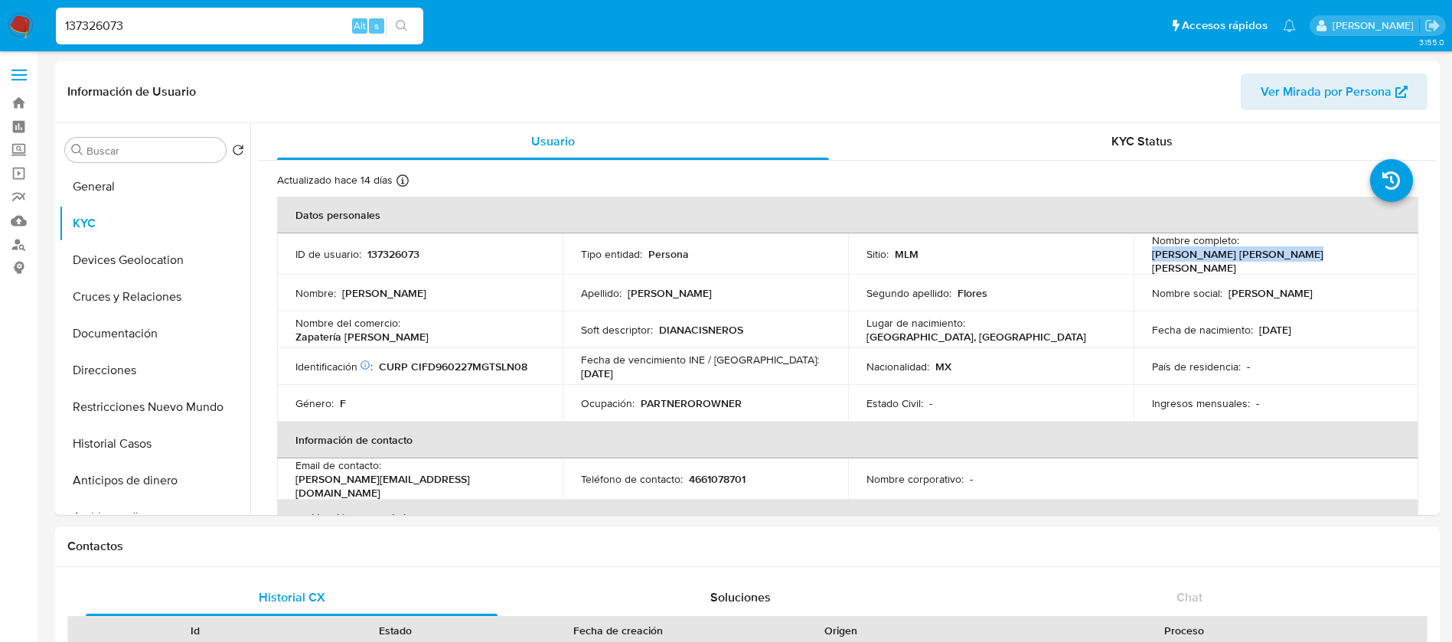
copy p "Diana Laura Cisneros Flores"
click at [382, 249] on p "137326073" at bounding box center [393, 254] width 52 height 14
copy p "137326073"
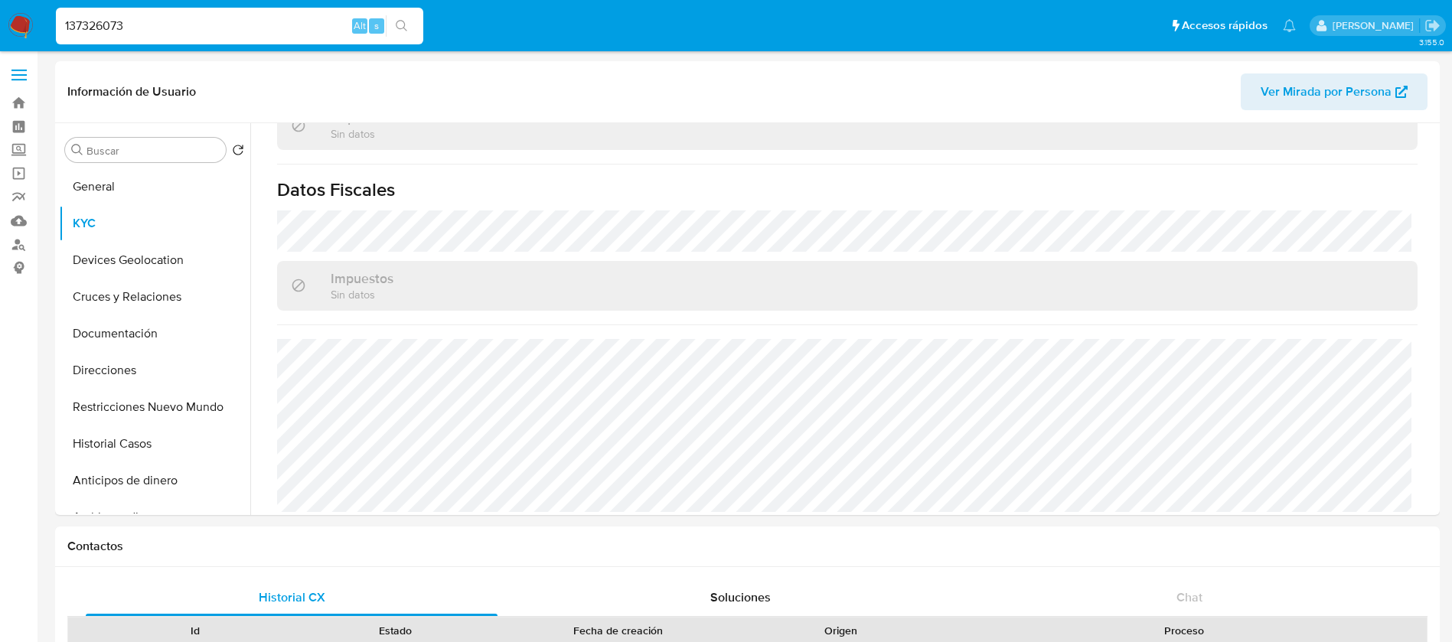
scroll to position [459, 0]
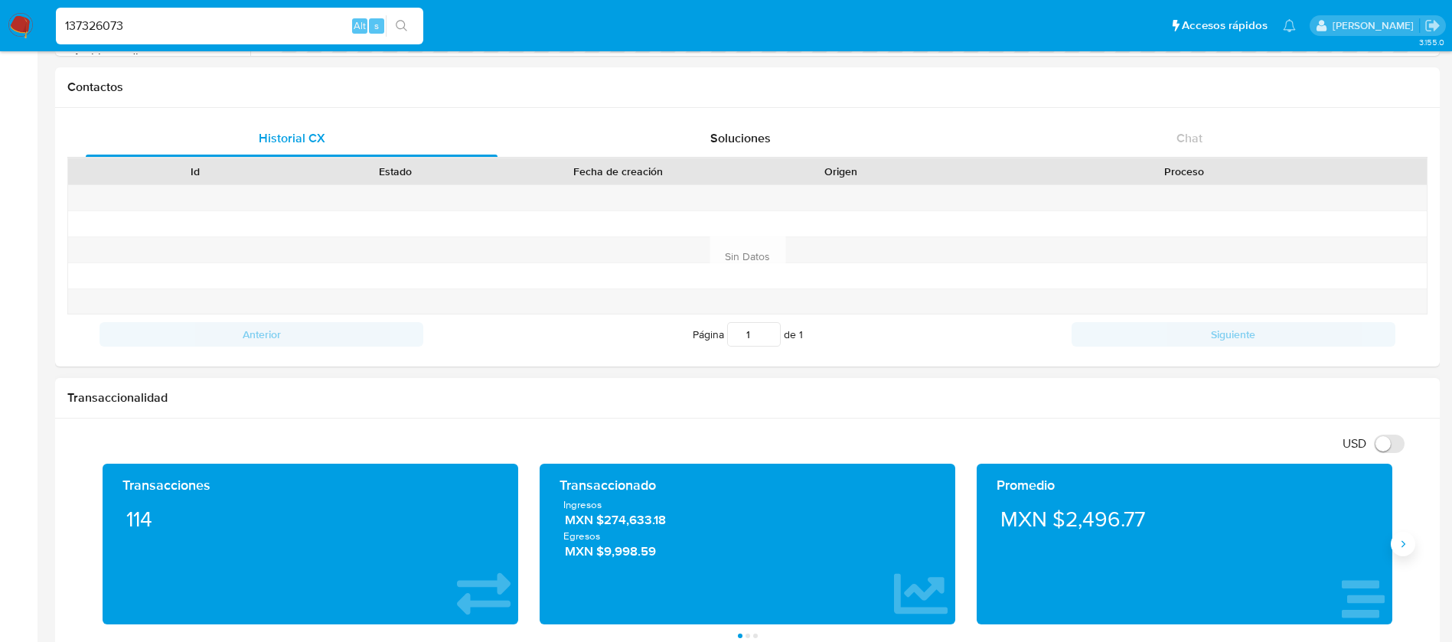
click at [1411, 545] on button "Siguiente" at bounding box center [1402, 544] width 24 height 24
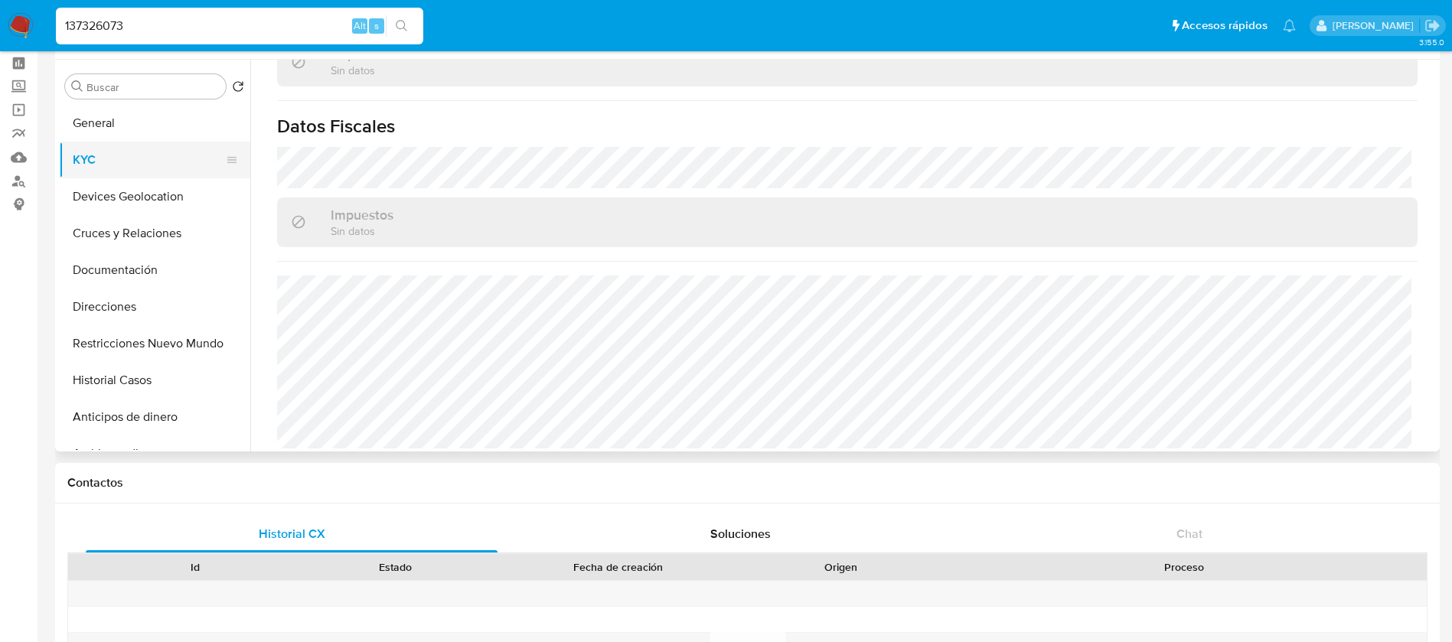
scroll to position [0, 0]
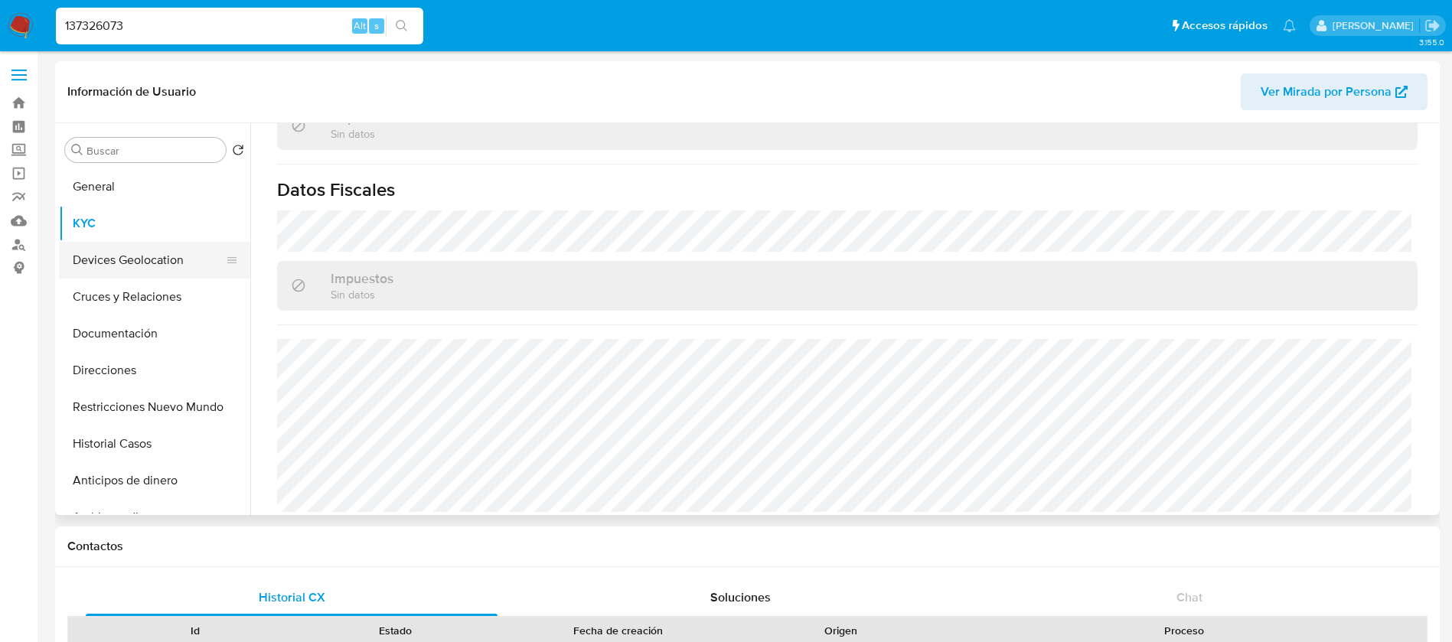
click at [152, 271] on button "Devices Geolocation" at bounding box center [148, 260] width 179 height 37
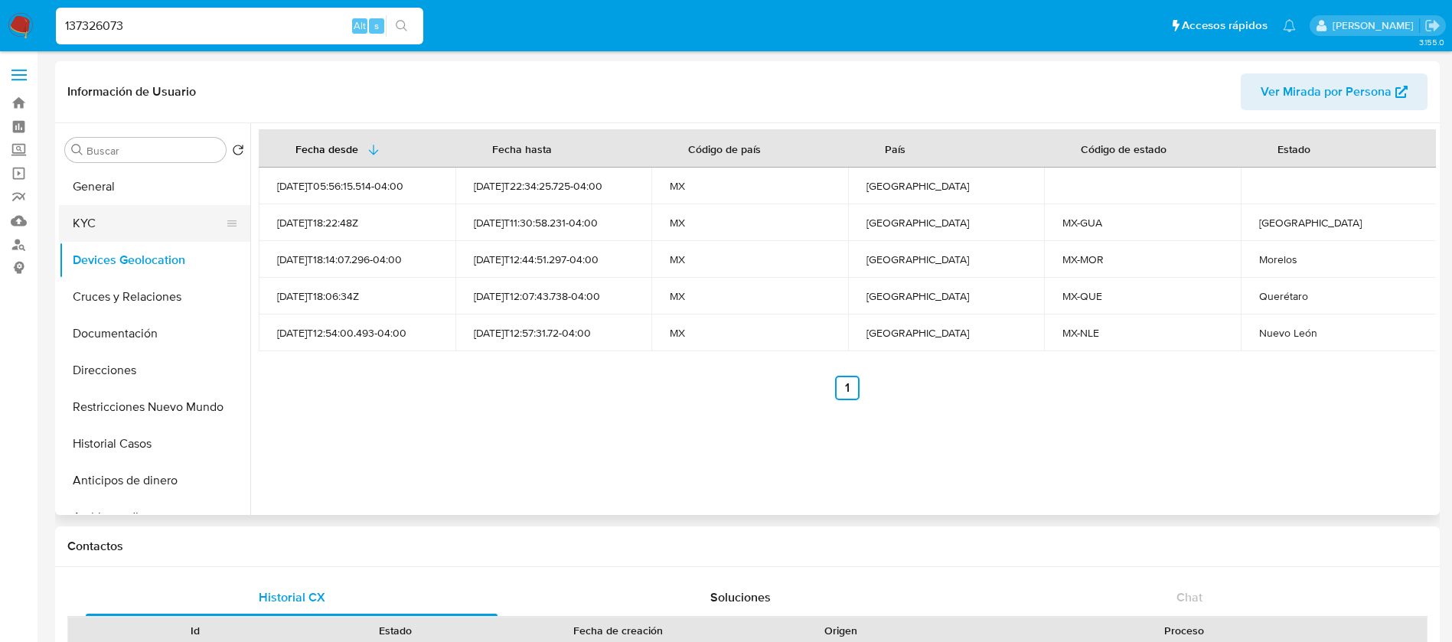
drag, startPoint x: 98, startPoint y: 213, endPoint x: 118, endPoint y: 226, distance: 23.8
click at [97, 212] on button "KYC" at bounding box center [148, 223] width 179 height 37
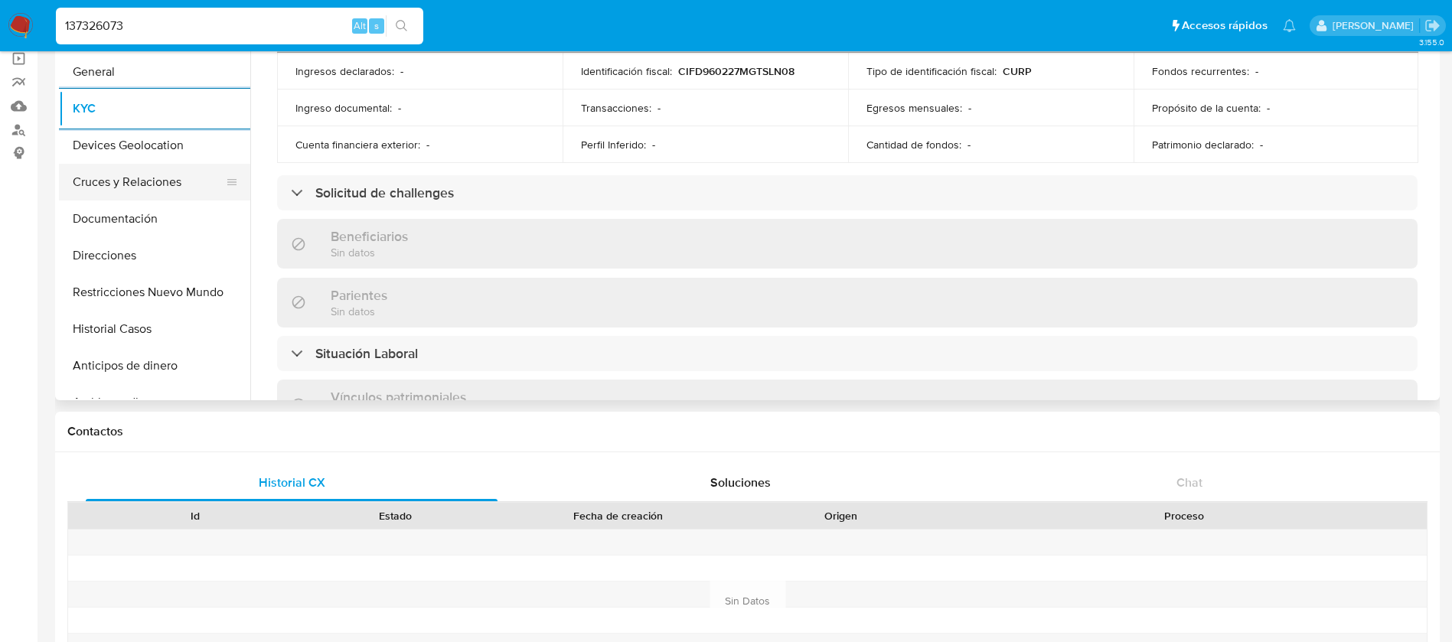
scroll to position [473, 0]
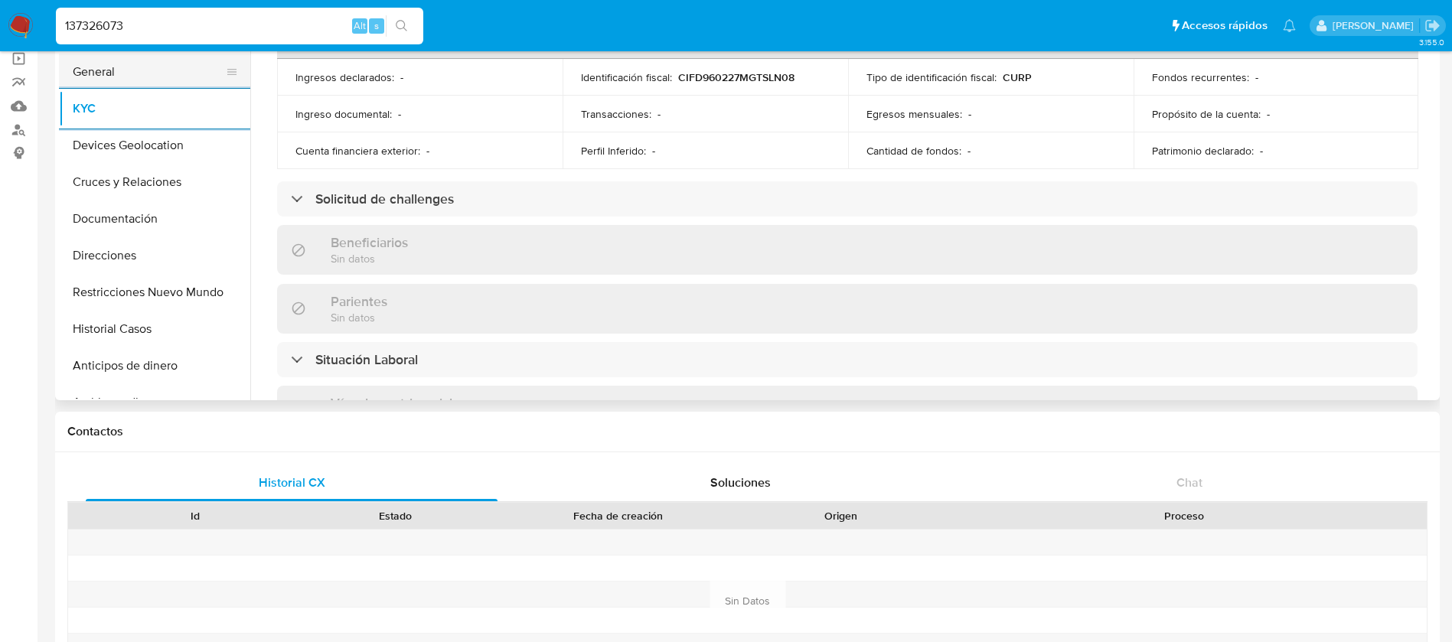
click at [194, 80] on button "General" at bounding box center [148, 72] width 179 height 37
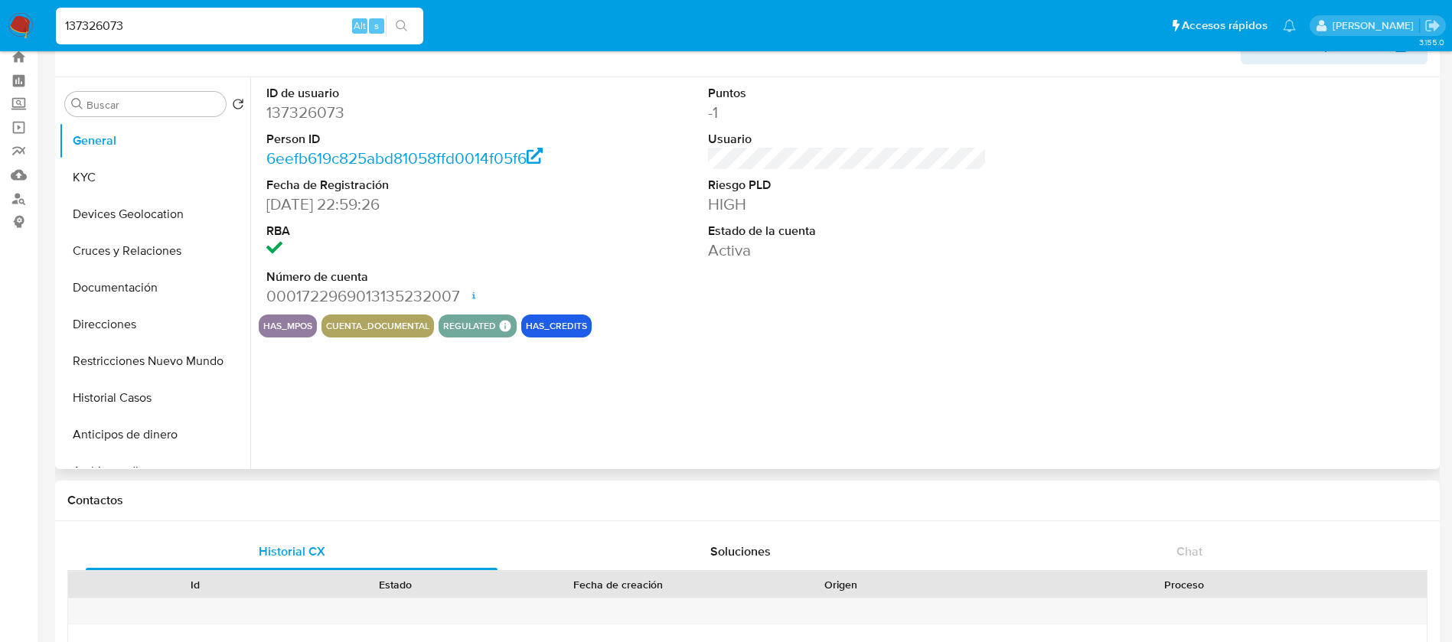
scroll to position [0, 0]
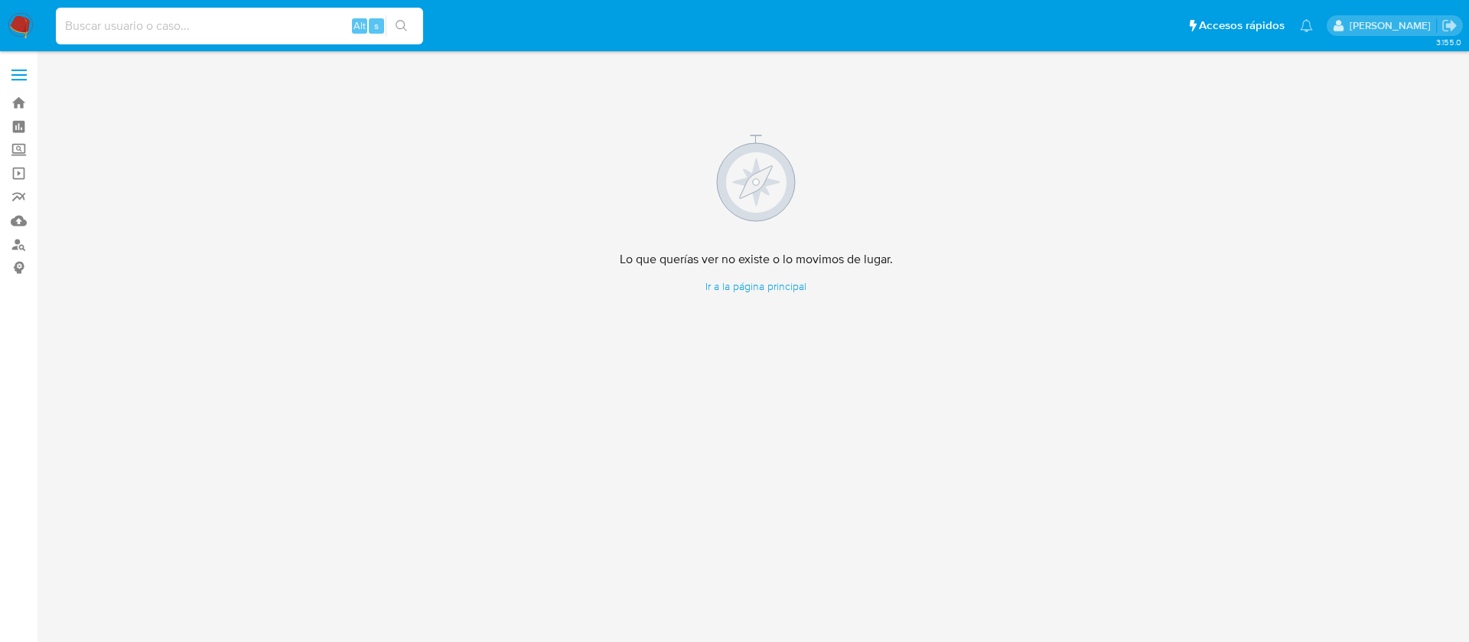
click at [247, 30] on input at bounding box center [239, 26] width 367 height 20
paste input "239432537"
type input "239432537"
click at [980, 161] on div "Lo que querías ver no existe o lo movimos [PERSON_NAME]. Ir a la página princip…" at bounding box center [756, 214] width 1402 height 306
click at [236, 25] on input "239432537" at bounding box center [239, 26] width 367 height 20
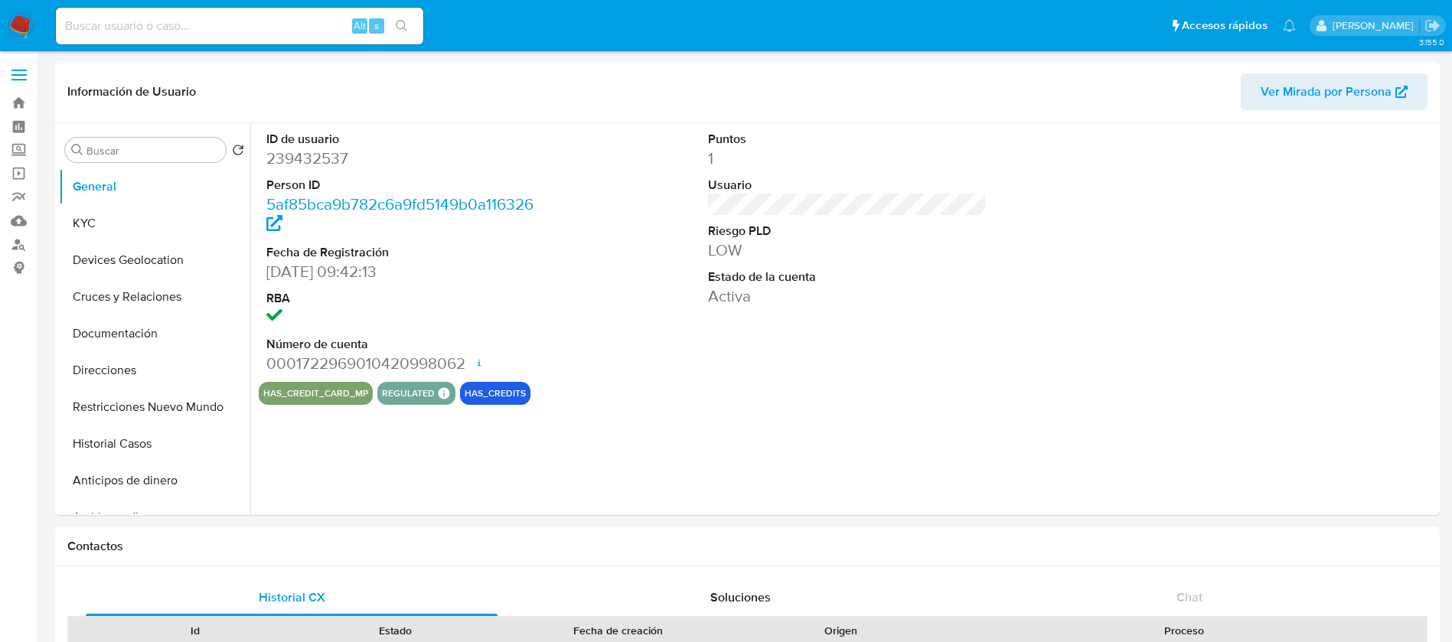
select select "10"
drag, startPoint x: 160, startPoint y: 446, endPoint x: 167, endPoint y: 441, distance: 8.7
click at [160, 447] on button "Historial Casos" at bounding box center [148, 443] width 179 height 37
